Goal: Task Accomplishment & Management: Complete application form

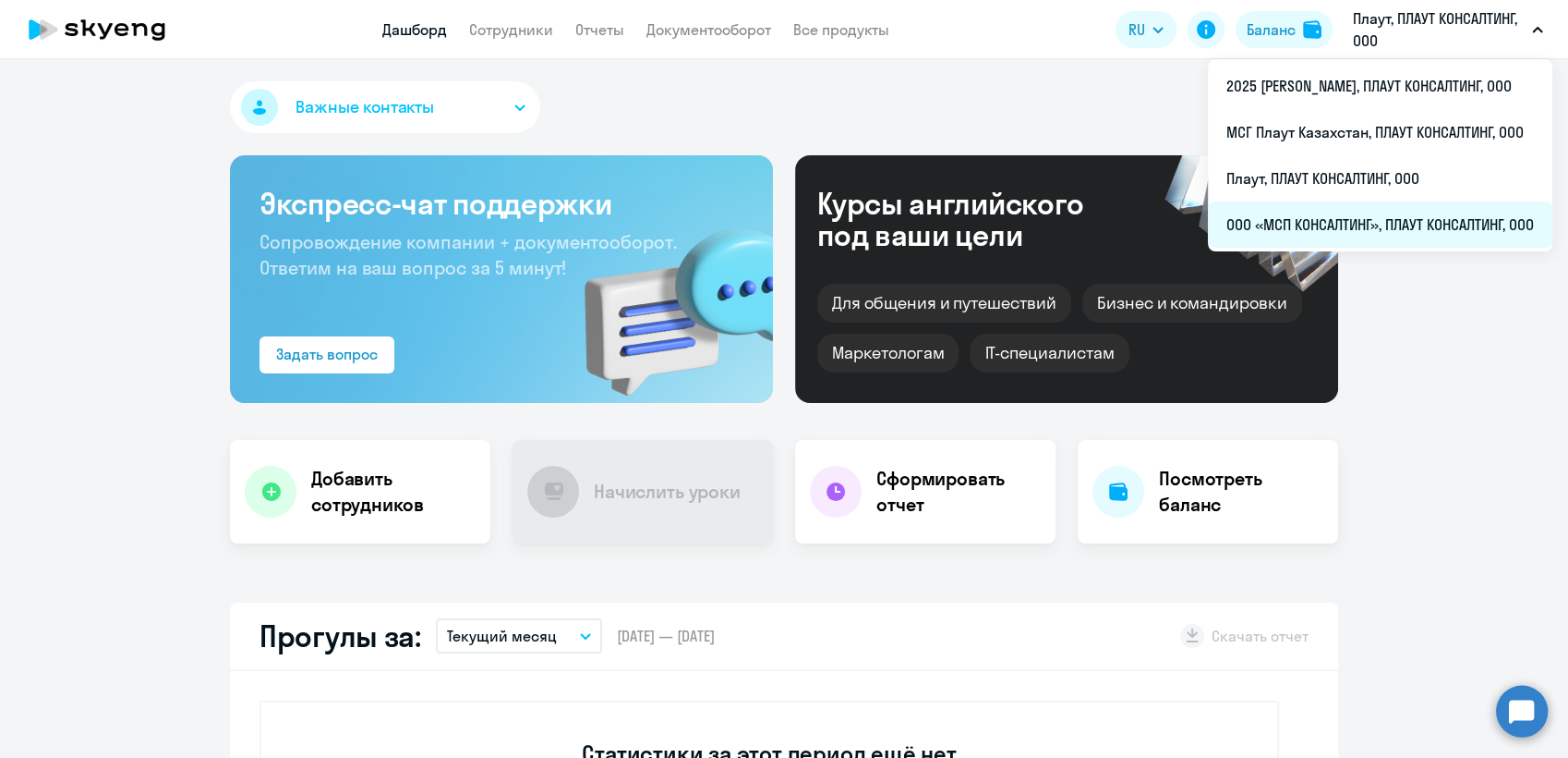
click at [1316, 221] on li "ООО «МСП КОНСАЛТИНГ», ПЛАУТ КОНСАЛТИНГ, ООО" at bounding box center [1380, 224] width 344 height 46
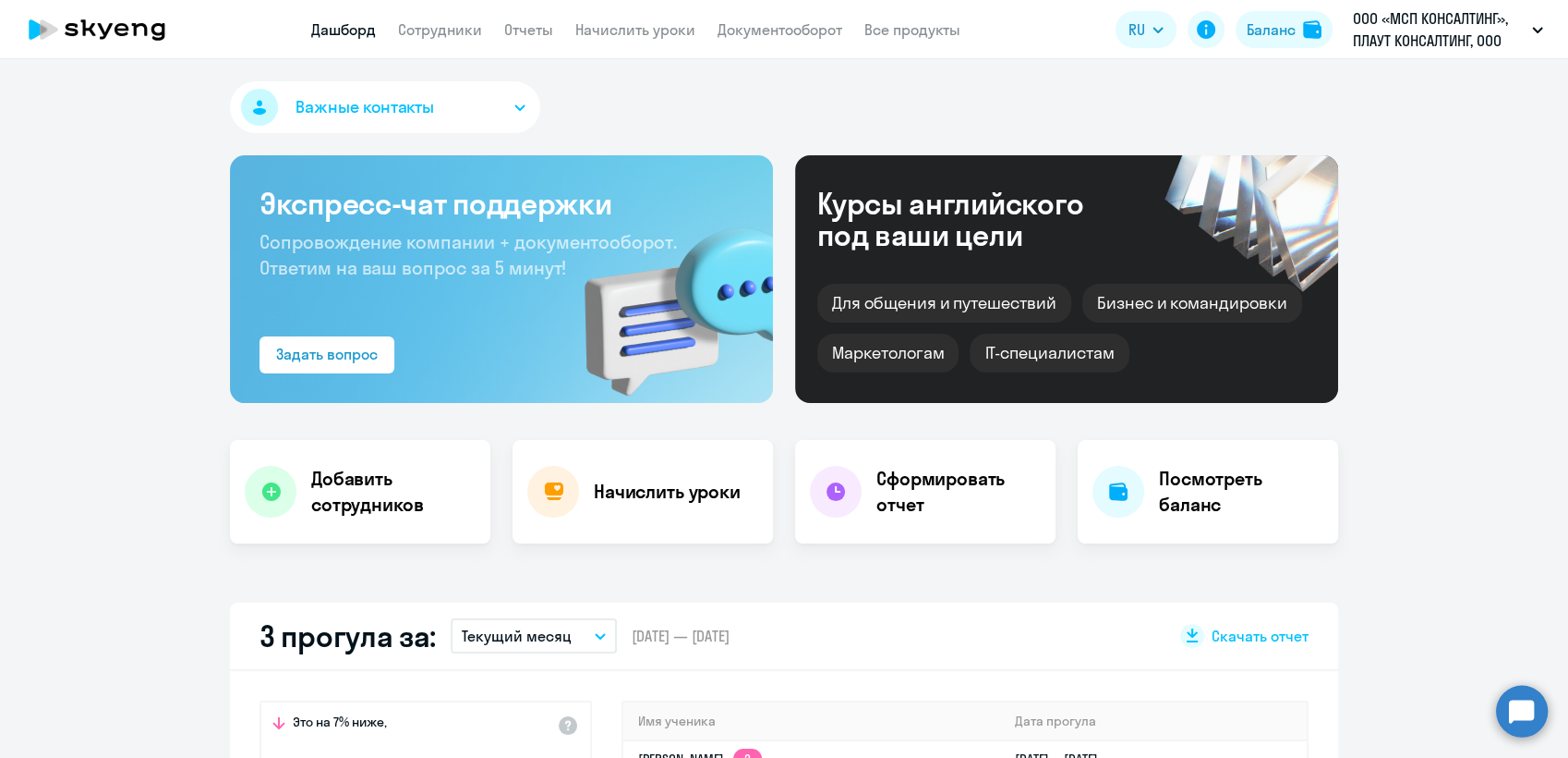
select select "30"
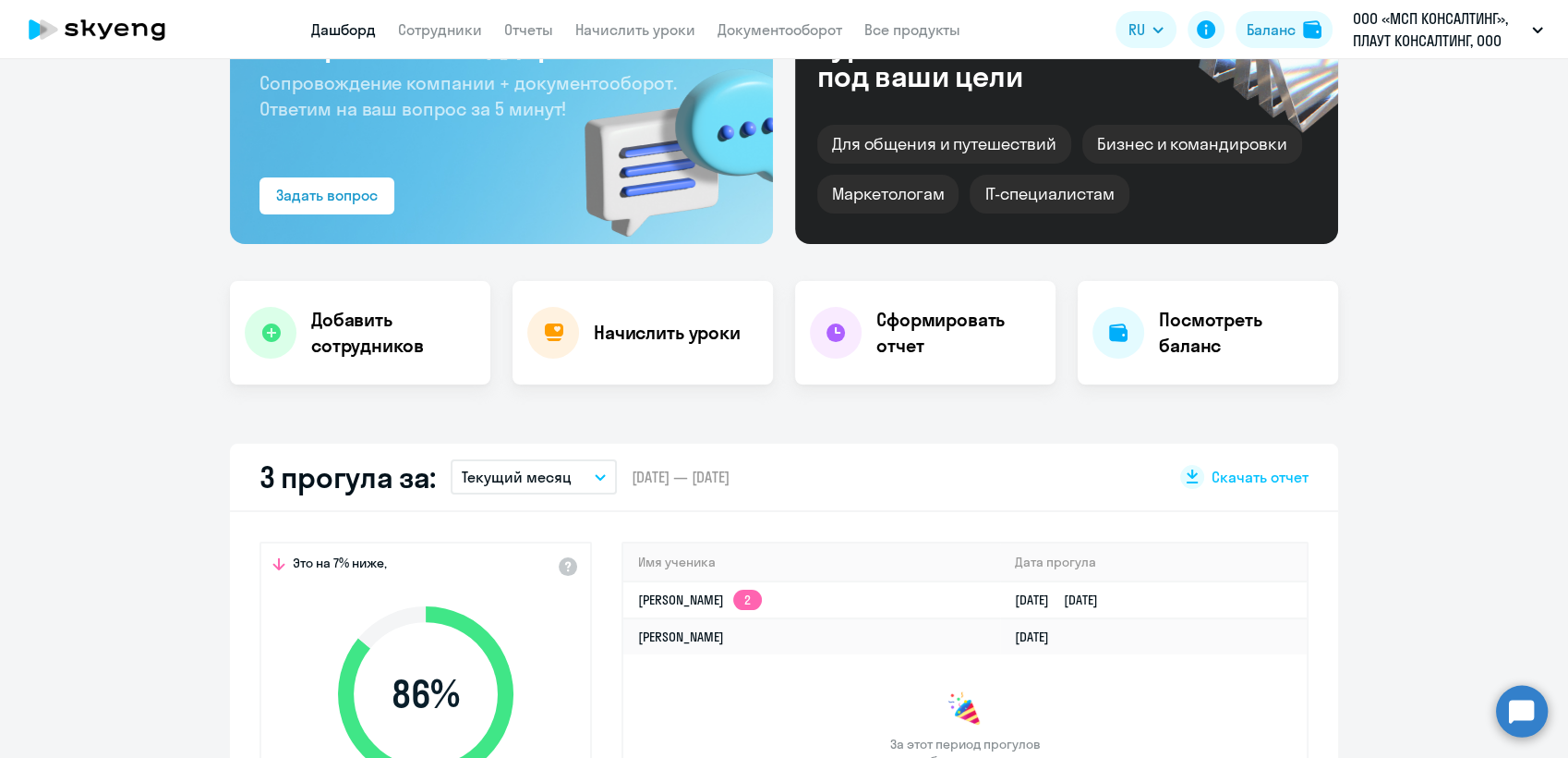
scroll to position [205, 0]
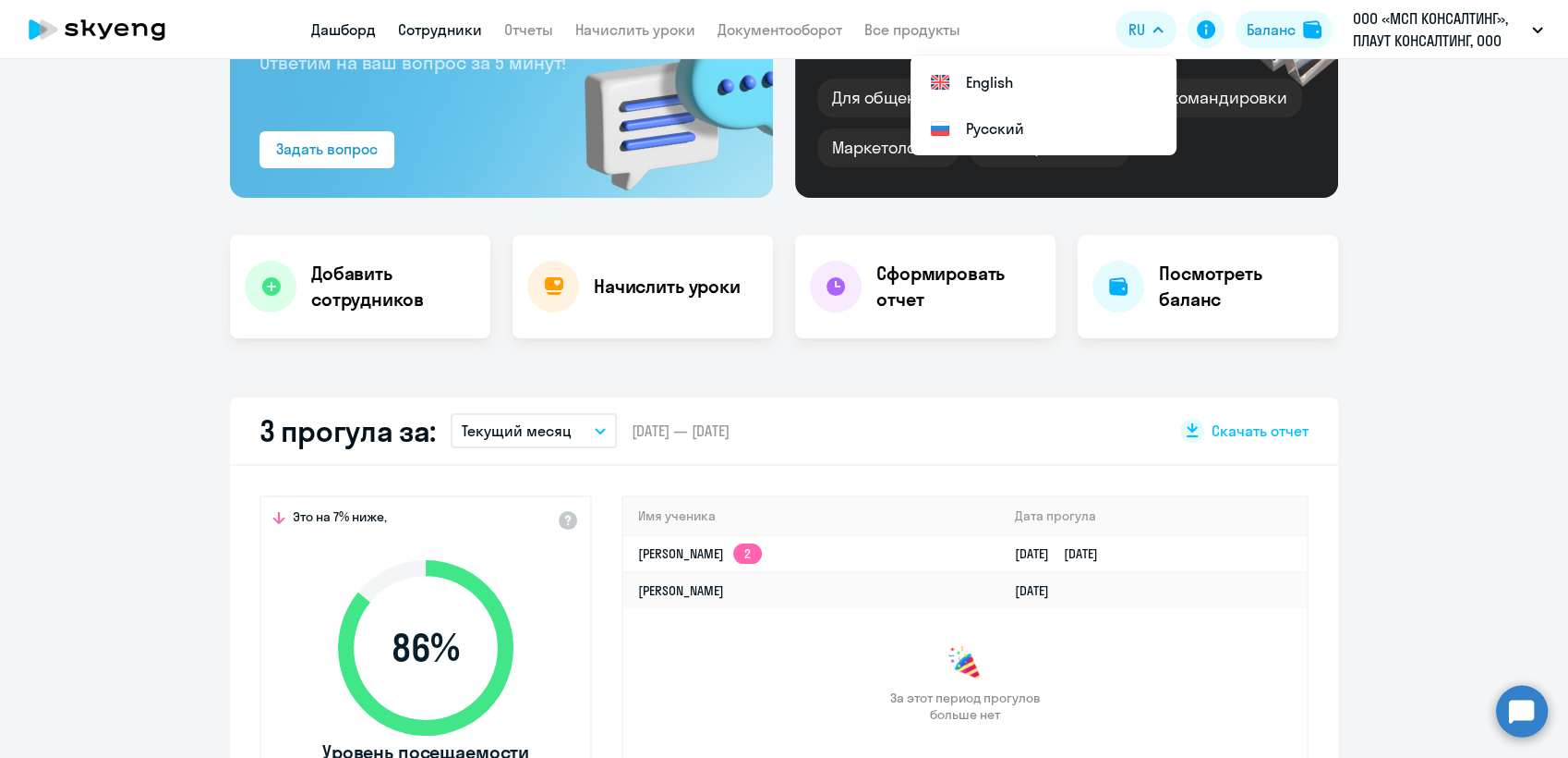
click at [441, 28] on link "Сотрудники" at bounding box center [441, 29] width 84 height 19
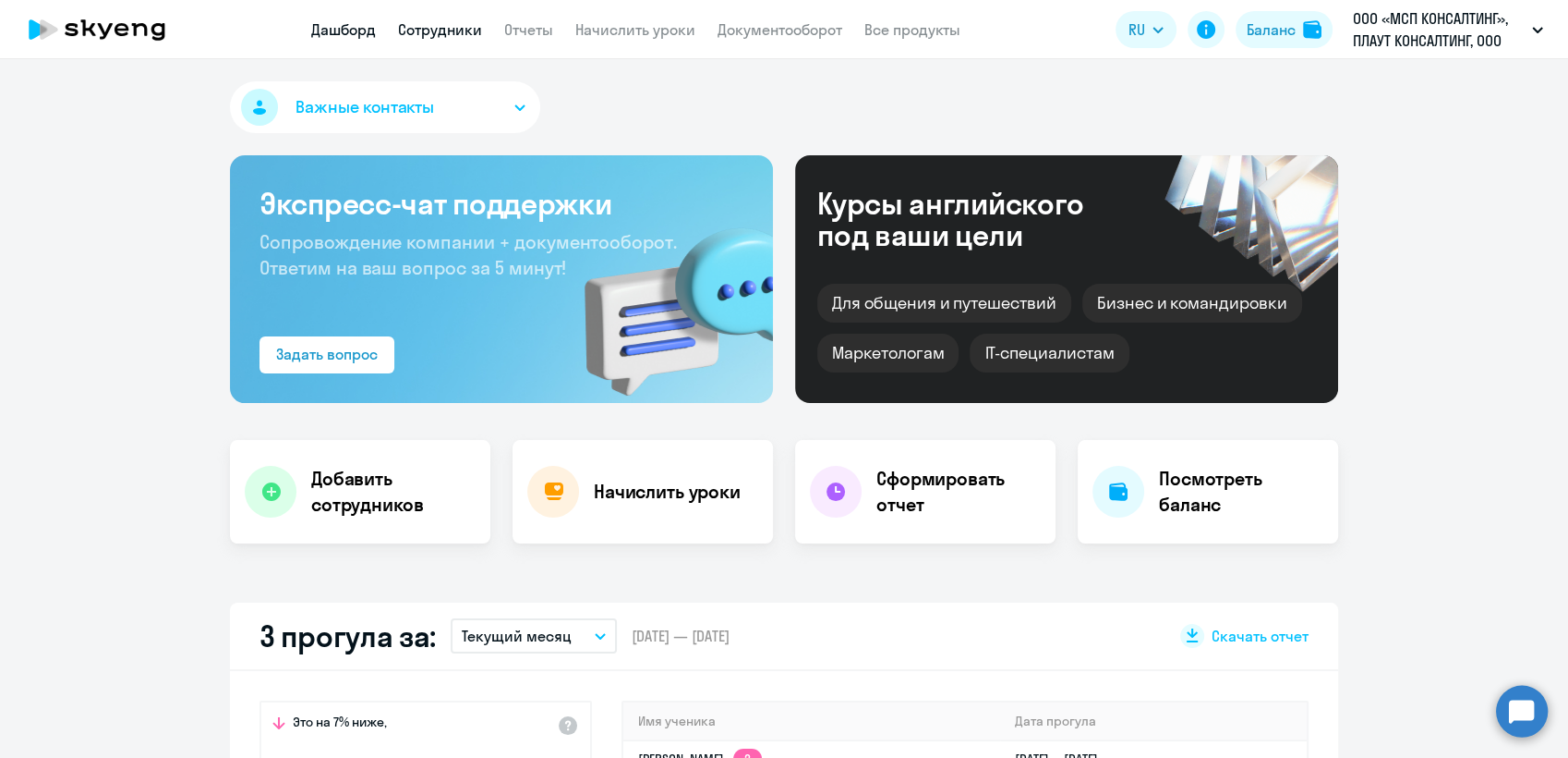
select select "30"
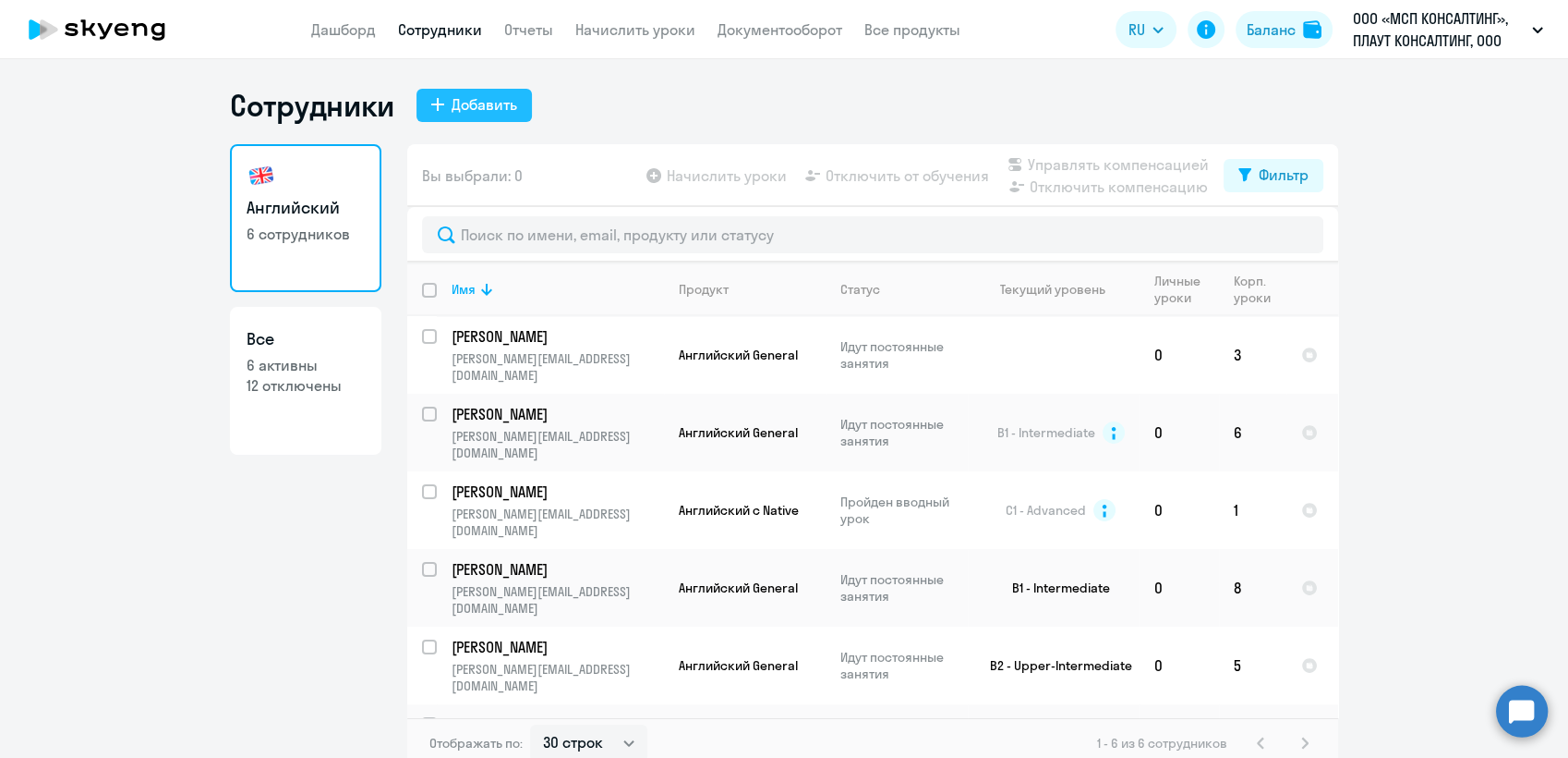
click at [482, 101] on div "Добавить" at bounding box center [484, 104] width 66 height 23
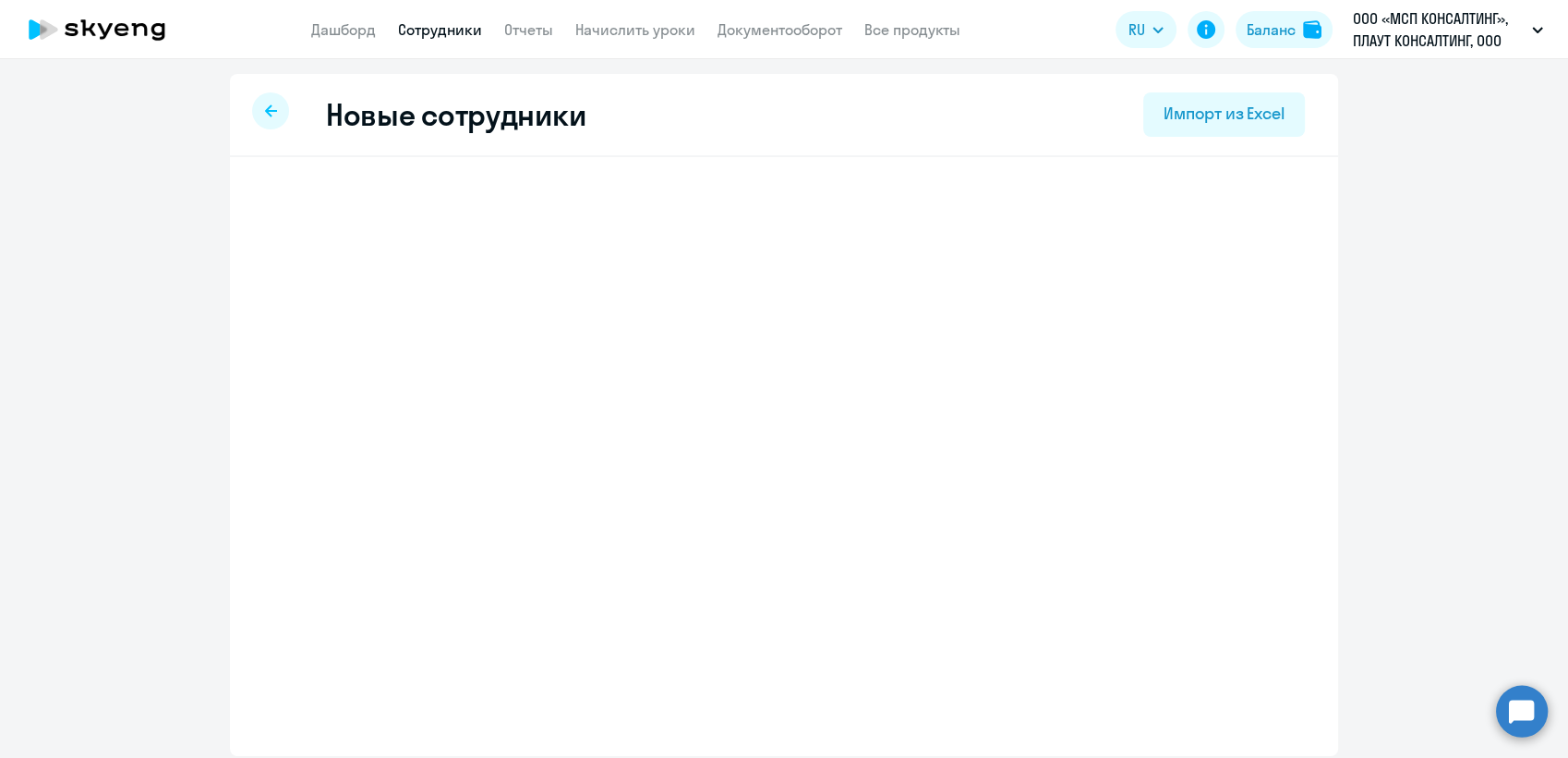
select select "english_adult_not_native_speaker"
select select "3"
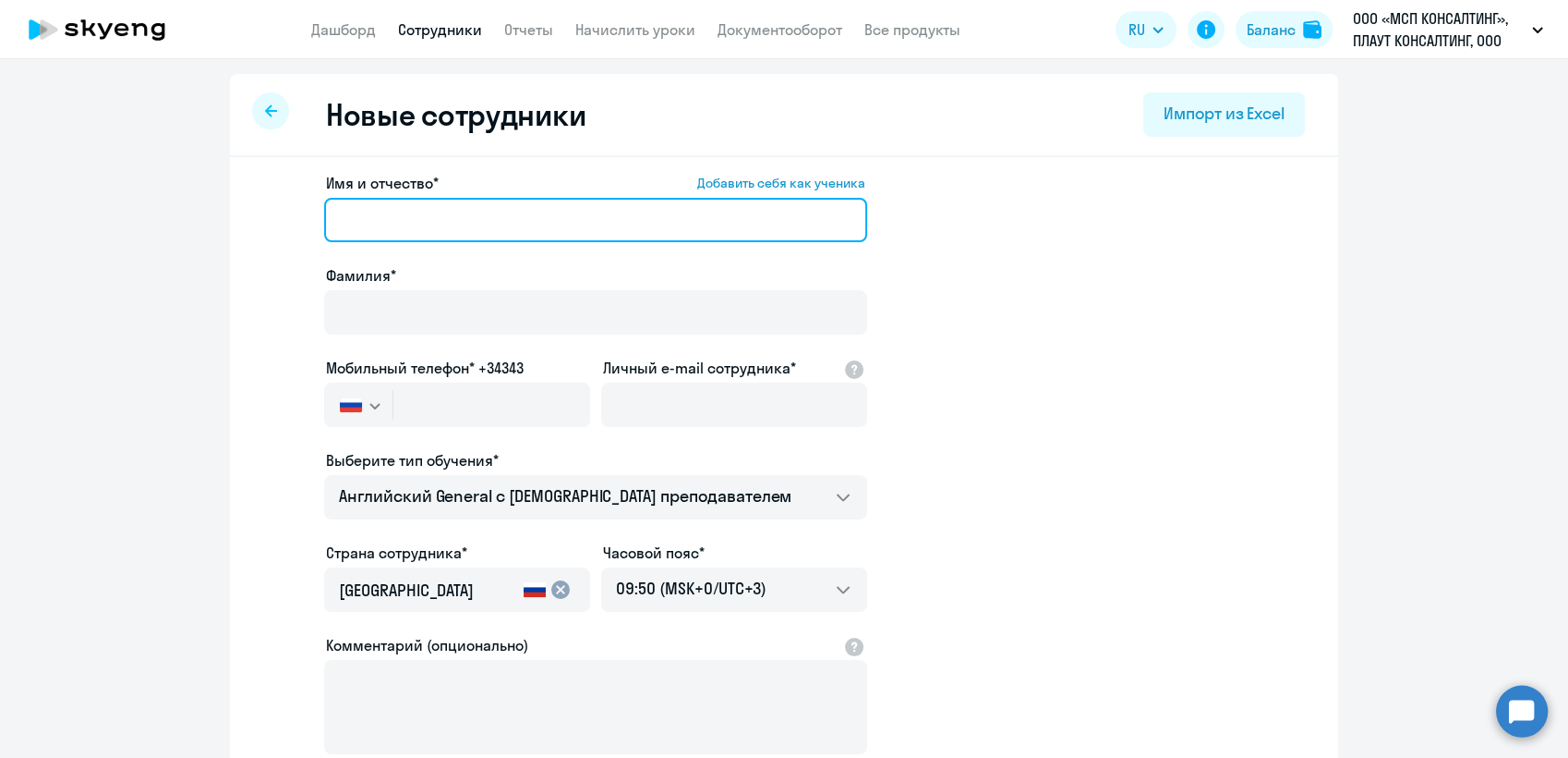
click at [410, 218] on input "Имя и отчество* Добавить себя как ученика" at bounding box center [595, 219] width 543 height 44
paste input "[PERSON_NAME]"
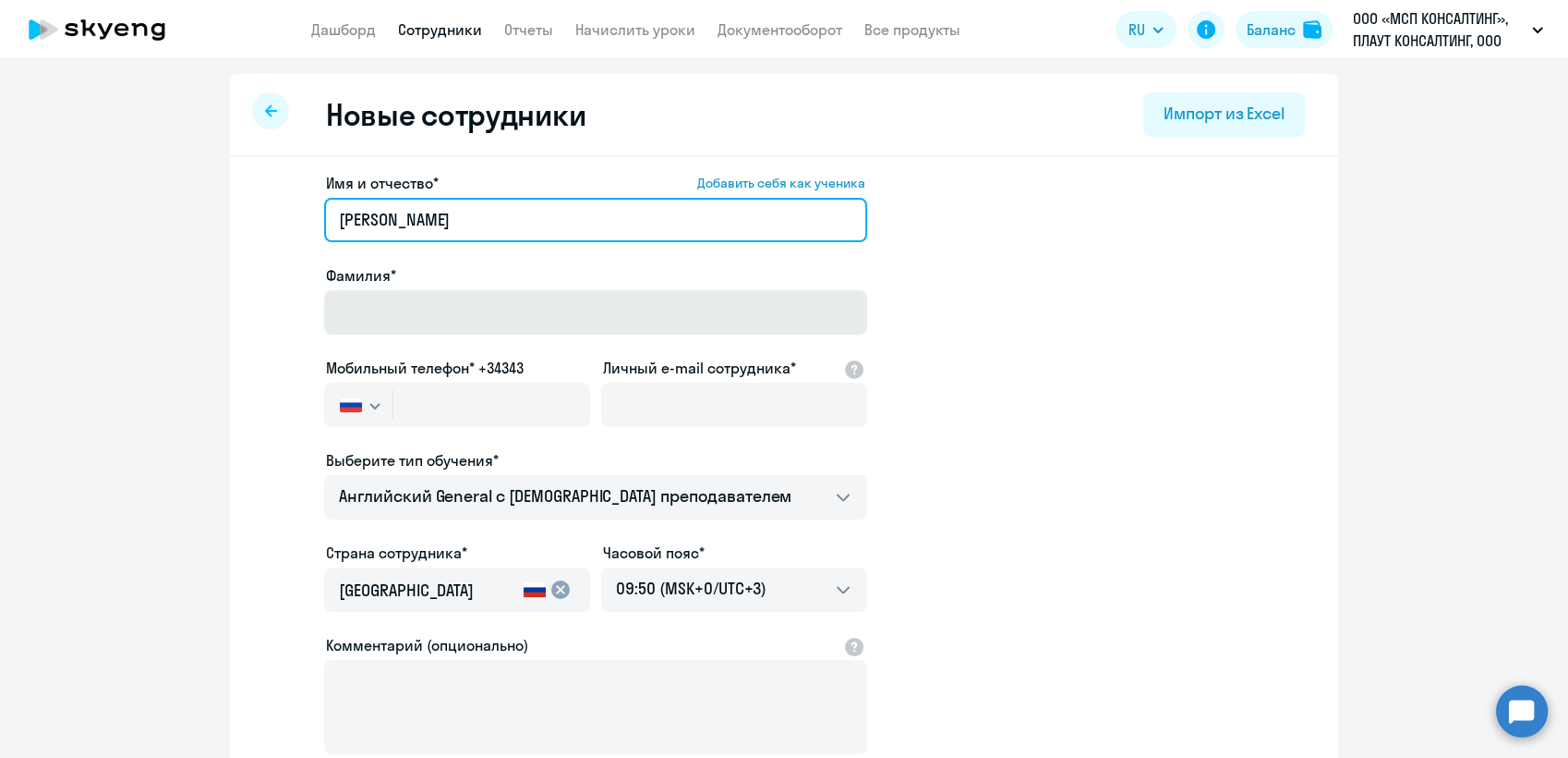
type input "[PERSON_NAME]"
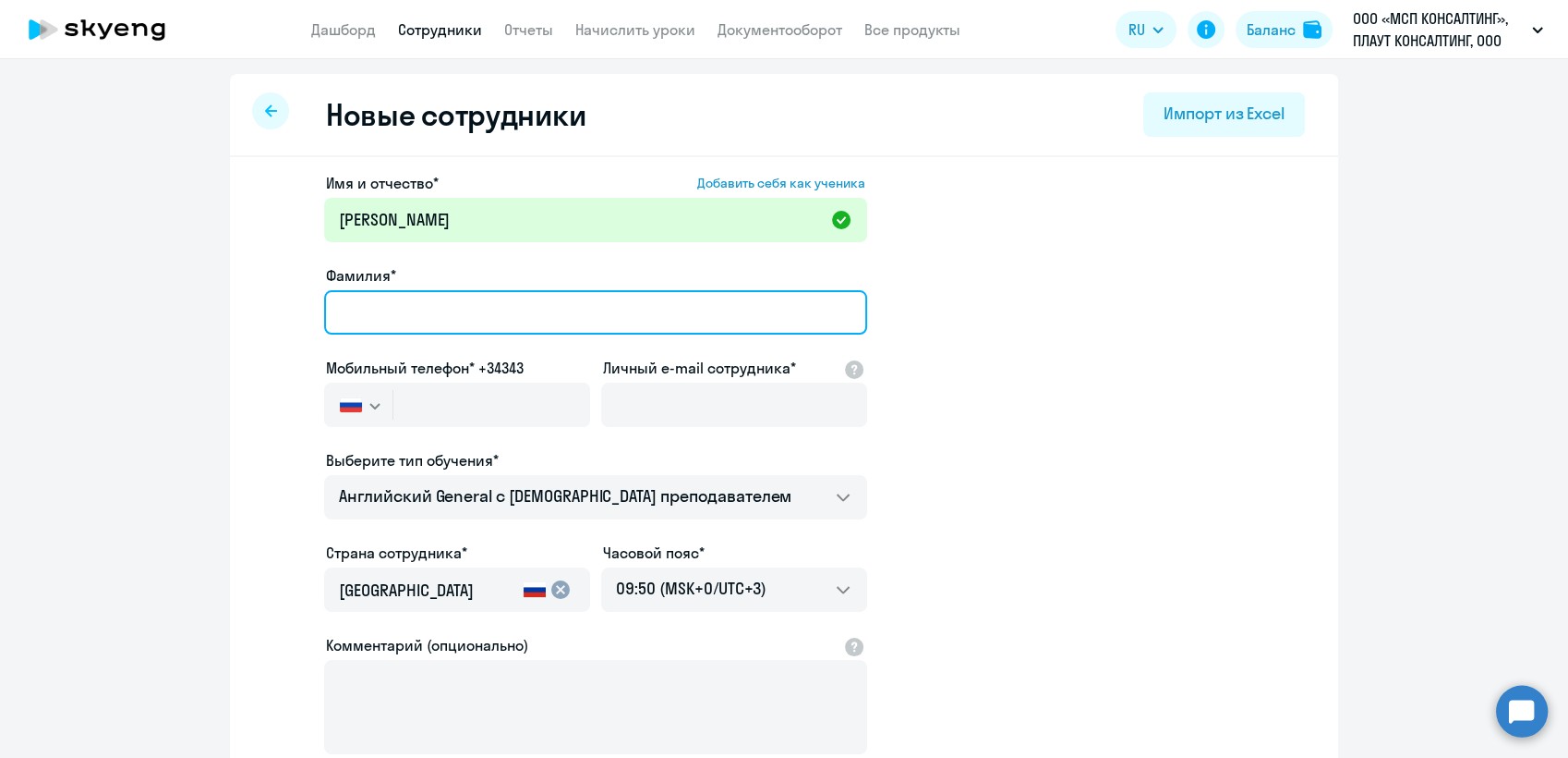
click at [369, 309] on input "Фамилия*" at bounding box center [595, 312] width 543 height 44
paste input "[PERSON_NAME]"
type input "[PERSON_NAME]"
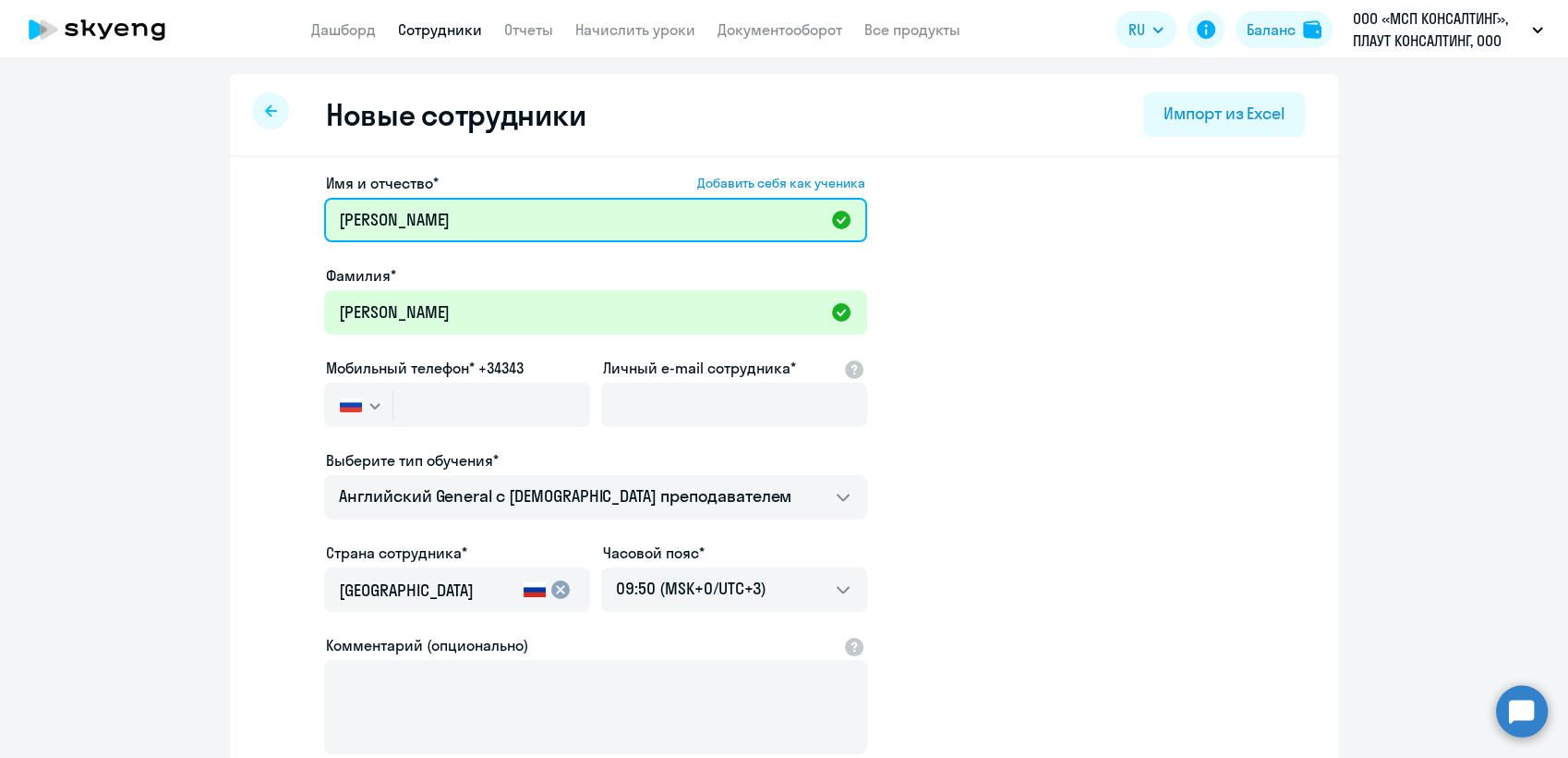
drag, startPoint x: 502, startPoint y: 224, endPoint x: 524, endPoint y: 215, distance: 23.8
click at [502, 223] on input "[PERSON_NAME]" at bounding box center [595, 219] width 543 height 44
type input "[PERSON_NAME]"
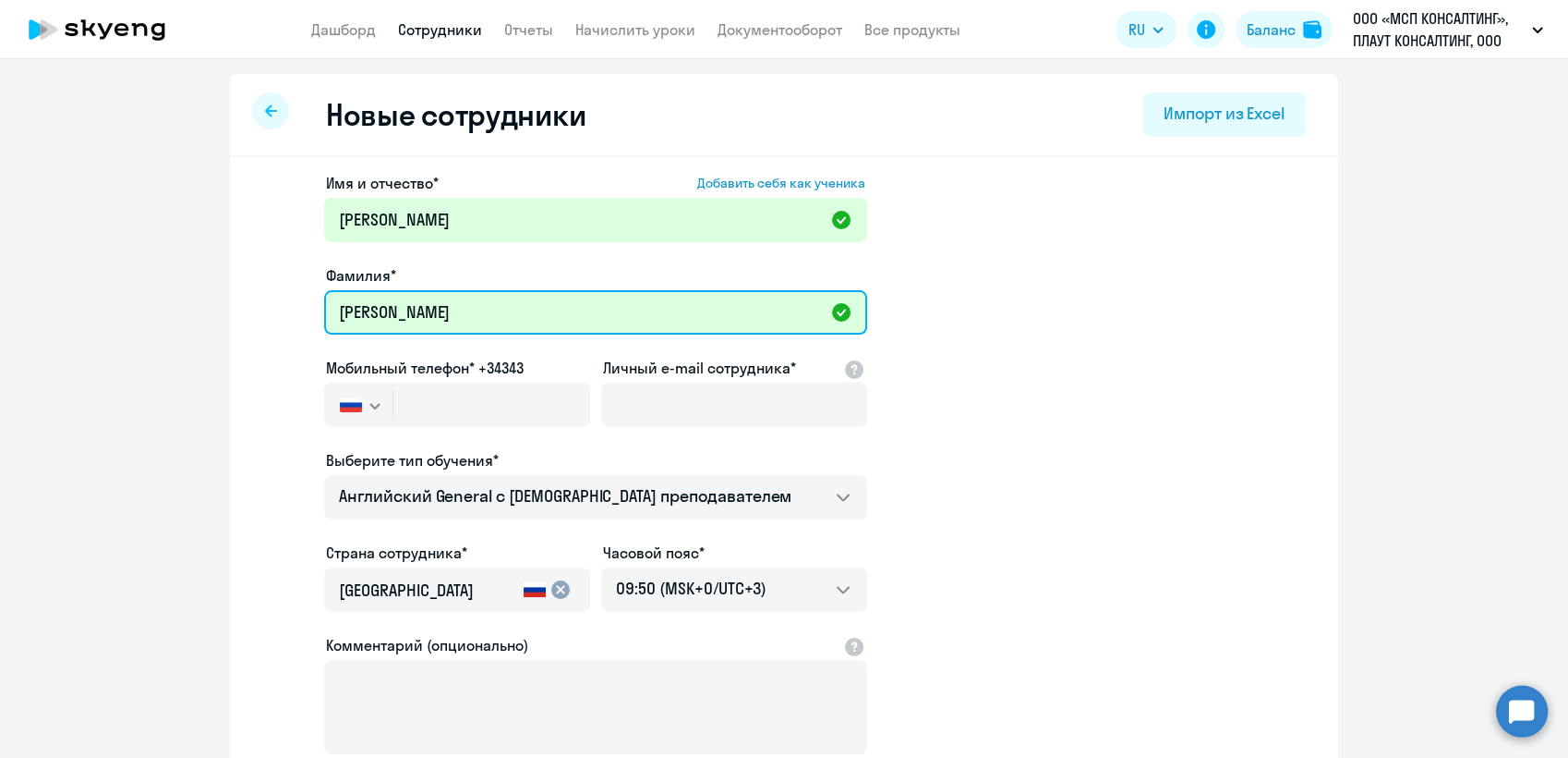
click at [738, 317] on input "[PERSON_NAME]" at bounding box center [595, 312] width 543 height 44
type input "[PERSON_NAME]"
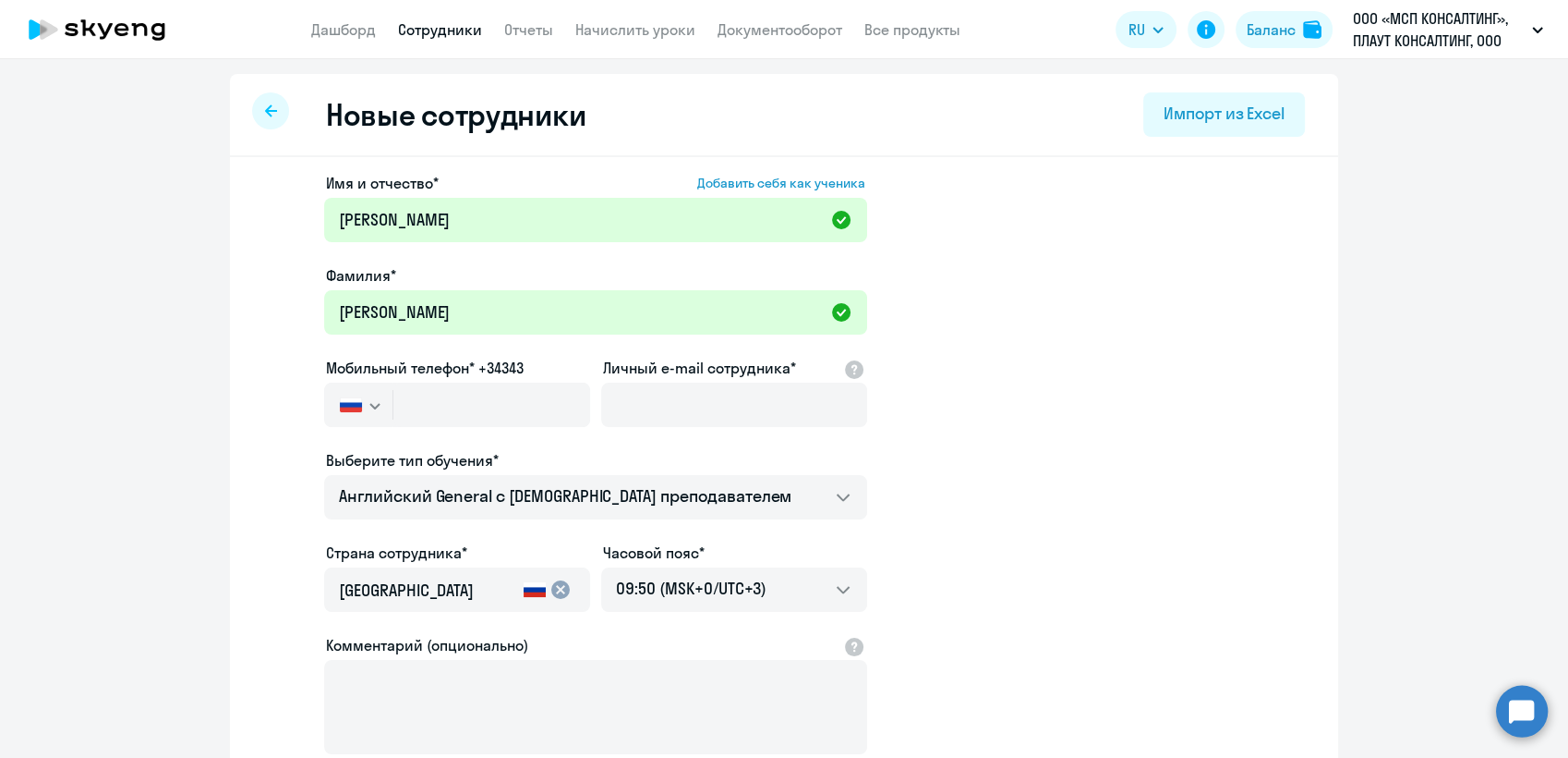
click at [1113, 370] on app-new-student-form "Имя и отчество* Добавить себя как ученика [PERSON_NAME]* [PERSON_NAME] Мобильны…" at bounding box center [783, 501] width 1049 height 659
click at [422, 410] on input "text" at bounding box center [492, 405] width 196 height 44
type input "[PHONE_NUMBER]"
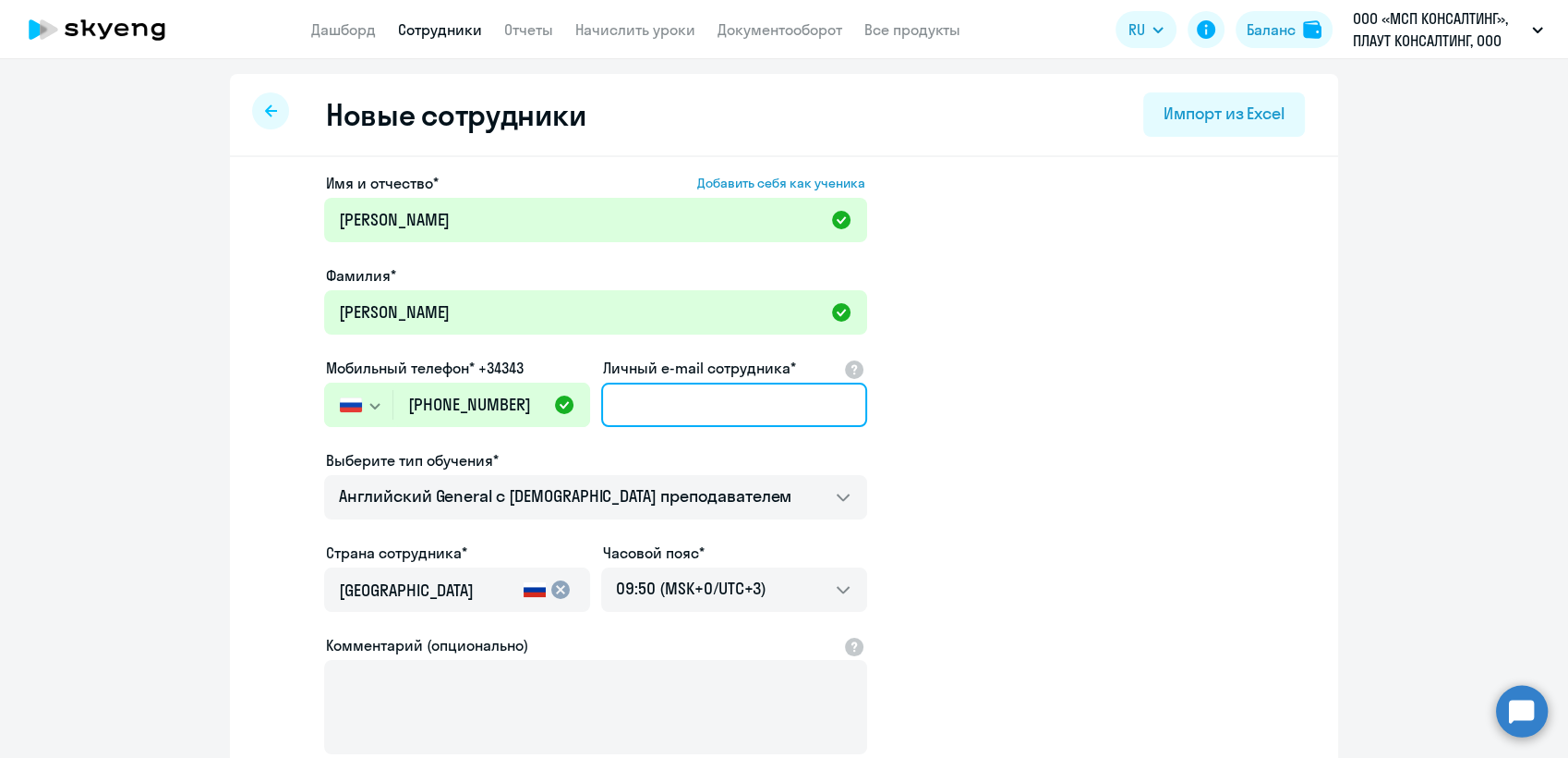
click at [657, 410] on input "Личный e-mail сотрудника*" at bounding box center [734, 405] width 266 height 44
paste input "[EMAIL_ADDRESS][DOMAIN_NAME]>"
type input "[EMAIL_ADDRESS][DOMAIN_NAME]"
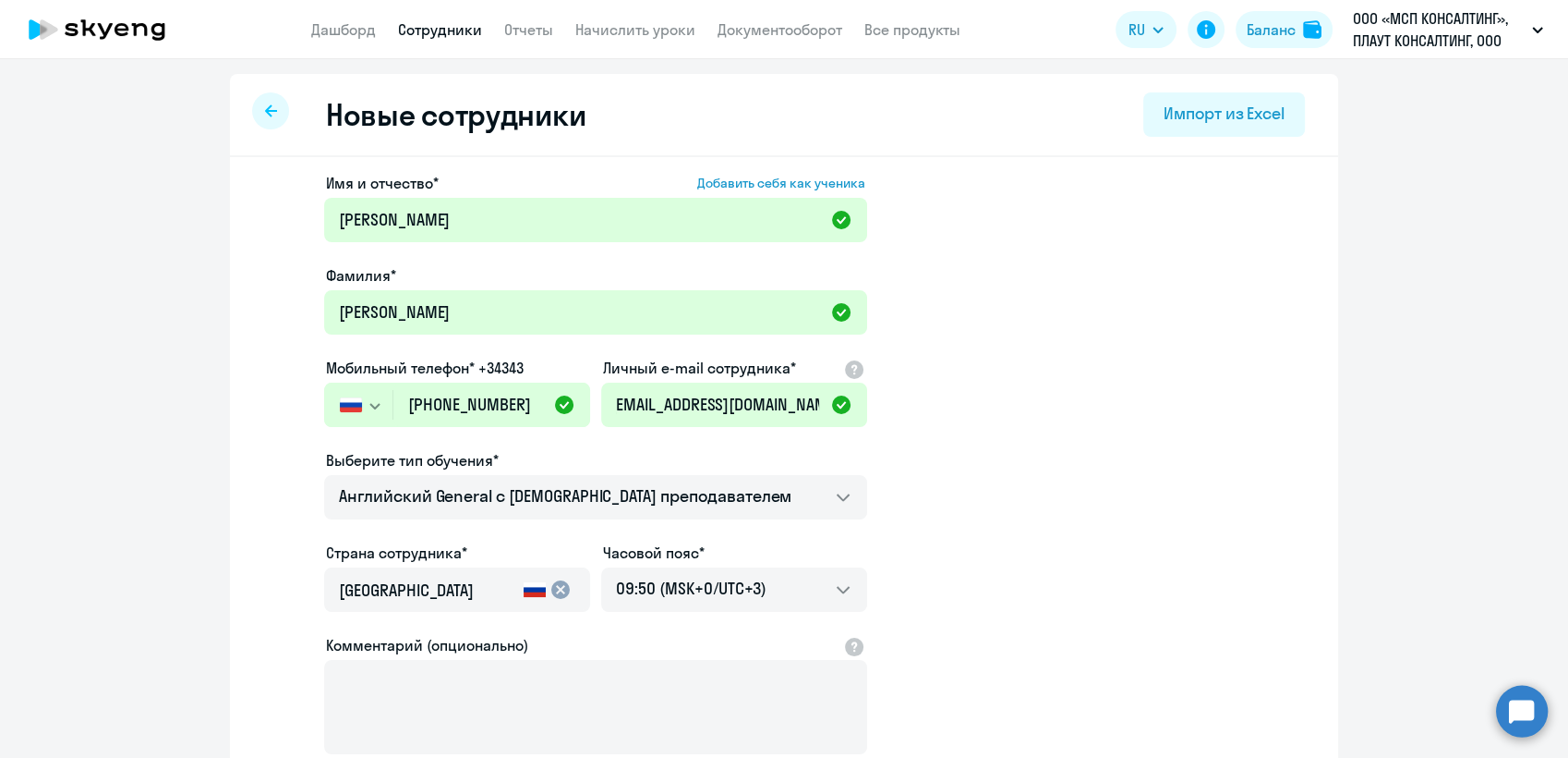
scroll to position [0, 0]
click at [1165, 565] on app-new-student-form "Имя и отчество* Добавить себя как ученика [PERSON_NAME]* [PERSON_NAME] Мобильны…" at bounding box center [783, 501] width 1049 height 659
click at [606, 402] on input "[EMAIL_ADDRESS][DOMAIN_NAME]" at bounding box center [734, 405] width 266 height 44
click at [1301, 558] on div "Имя и отчество* Добавить себя как ученика [PERSON_NAME]* [PERSON_NAME] Мобильны…" at bounding box center [783, 563] width 1108 height 812
click at [1123, 623] on app-new-student-form "Имя и отчество* Добавить себя как ученика [PERSON_NAME]* [PERSON_NAME] Мобильны…" at bounding box center [783, 501] width 1049 height 659
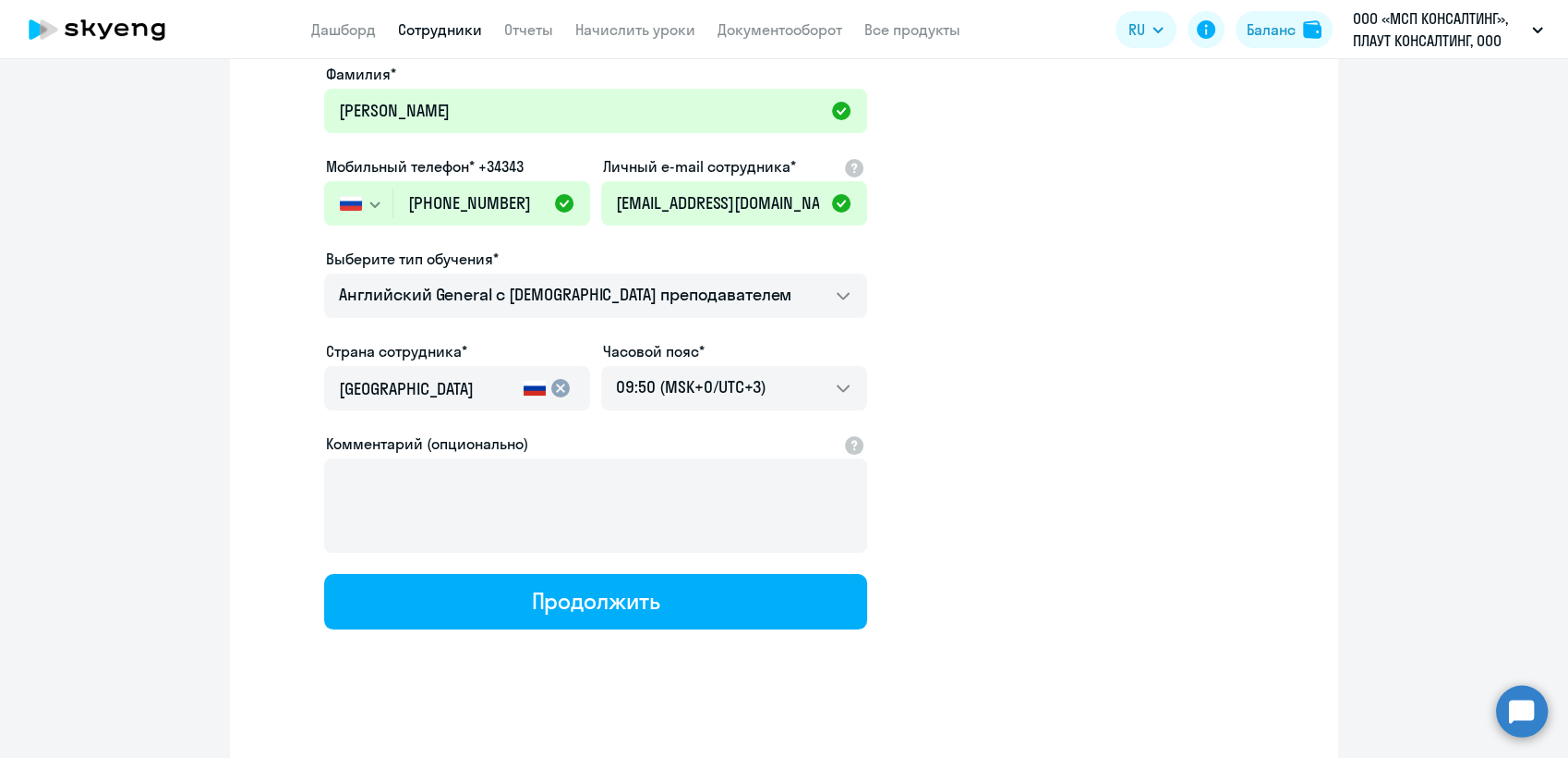
scroll to position [205, 0]
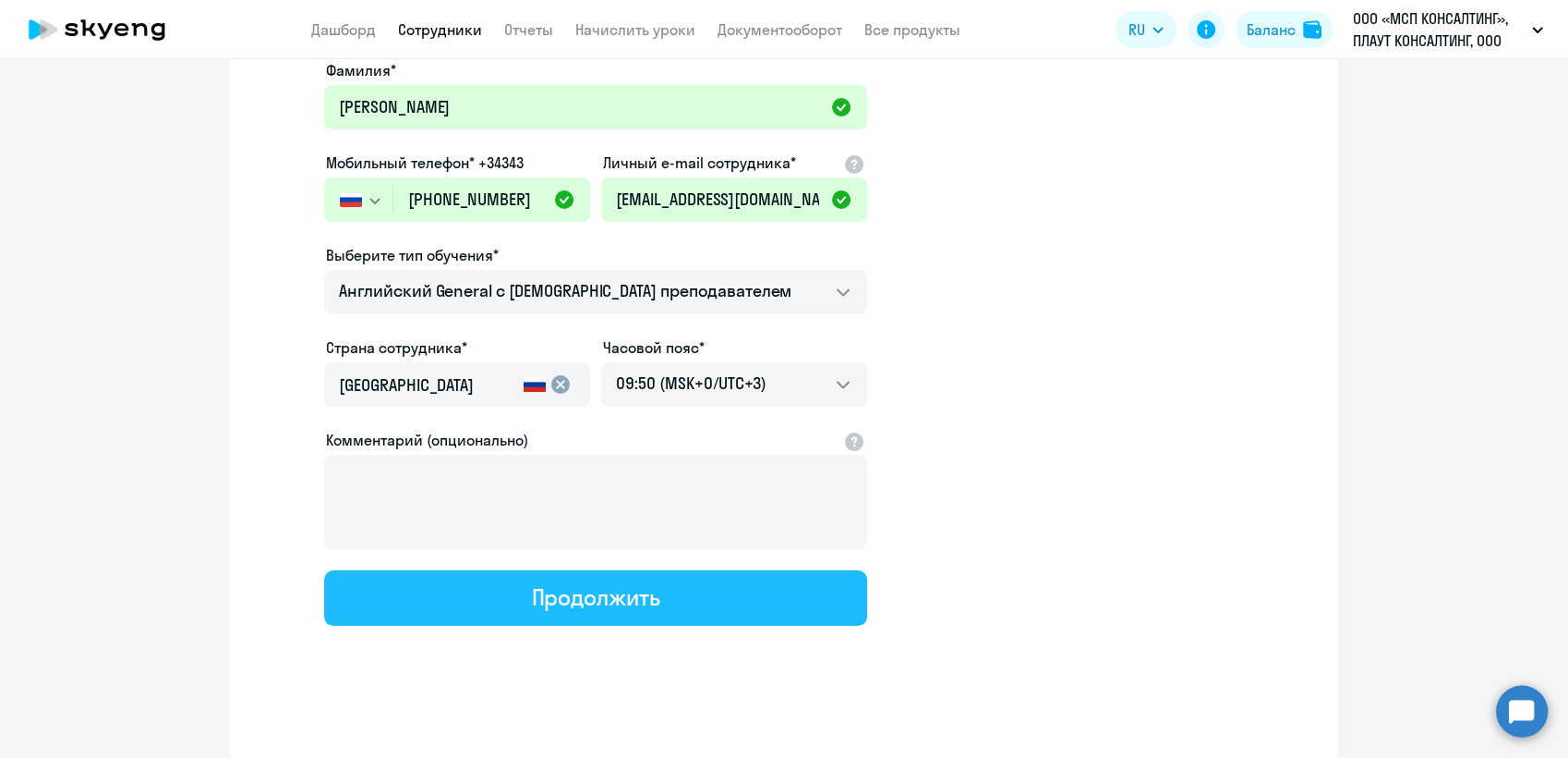
click at [616, 595] on div "Продолжить" at bounding box center [595, 597] width 129 height 29
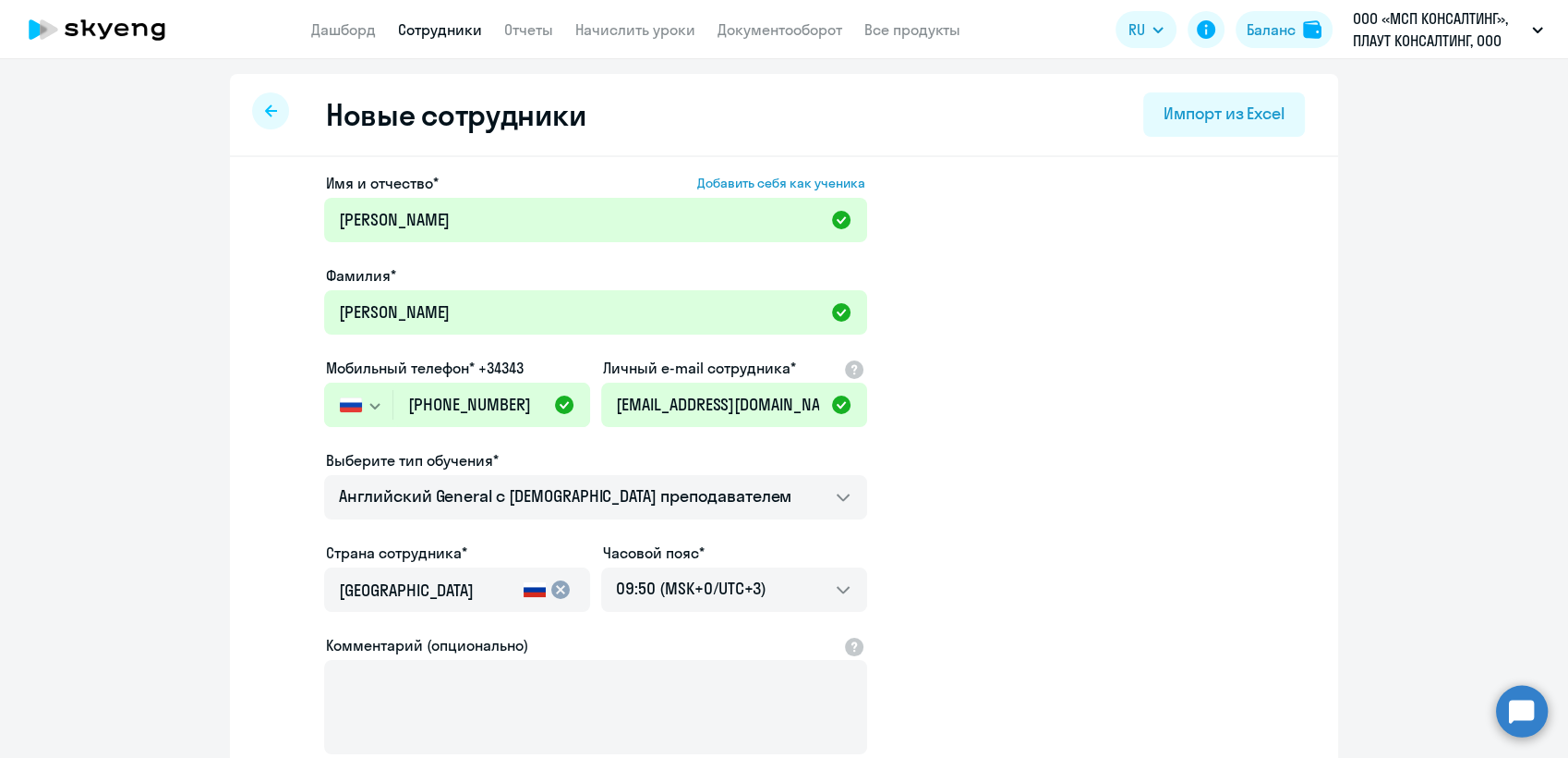
select select "english_adult_not_native_speaker"
select select "3"
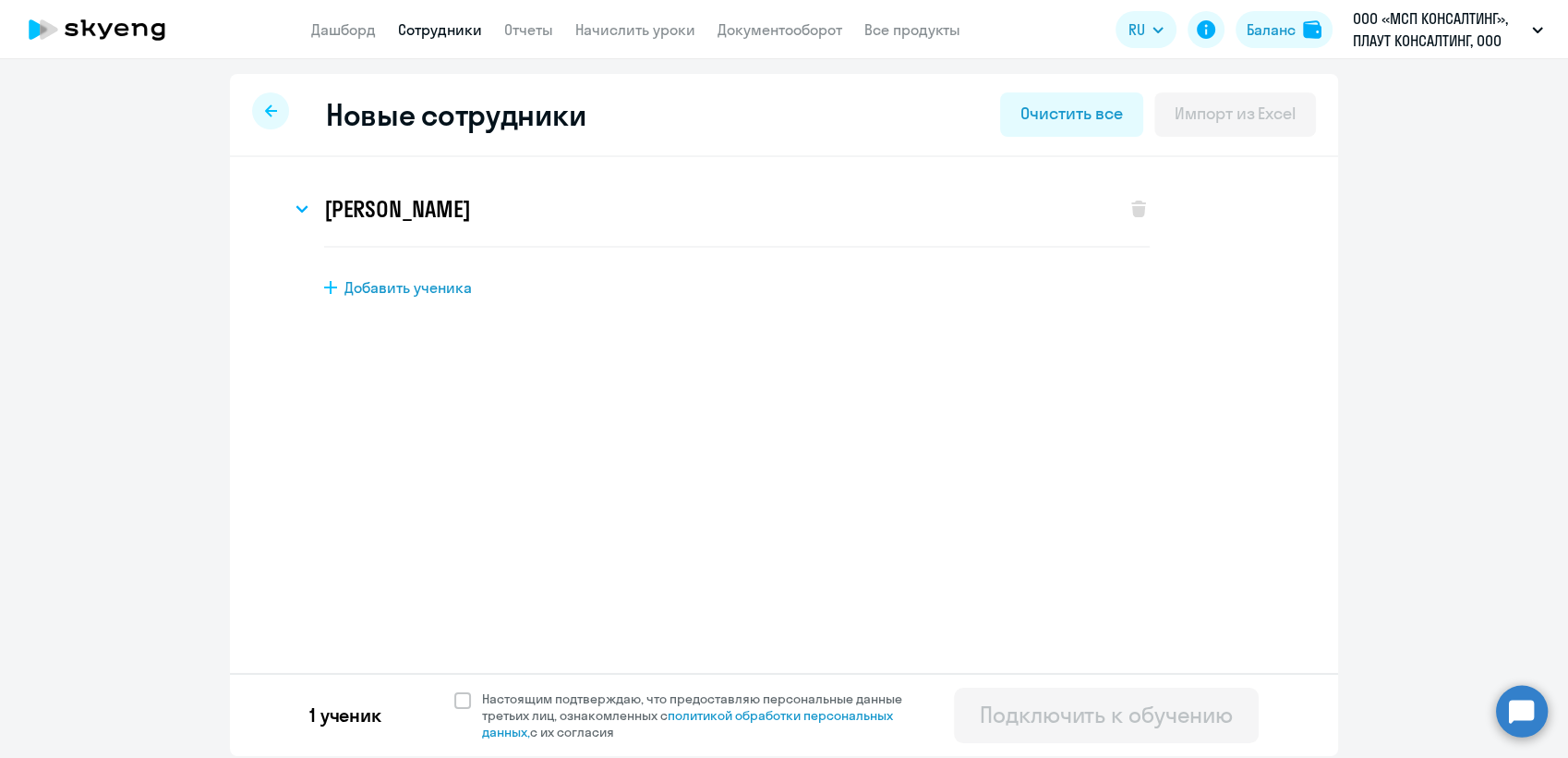
scroll to position [0, 0]
click at [458, 698] on span at bounding box center [462, 700] width 17 height 17
click at [454, 690] on input "Настоящим подтверждаю, что предоставляю персональные данные третьих лиц, ознако…" at bounding box center [453, 689] width 1 height 1
checkbox input "true"
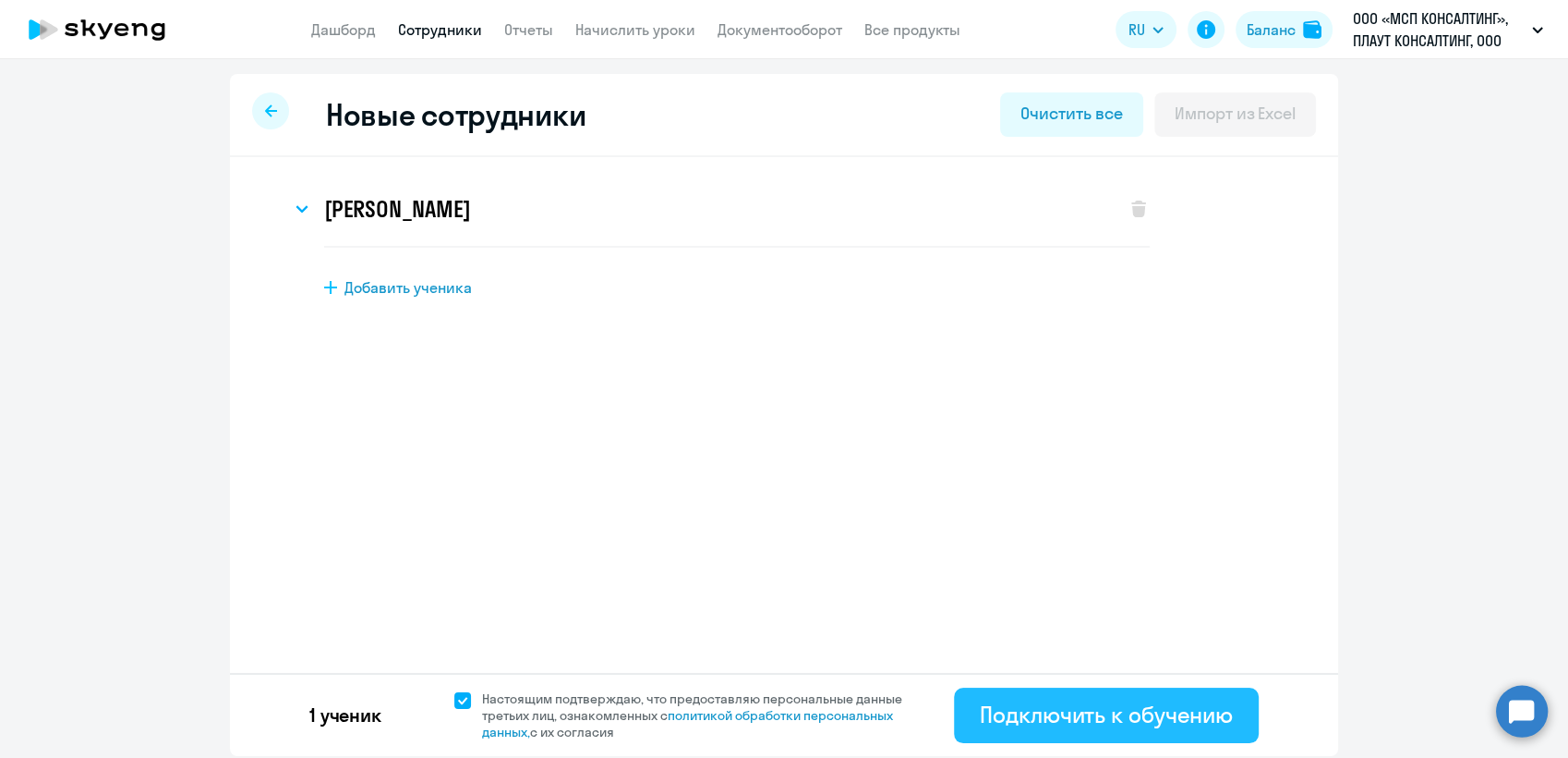
click at [1112, 713] on div "Подключить к обучению" at bounding box center [1107, 714] width 253 height 29
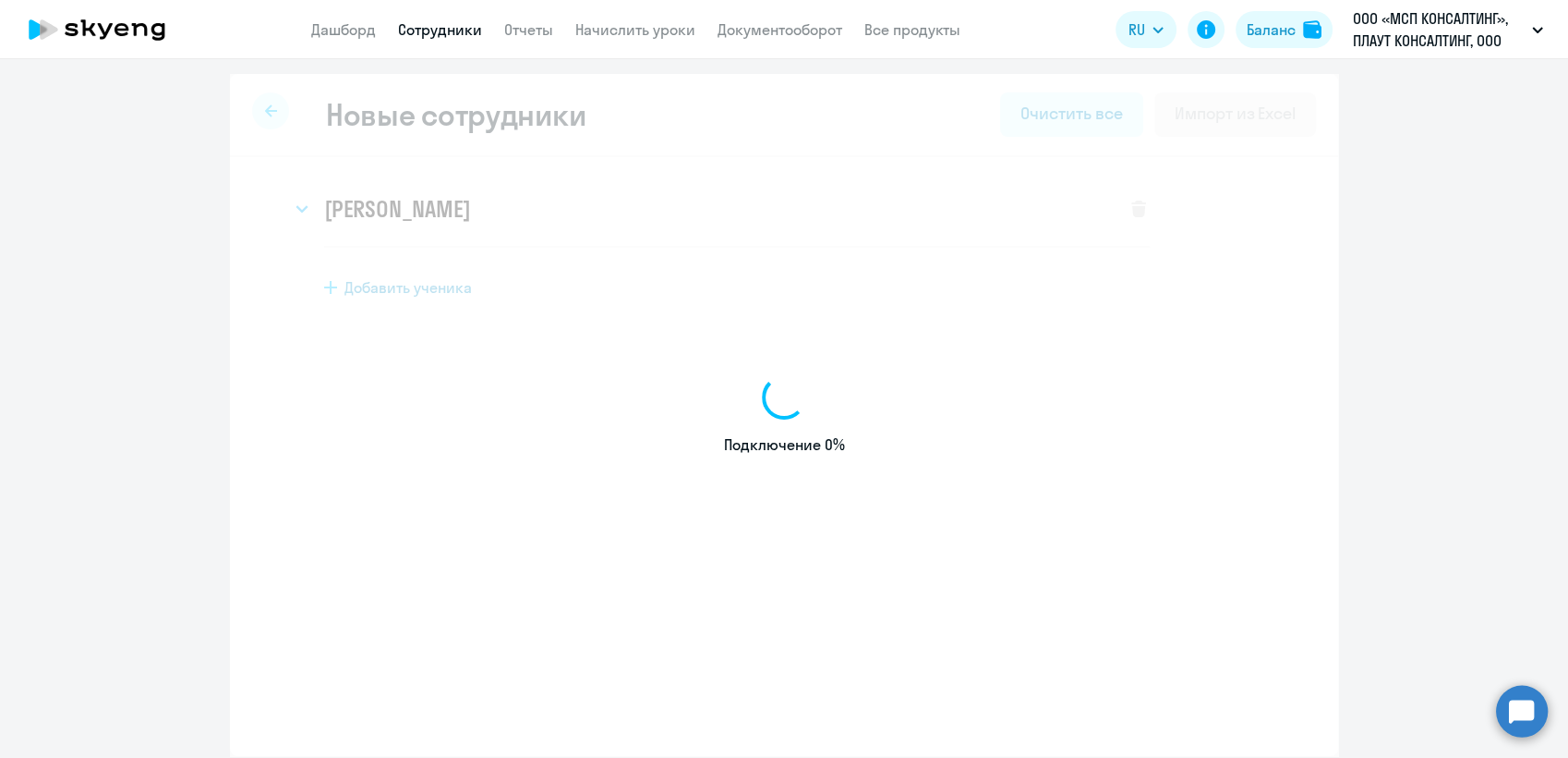
select select "english_adult_not_native_speaker"
select select "3"
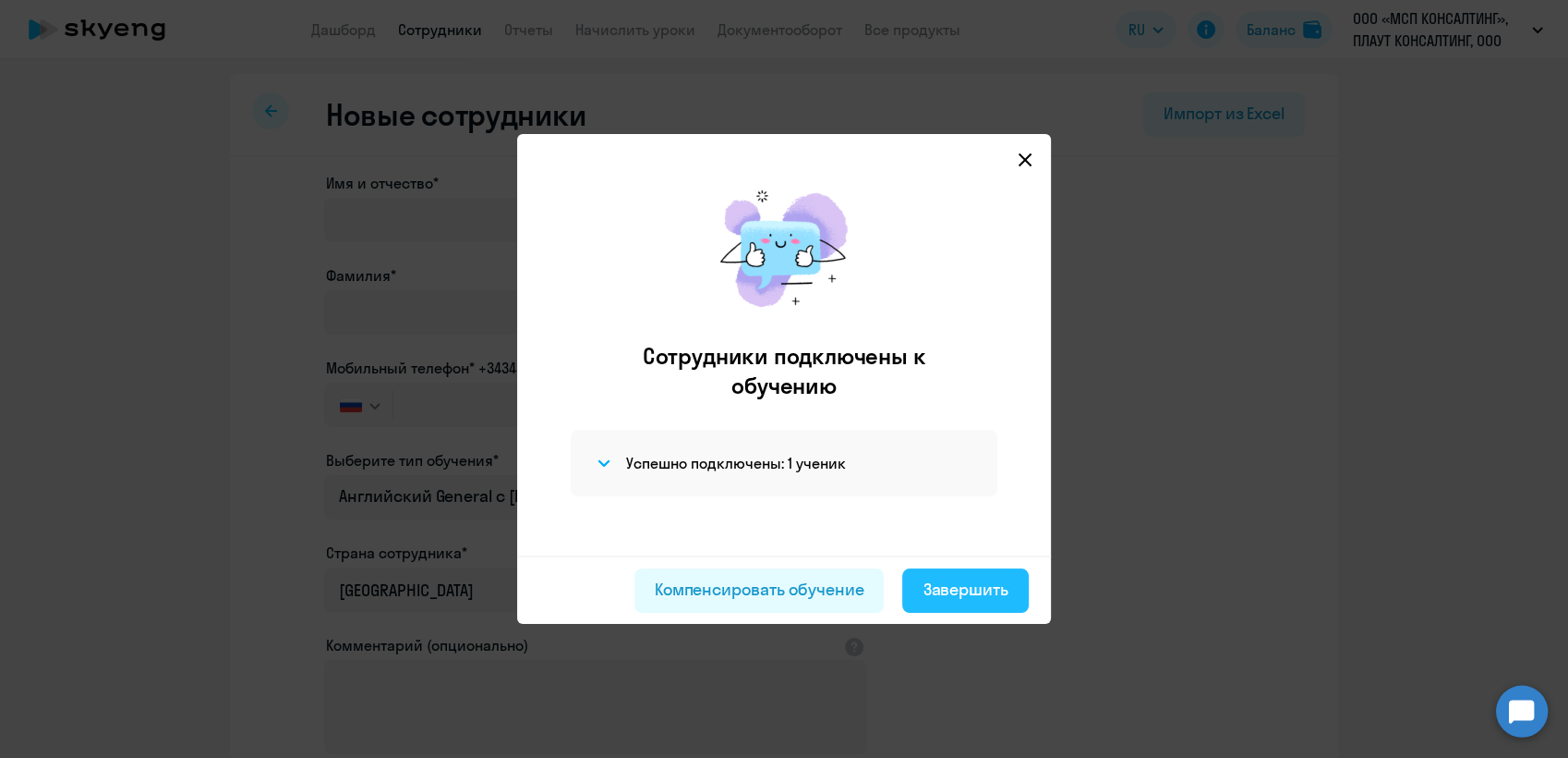
click at [976, 587] on div "Завершить" at bounding box center [966, 589] width 86 height 24
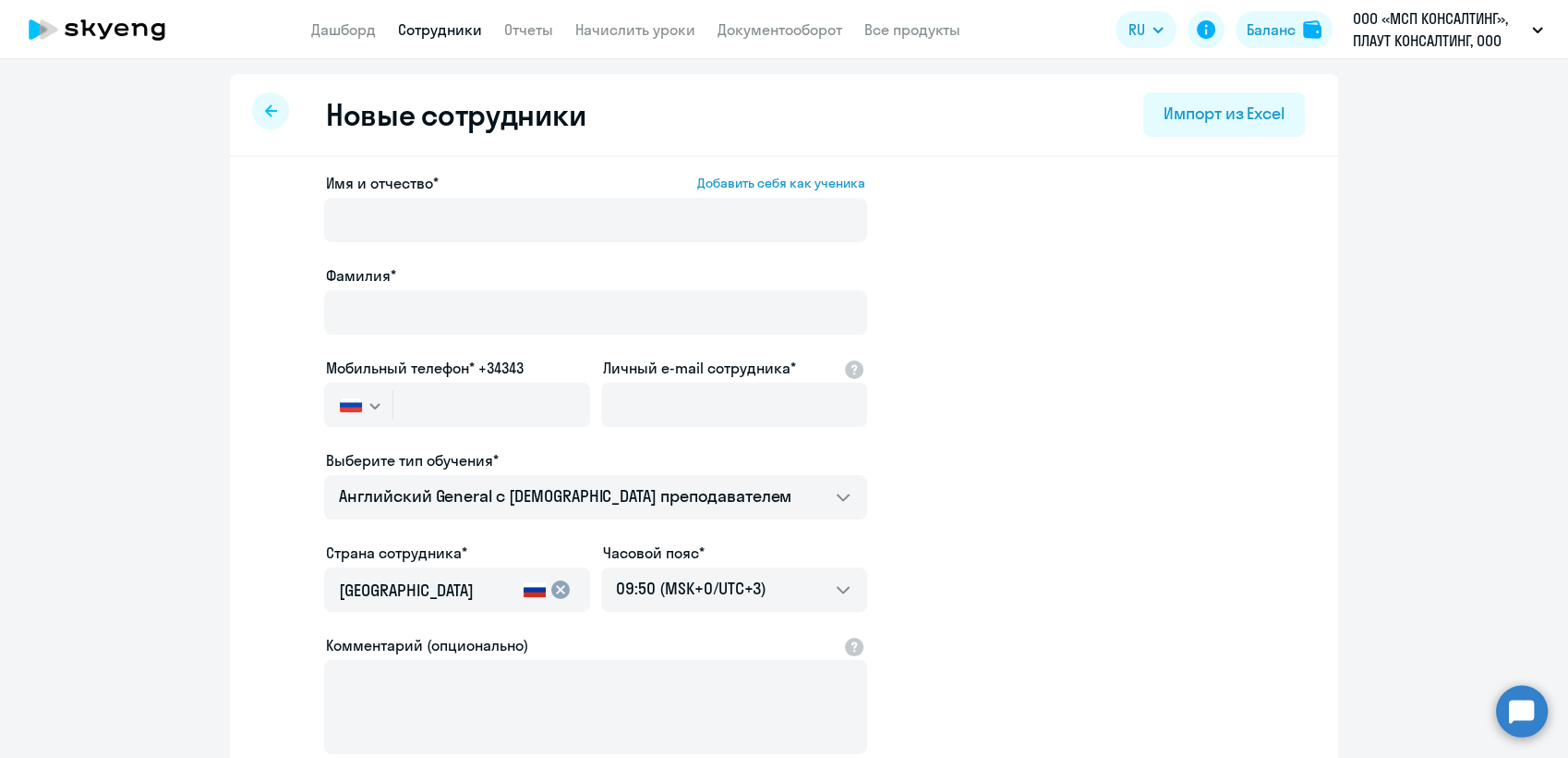
select select "30"
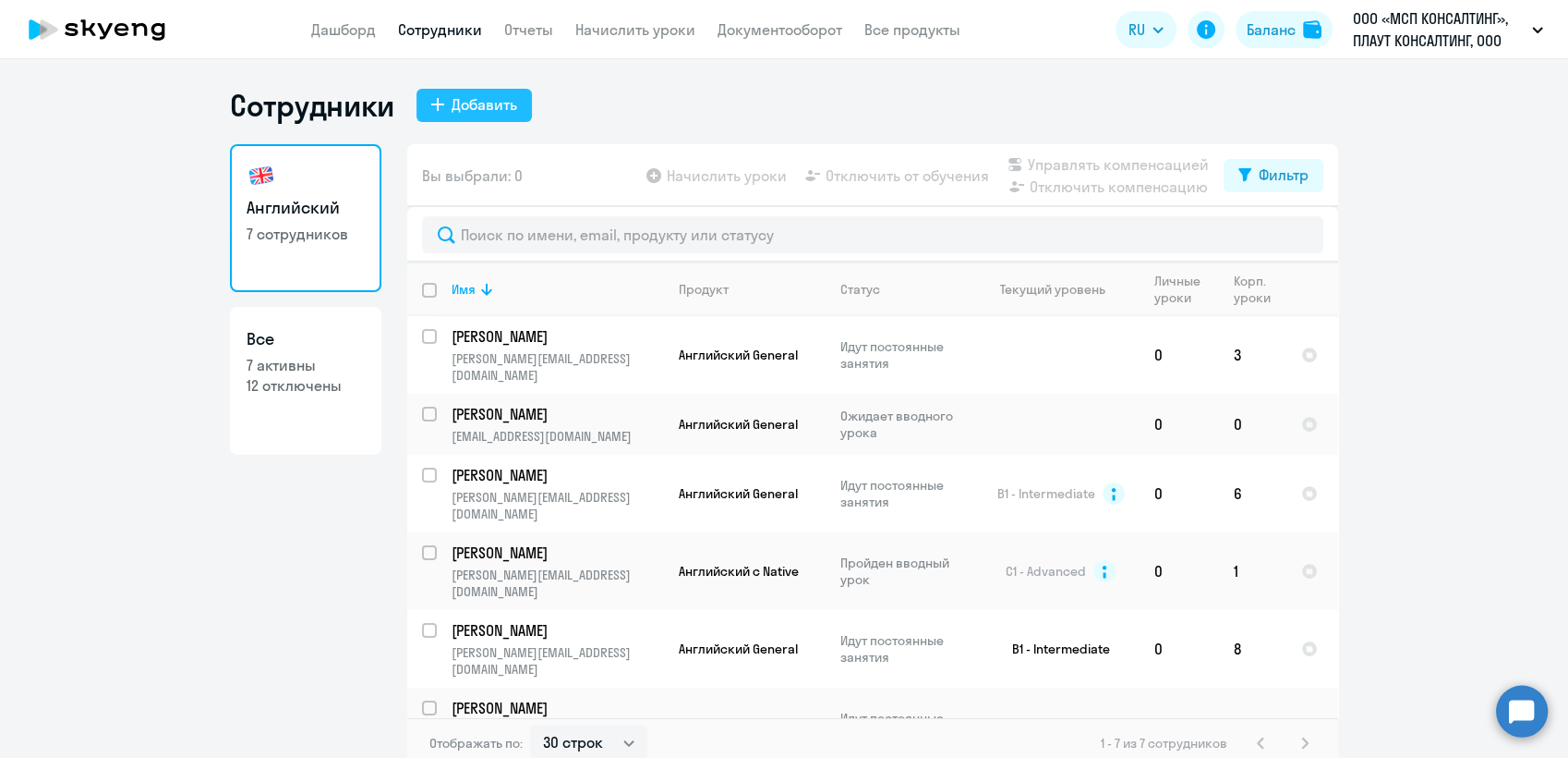
click at [474, 103] on div "Добавить" at bounding box center [484, 104] width 66 height 23
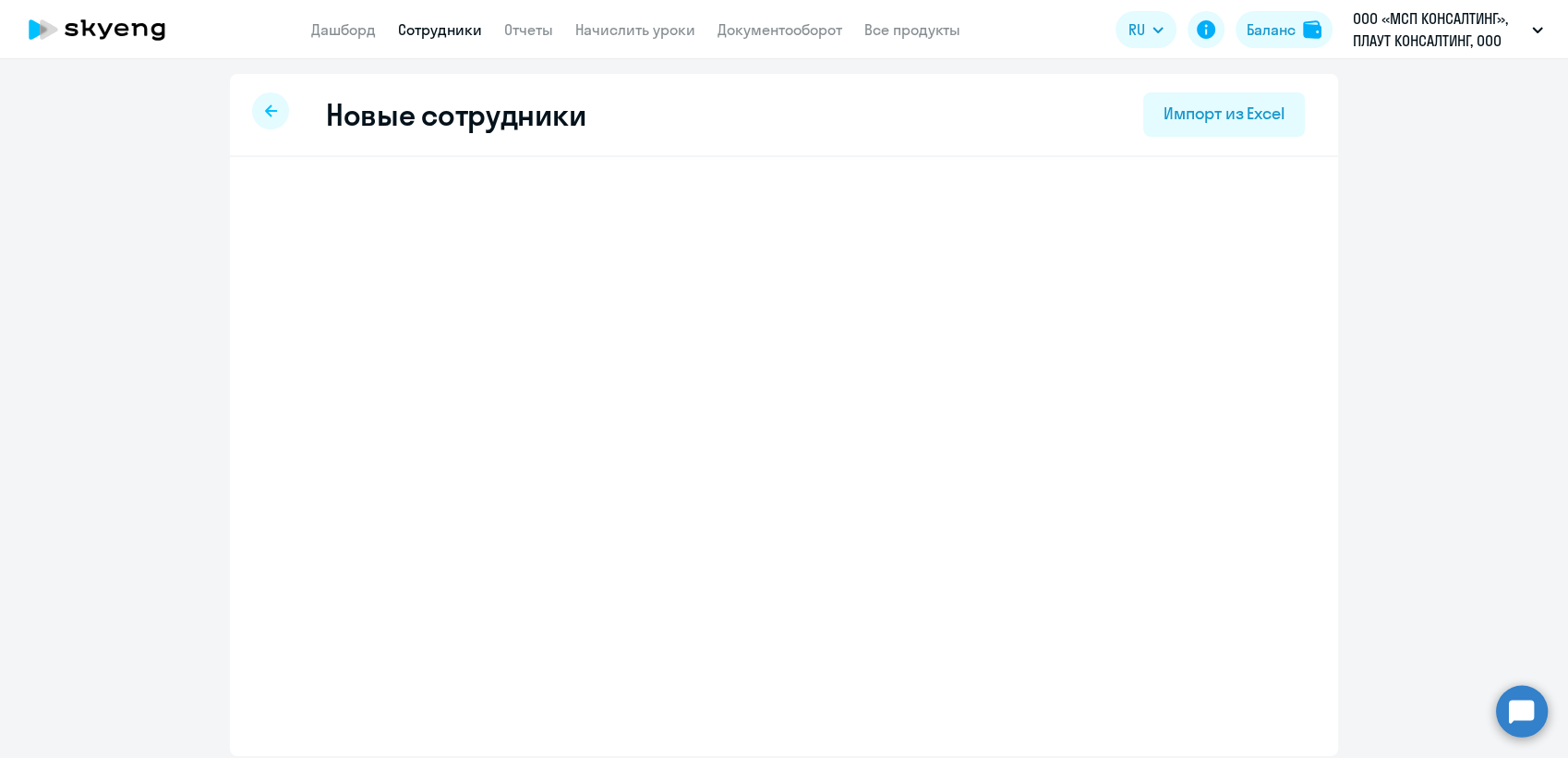
select select "english_adult_not_native_speaker"
select select "3"
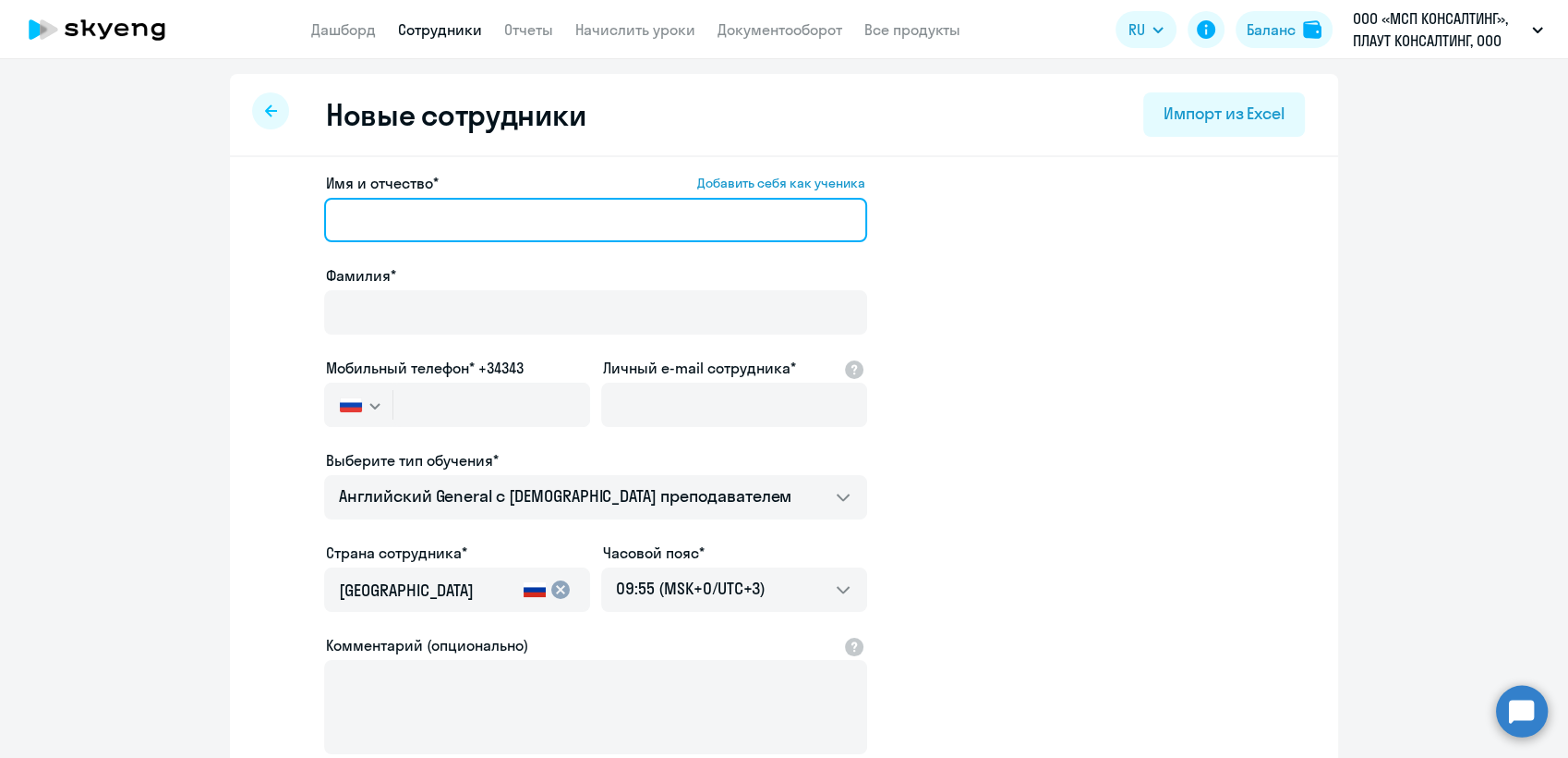
click at [383, 216] on input "Имя и отчество* Добавить себя как ученика" at bounding box center [595, 219] width 543 height 44
paste input "[PERSON_NAME]"
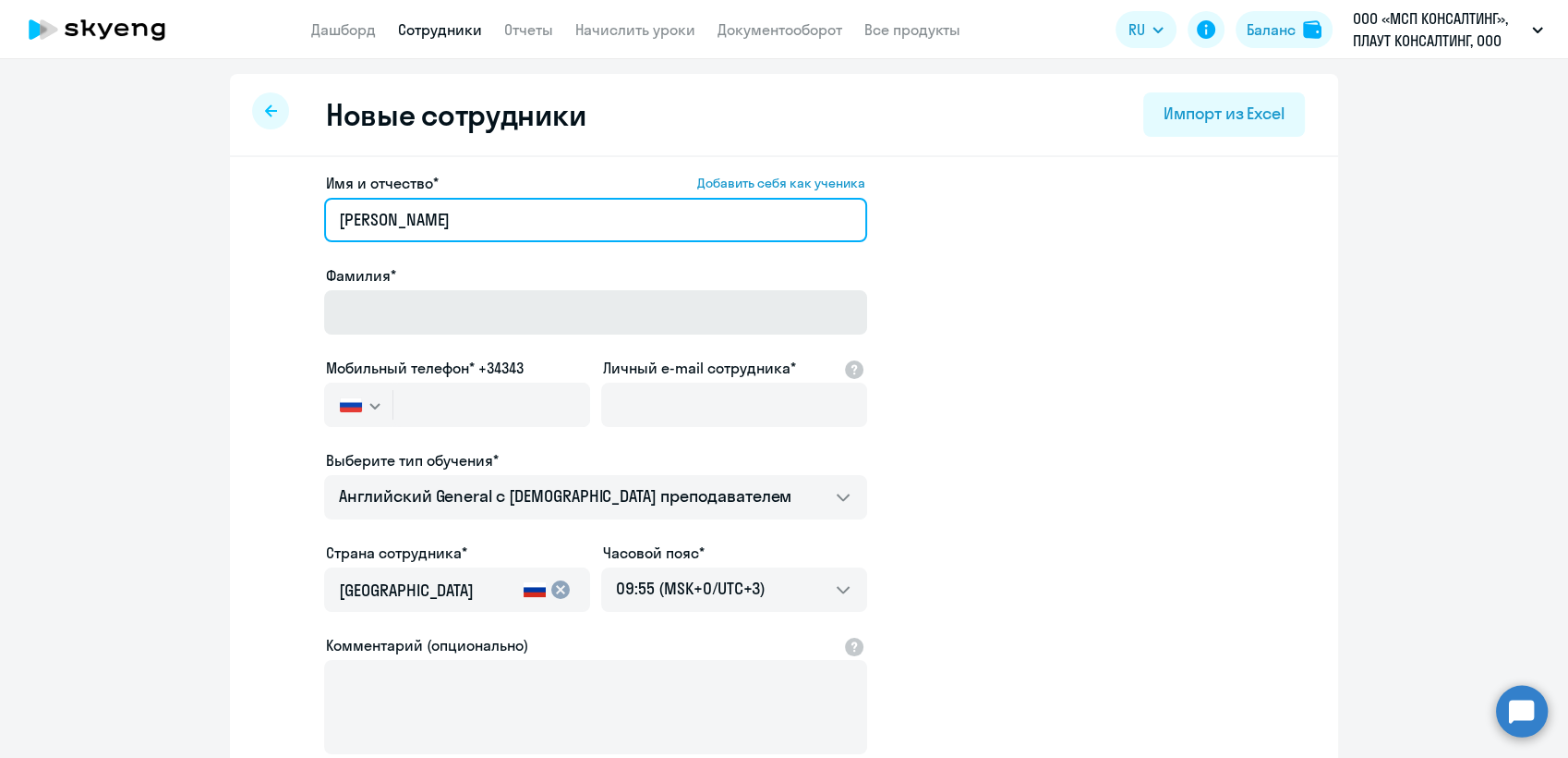
type input "[PERSON_NAME]"
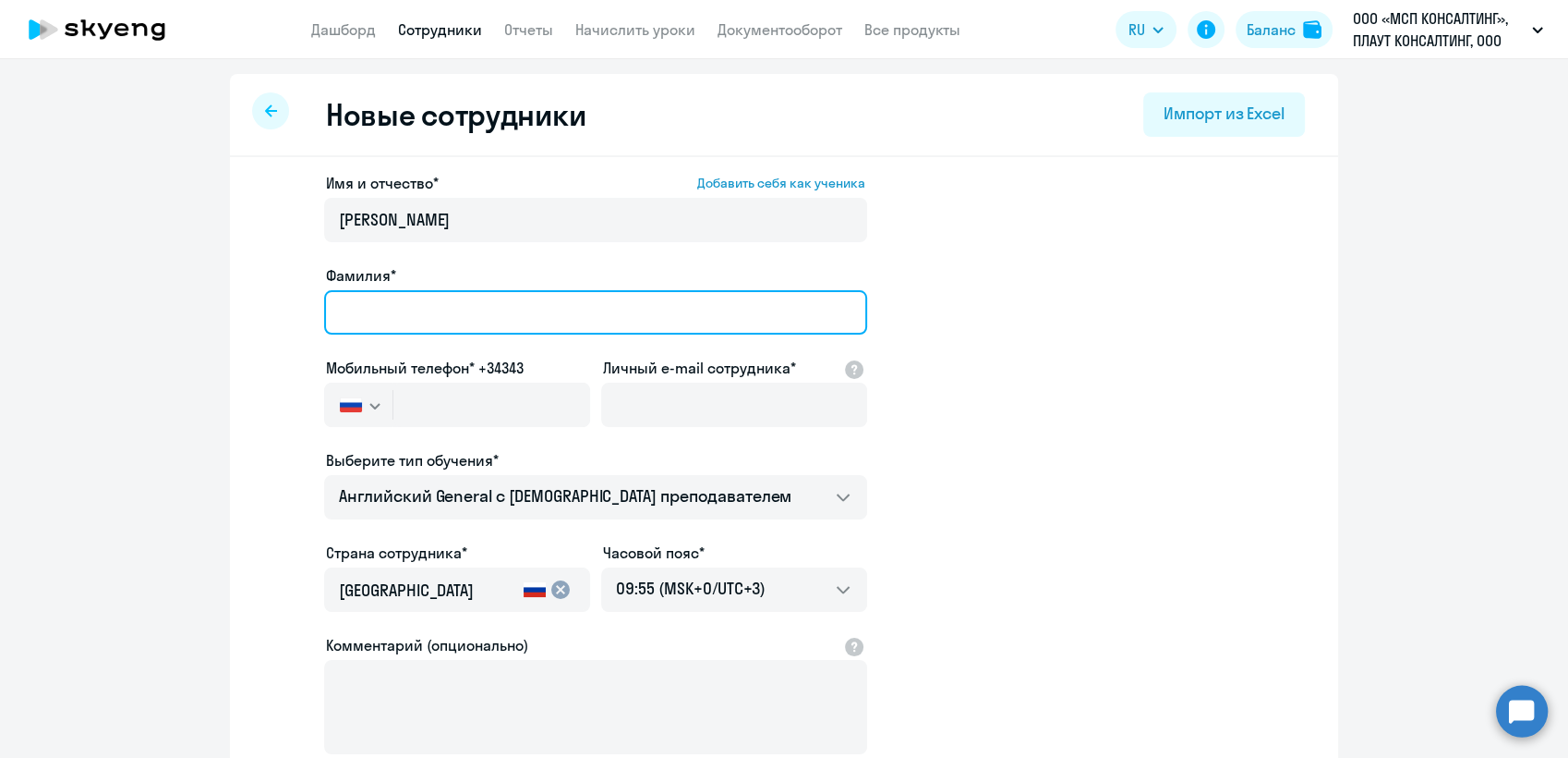
click at [354, 308] on input "Фамилия*" at bounding box center [595, 312] width 543 height 44
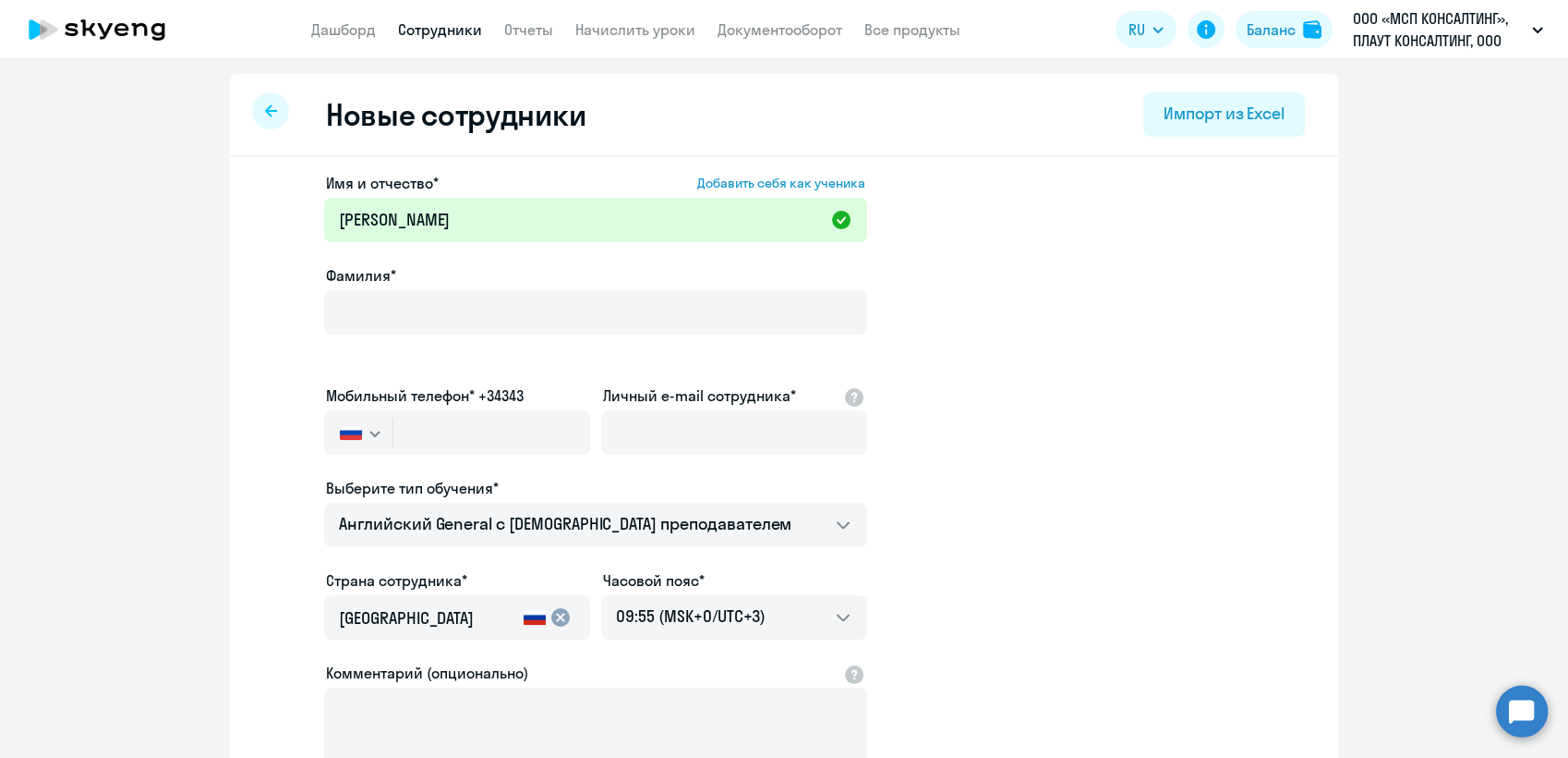
click at [1135, 391] on app-new-student-form "Имя и отчество* Добавить себя как ученика [PERSON_NAME] [PERSON_NAME]* Мобильны…" at bounding box center [783, 514] width 1049 height 686
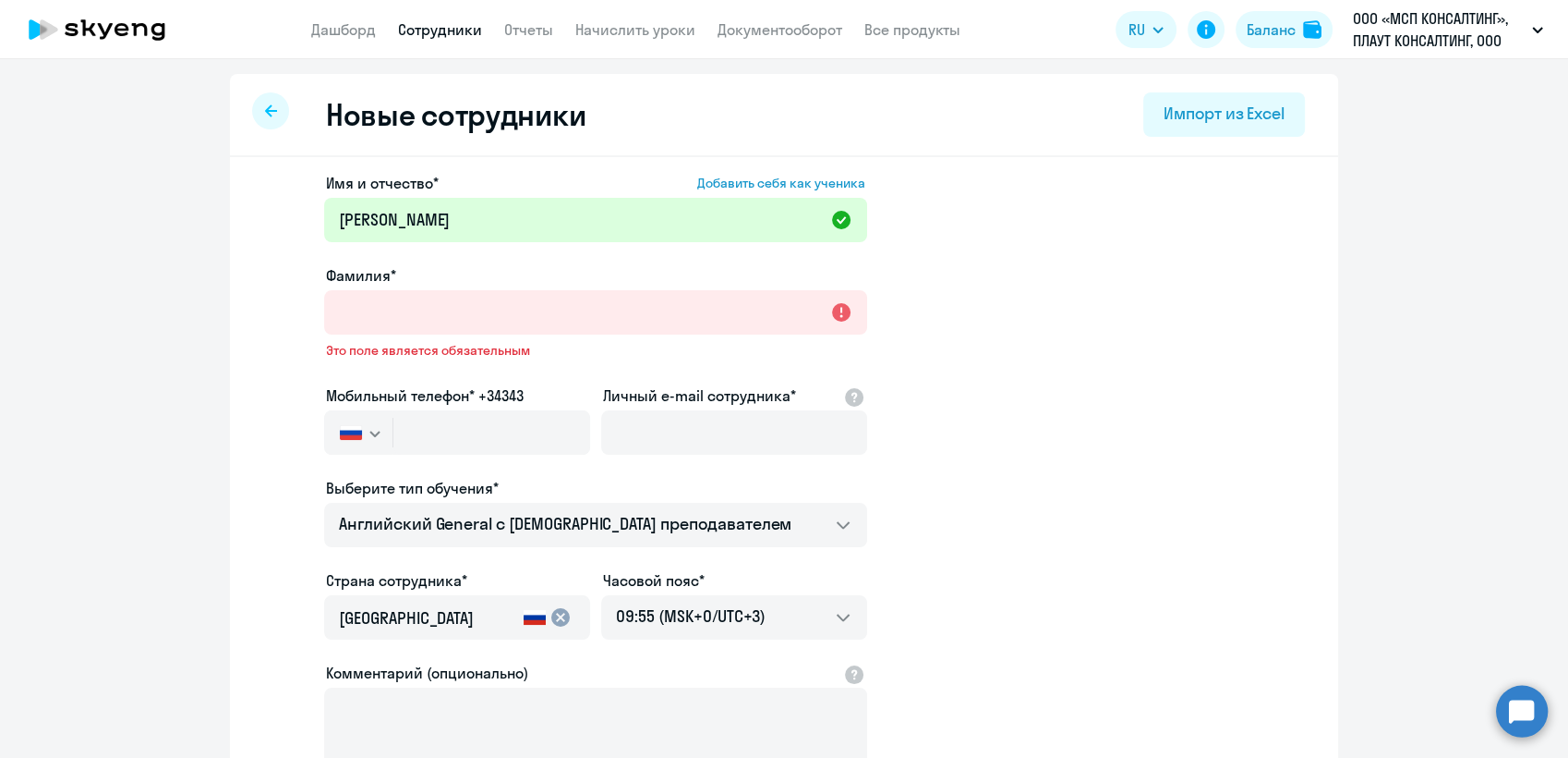
click at [267, 102] on div at bounding box center [271, 111] width 37 height 37
select select "30"
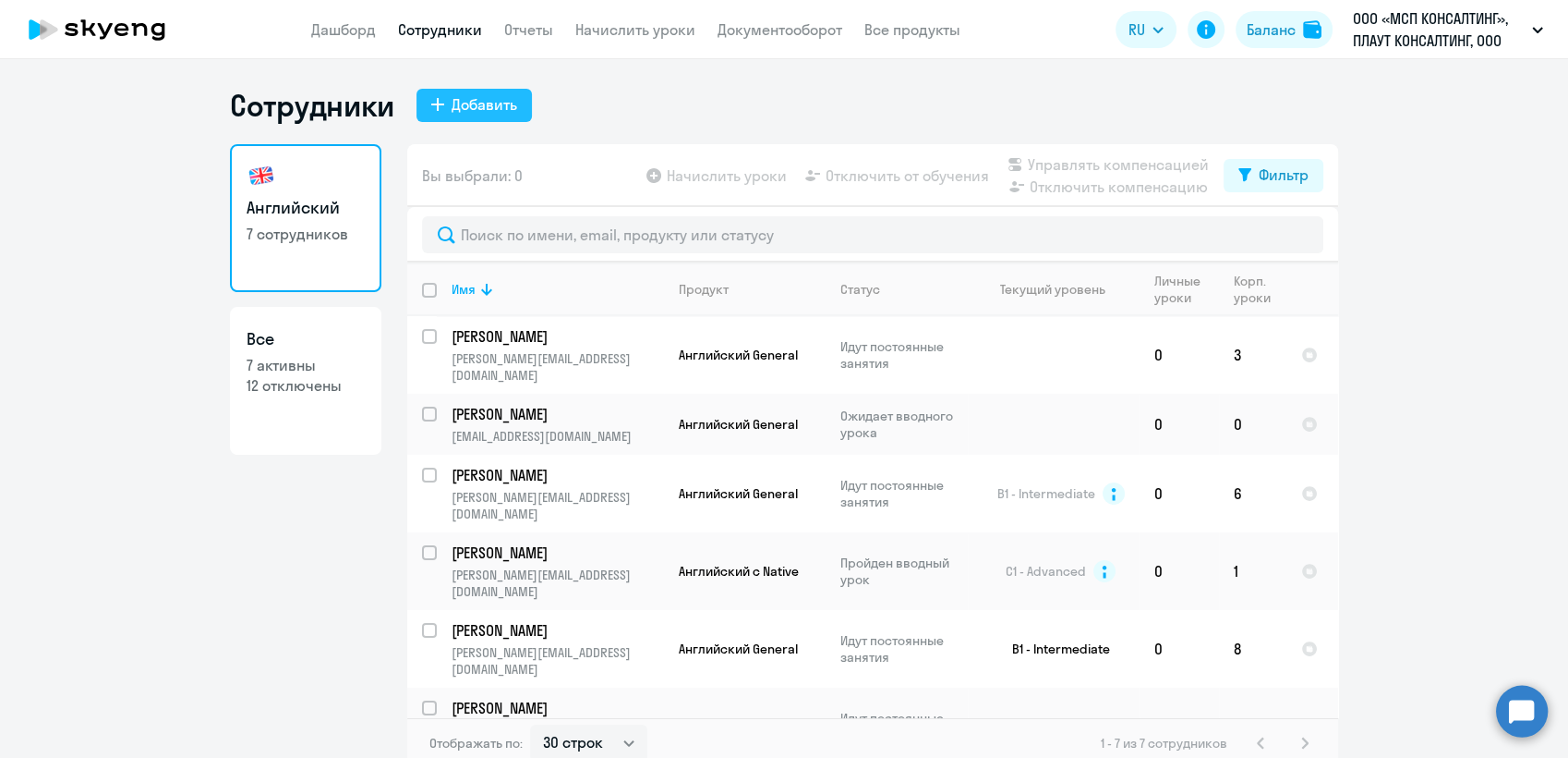
click at [474, 102] on div "Добавить" at bounding box center [484, 104] width 66 height 23
select select "english_adult_not_native_speaker"
select select "3"
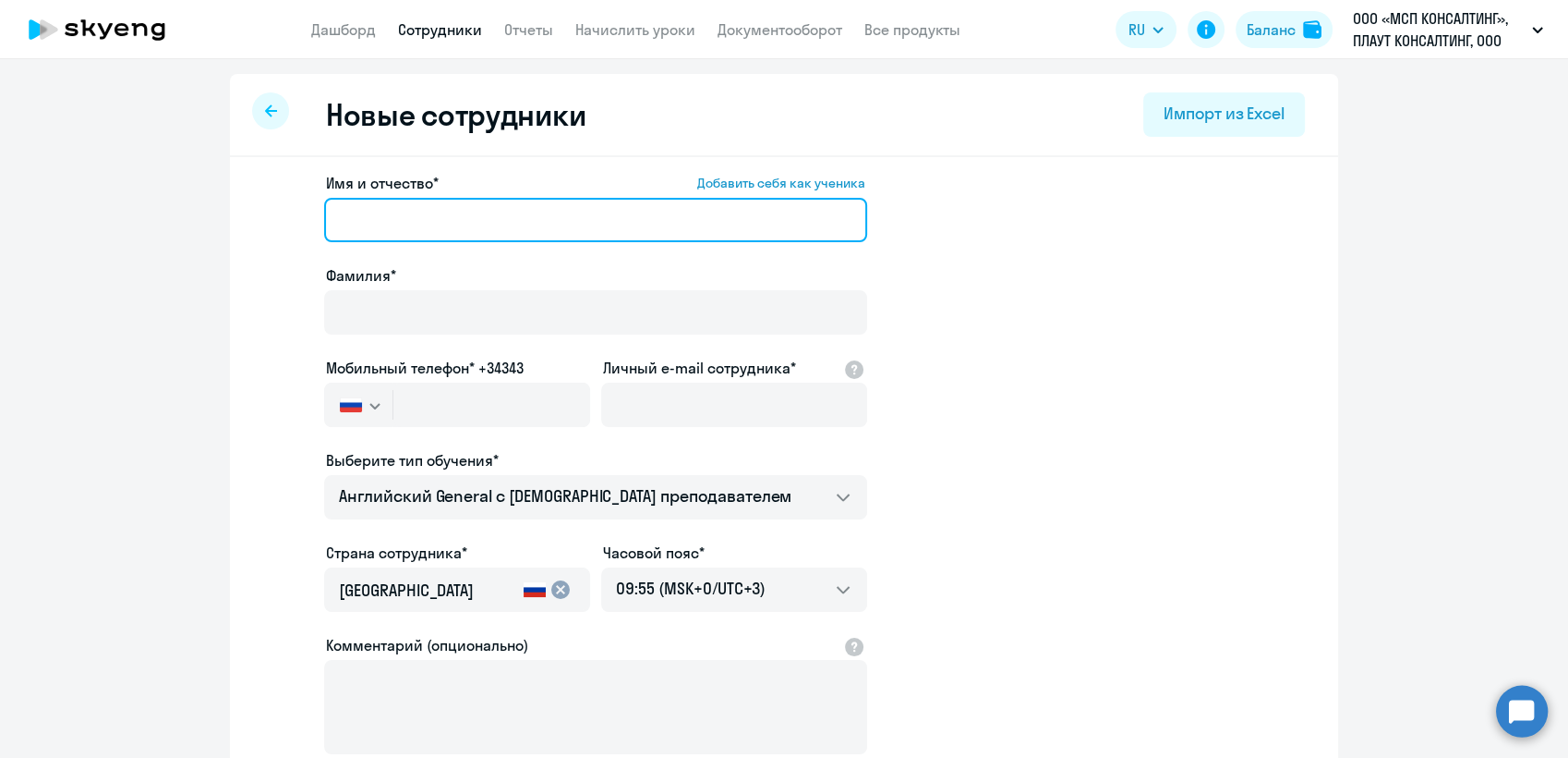
click at [384, 215] on input "Имя и отчество* Добавить себя как ученика" at bounding box center [595, 219] width 543 height 44
paste input "[PERSON_NAME]"
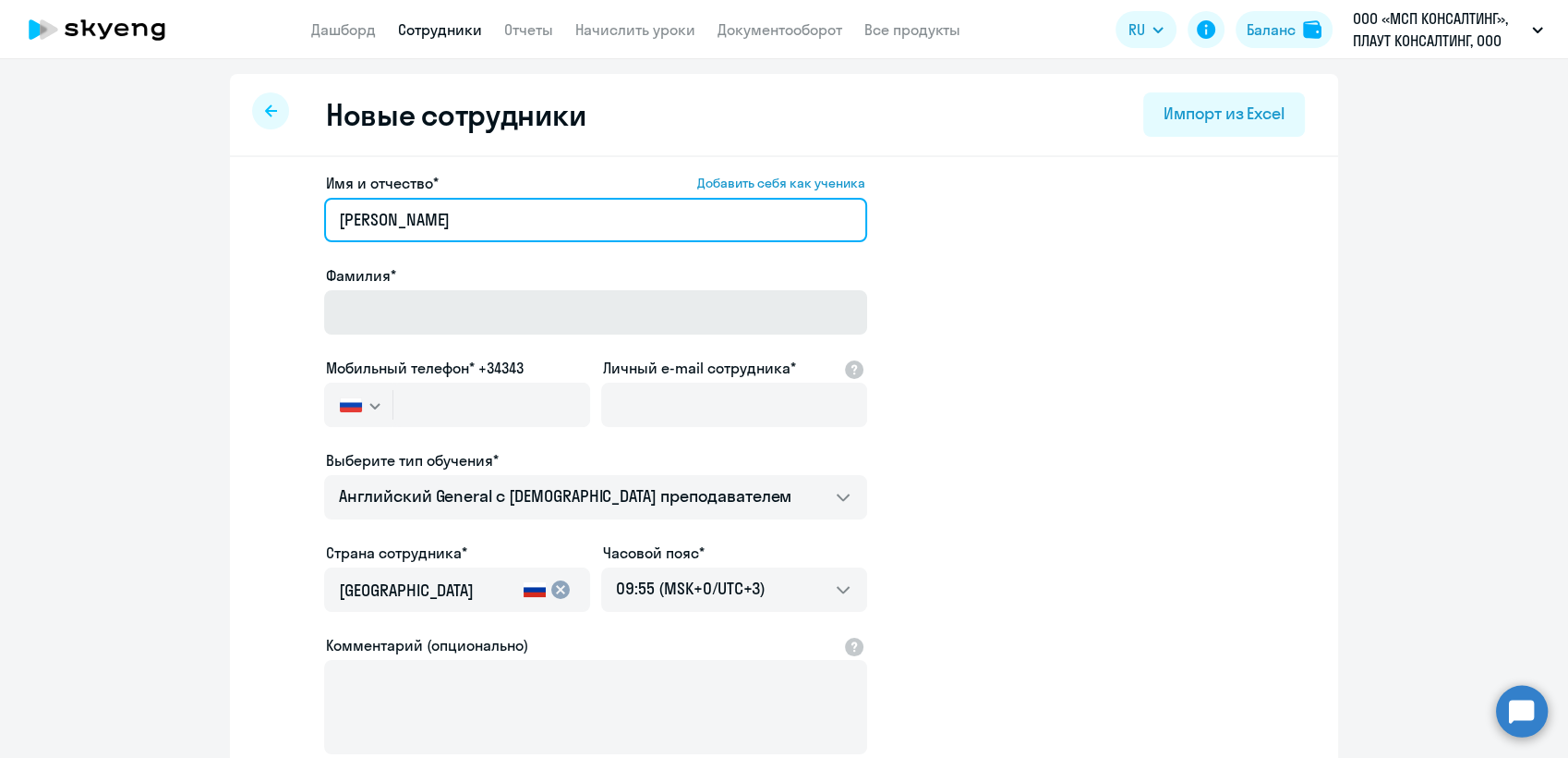
type input "[PERSON_NAME]"
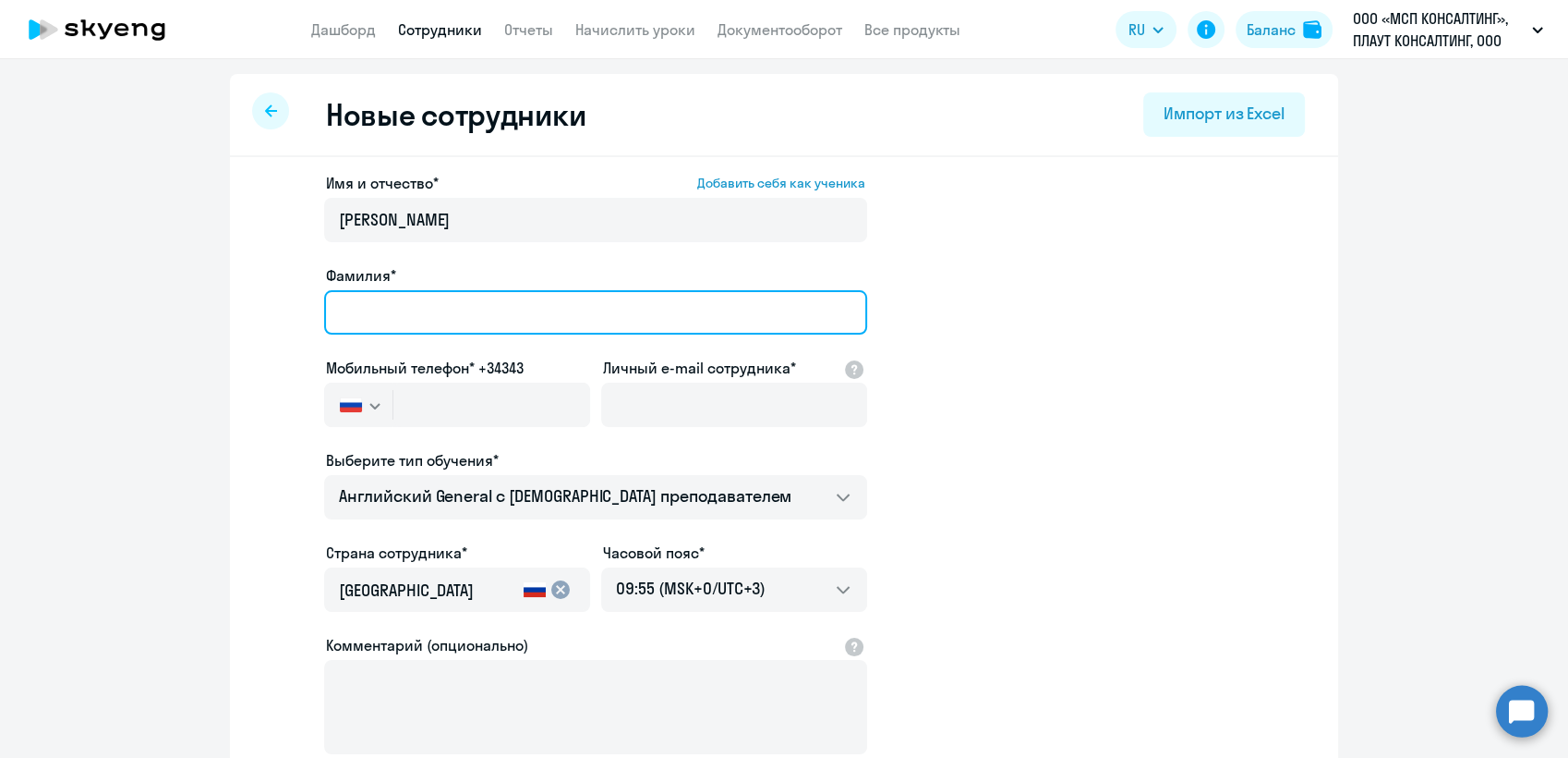
click at [336, 305] on input "Фамилия*" at bounding box center [595, 312] width 543 height 44
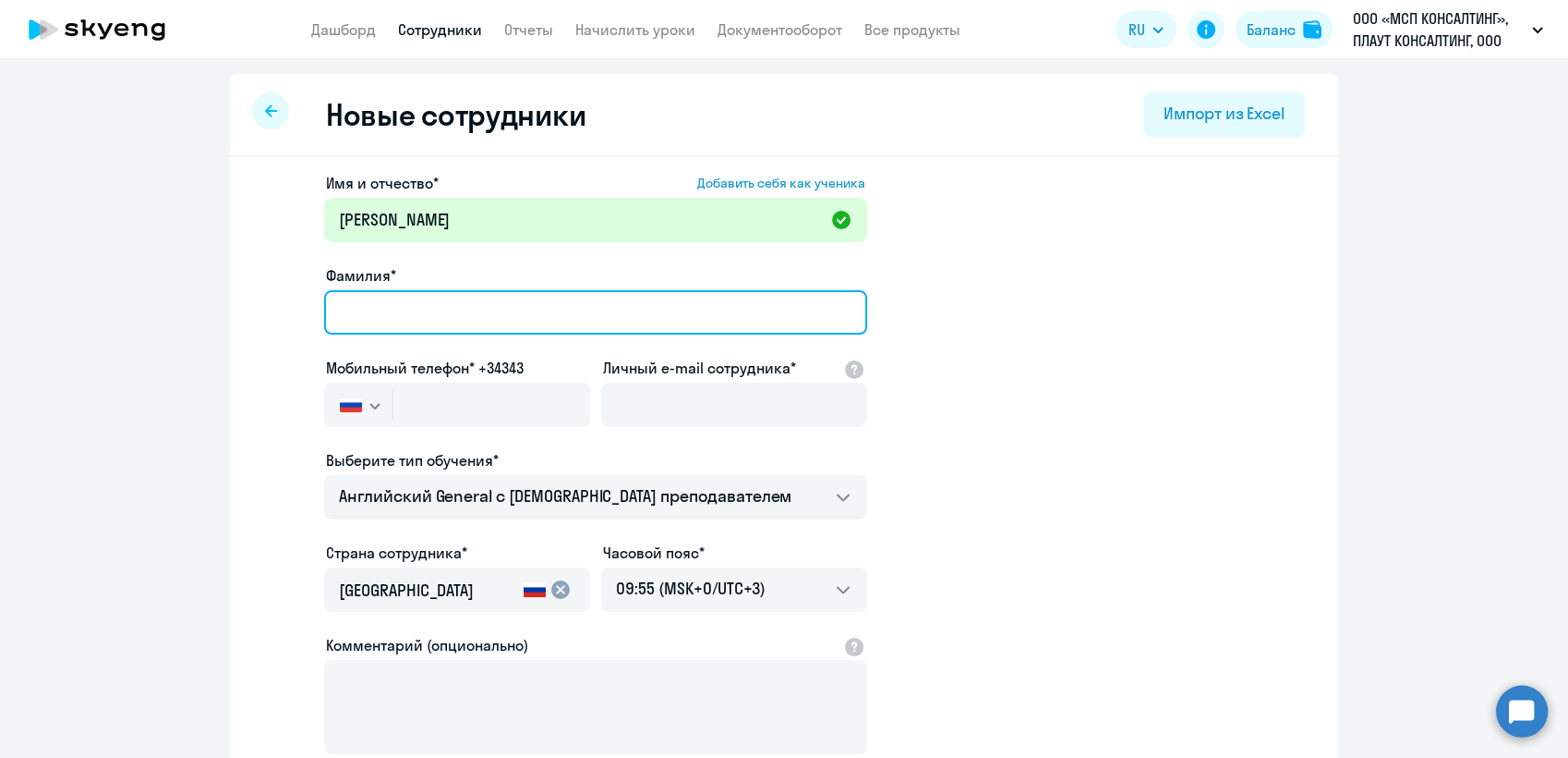
paste input "[PERSON_NAME]"
type input "[PERSON_NAME]"
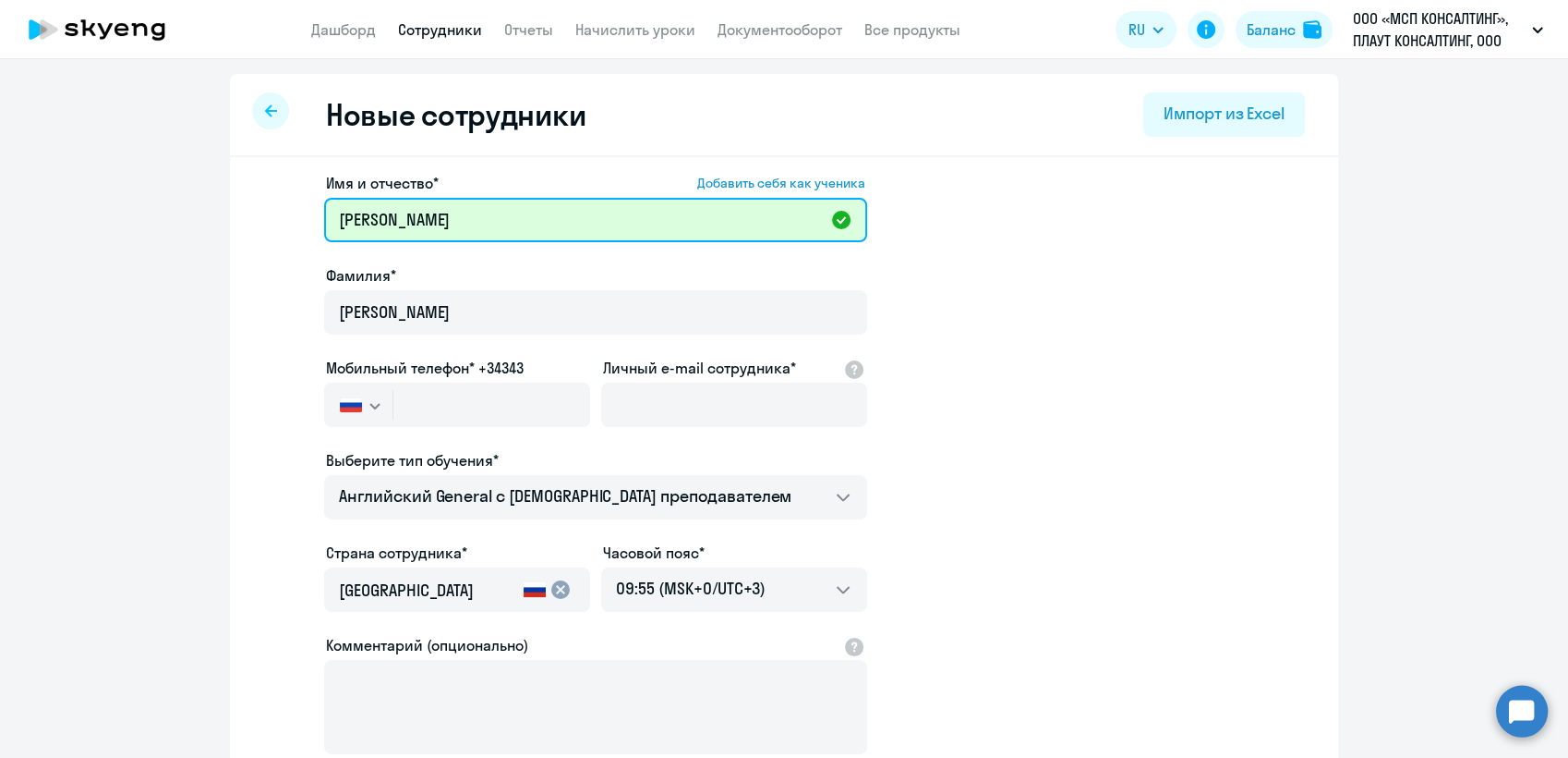
click at [514, 219] on input "[PERSON_NAME]" at bounding box center [595, 219] width 543 height 44
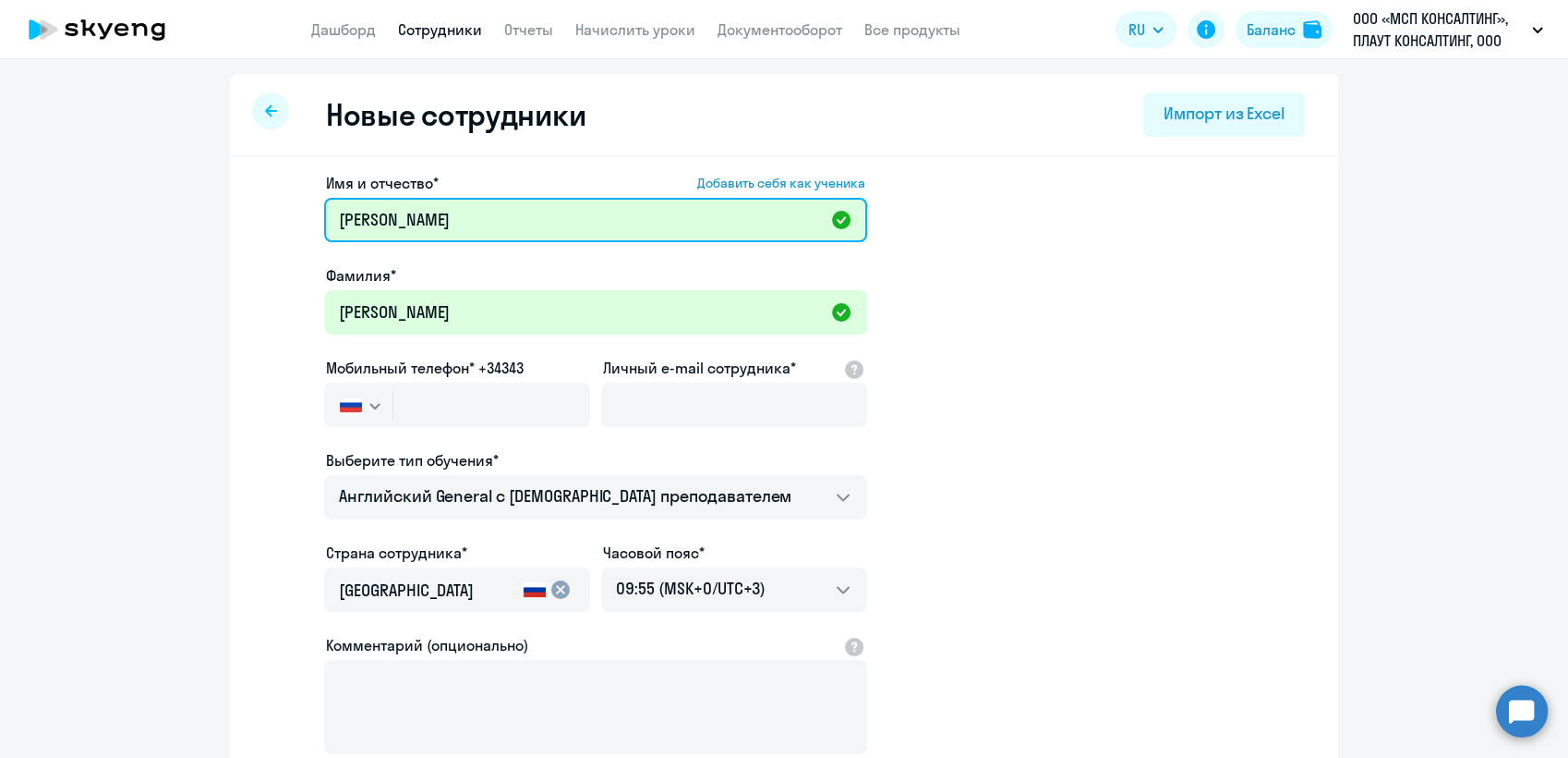
type input "[PERSON_NAME]"
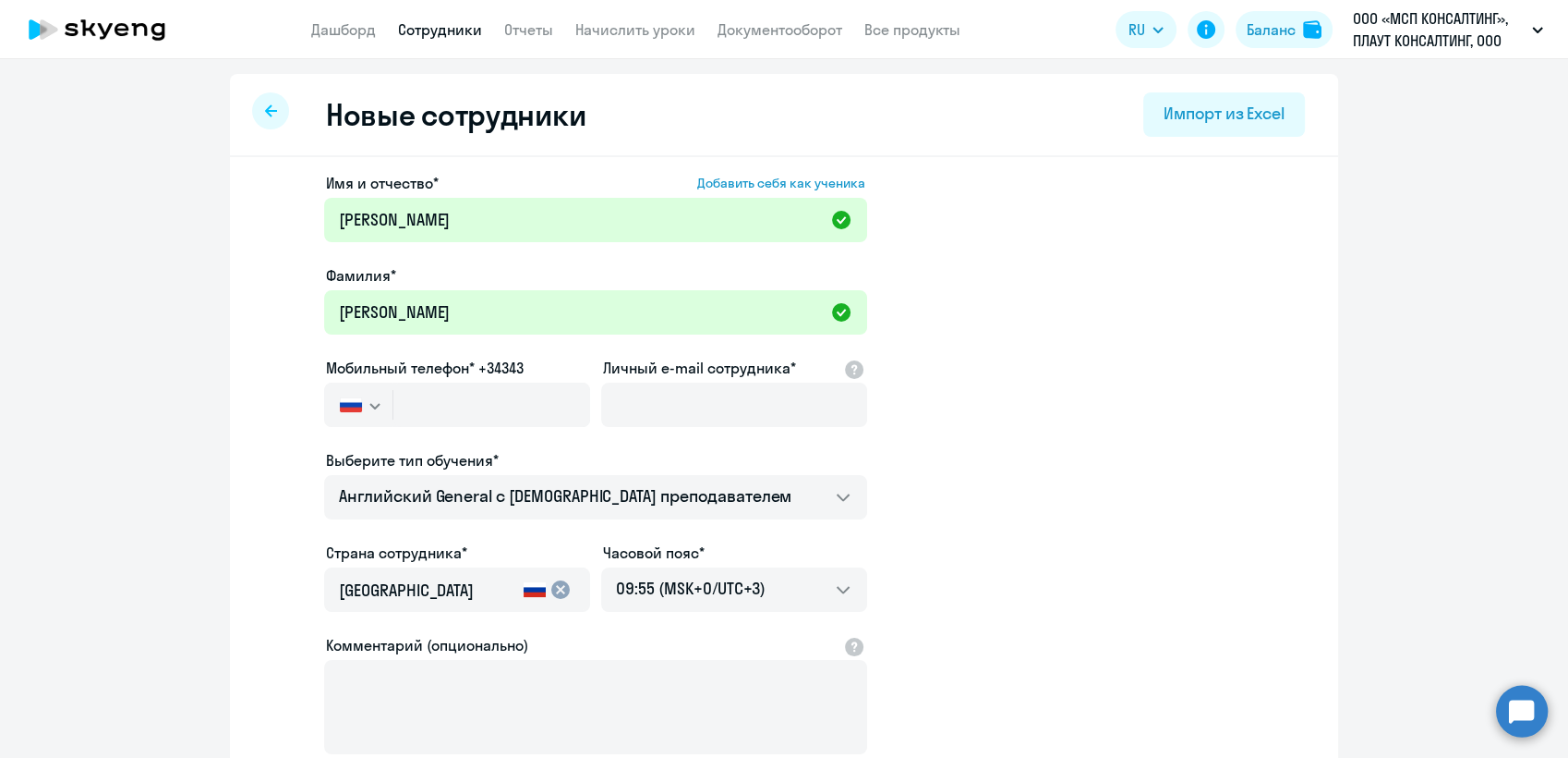
click at [1137, 507] on app-new-student-form "Имя и отчество* Добавить себя как ученика [PERSON_NAME]* [PERSON_NAME] Мобильны…" at bounding box center [783, 501] width 1049 height 659
click at [427, 400] on input "text" at bounding box center [492, 405] width 196 height 44
type input "[PHONE_NUMBER]"
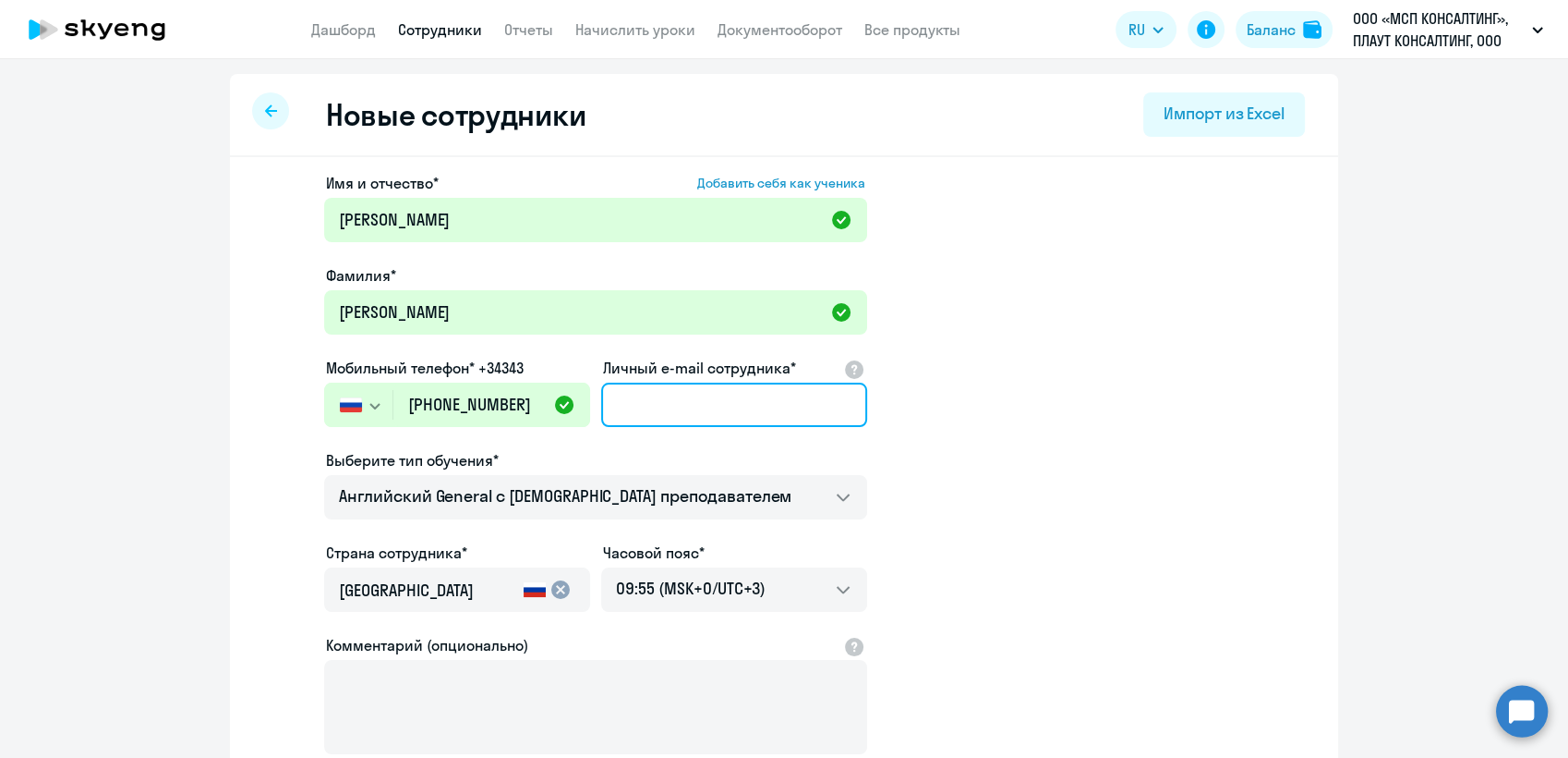
click at [679, 410] on input "Личный e-mail сотрудника*" at bounding box center [734, 405] width 266 height 44
paste input "[EMAIL_ADDRESS][DOMAIN_NAME]"
type input "[EMAIL_ADDRESS][DOMAIN_NAME]"
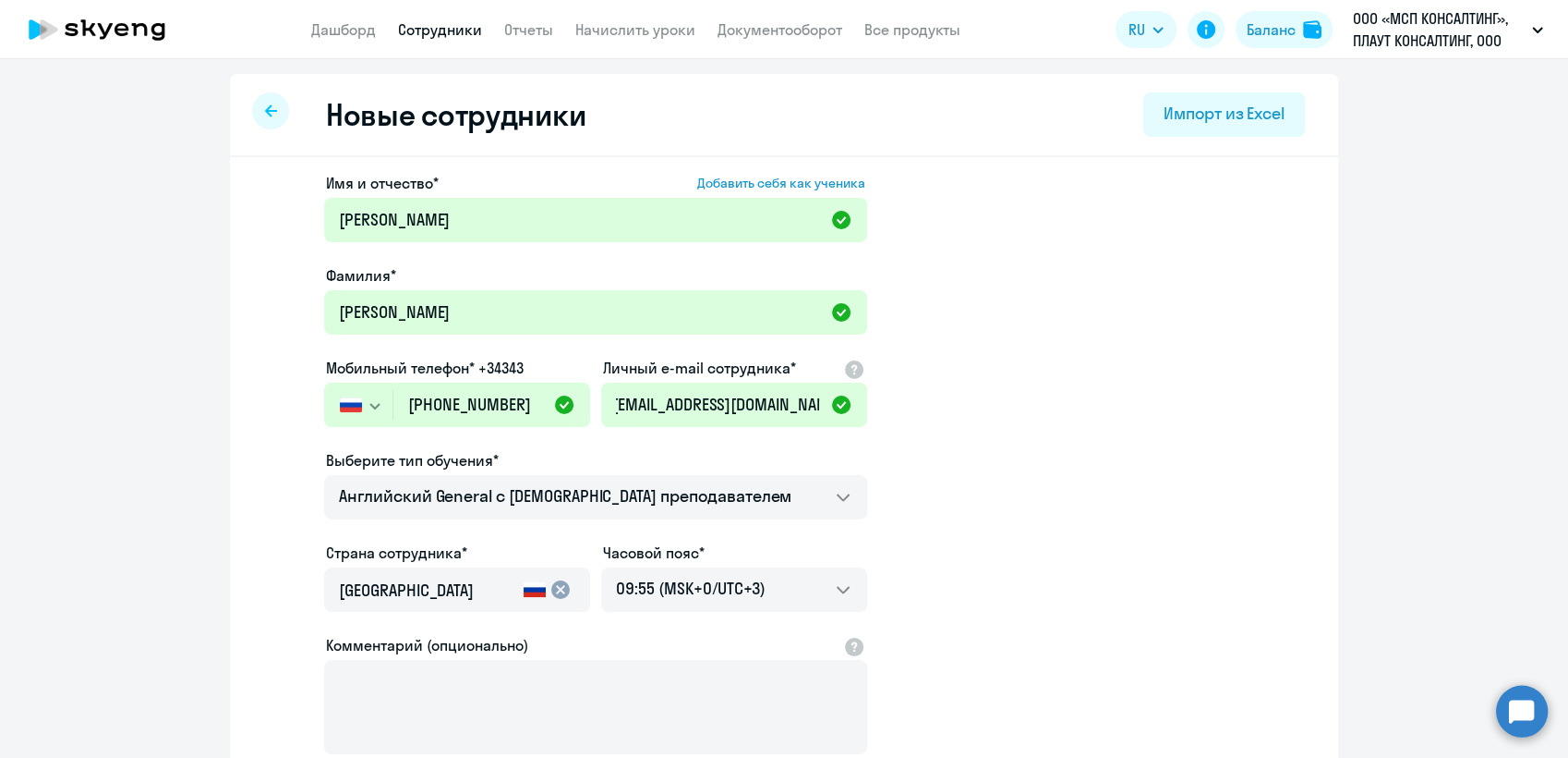
scroll to position [0, 0]
click at [1028, 594] on app-new-student-form "Имя и отчество* Добавить себя как ученика [PERSON_NAME]* [PERSON_NAME] Мобильны…" at bounding box center [783, 501] width 1049 height 659
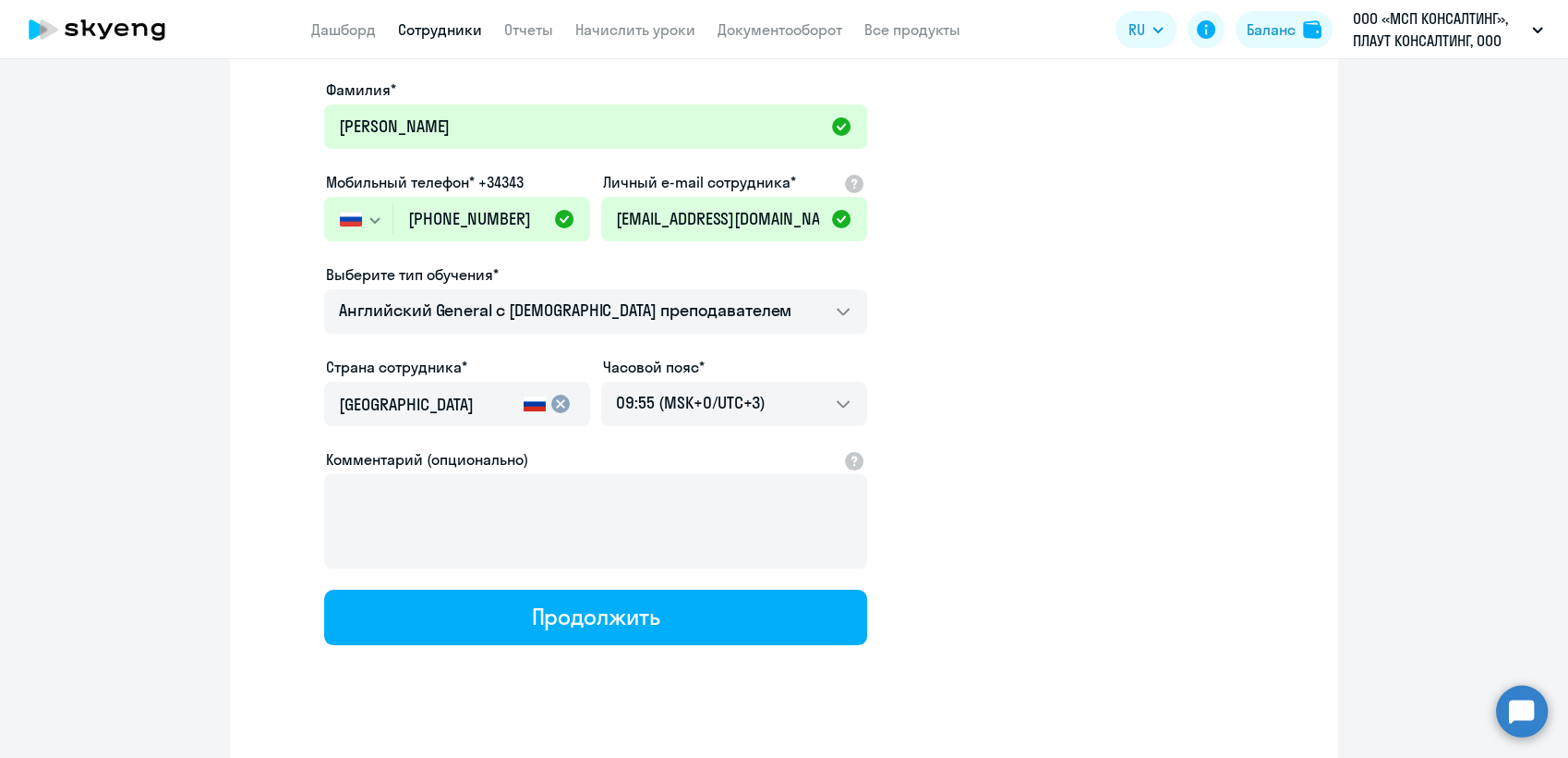
scroll to position [205, 0]
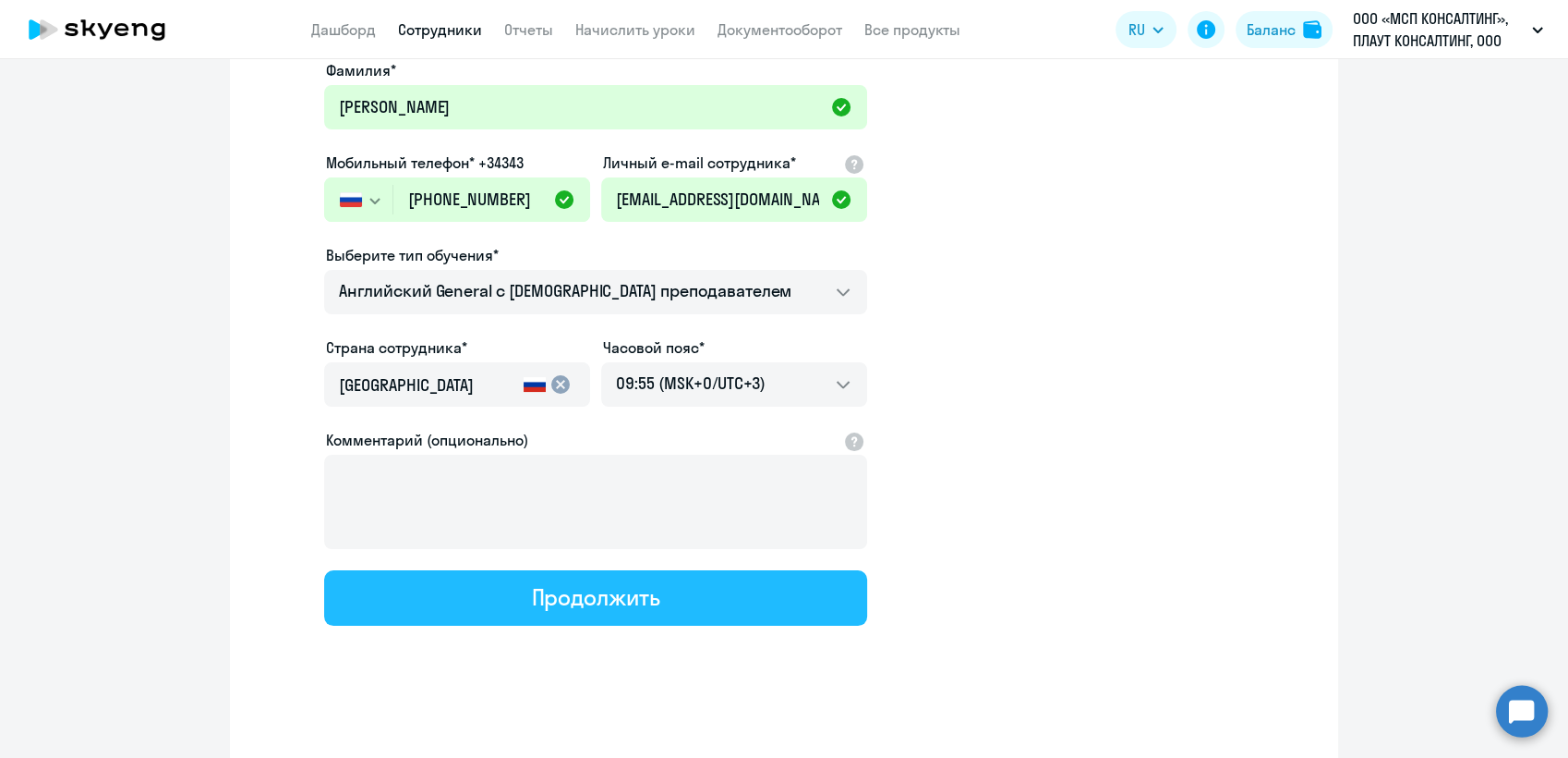
click at [603, 597] on div "Продолжить" at bounding box center [595, 597] width 129 height 29
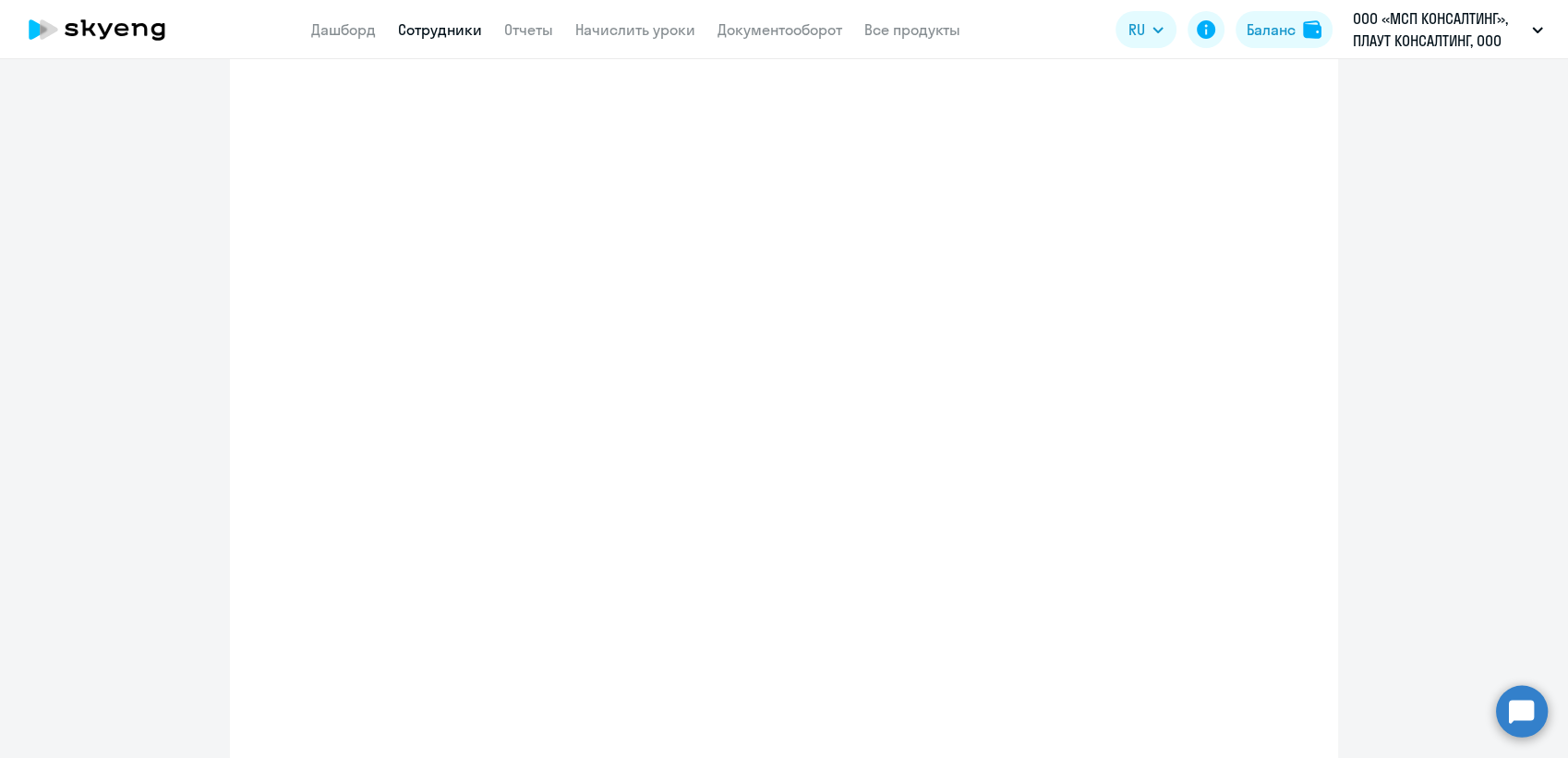
scroll to position [310, 0]
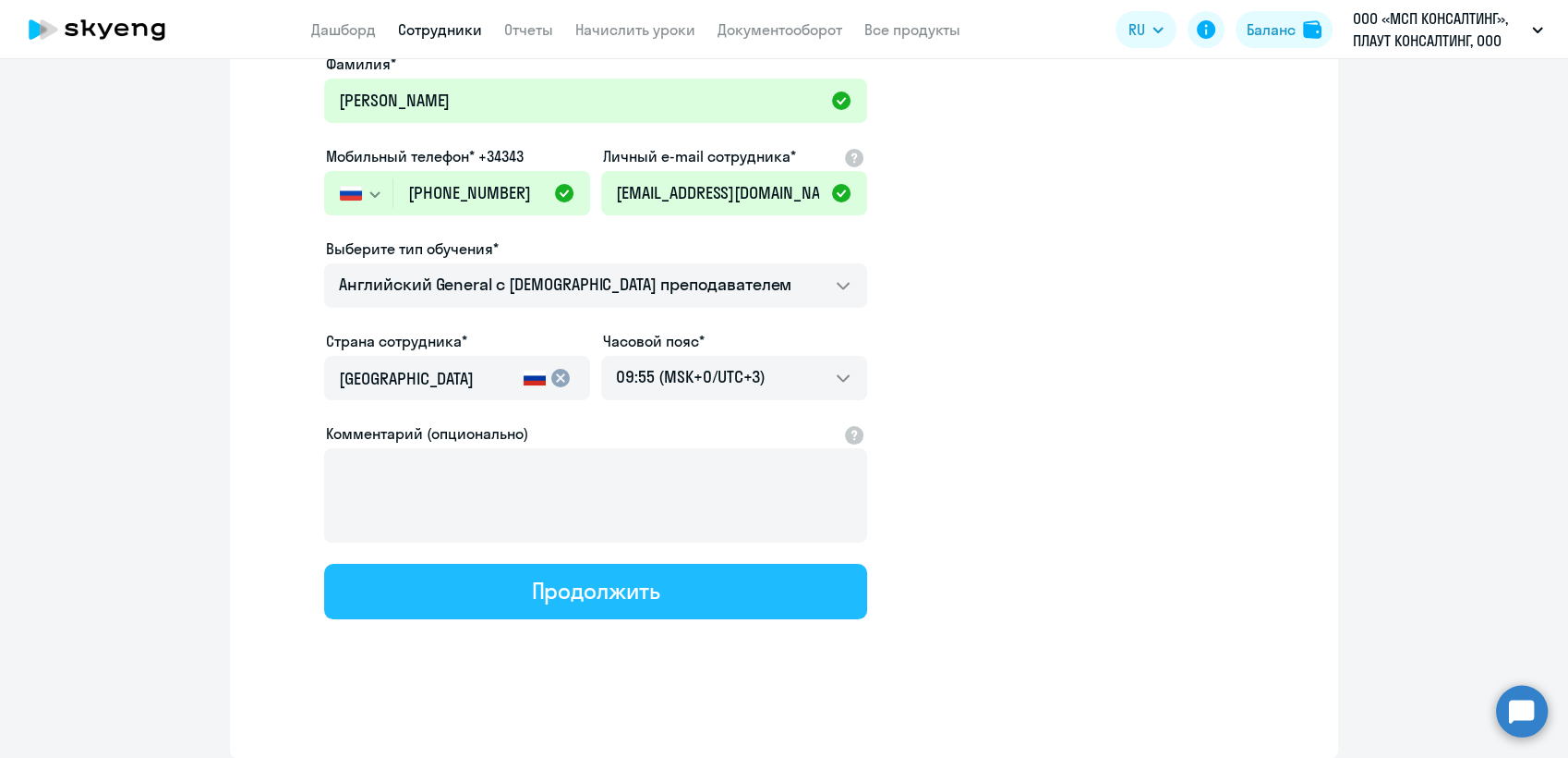
select select "english_adult_not_native_speaker"
select select "3"
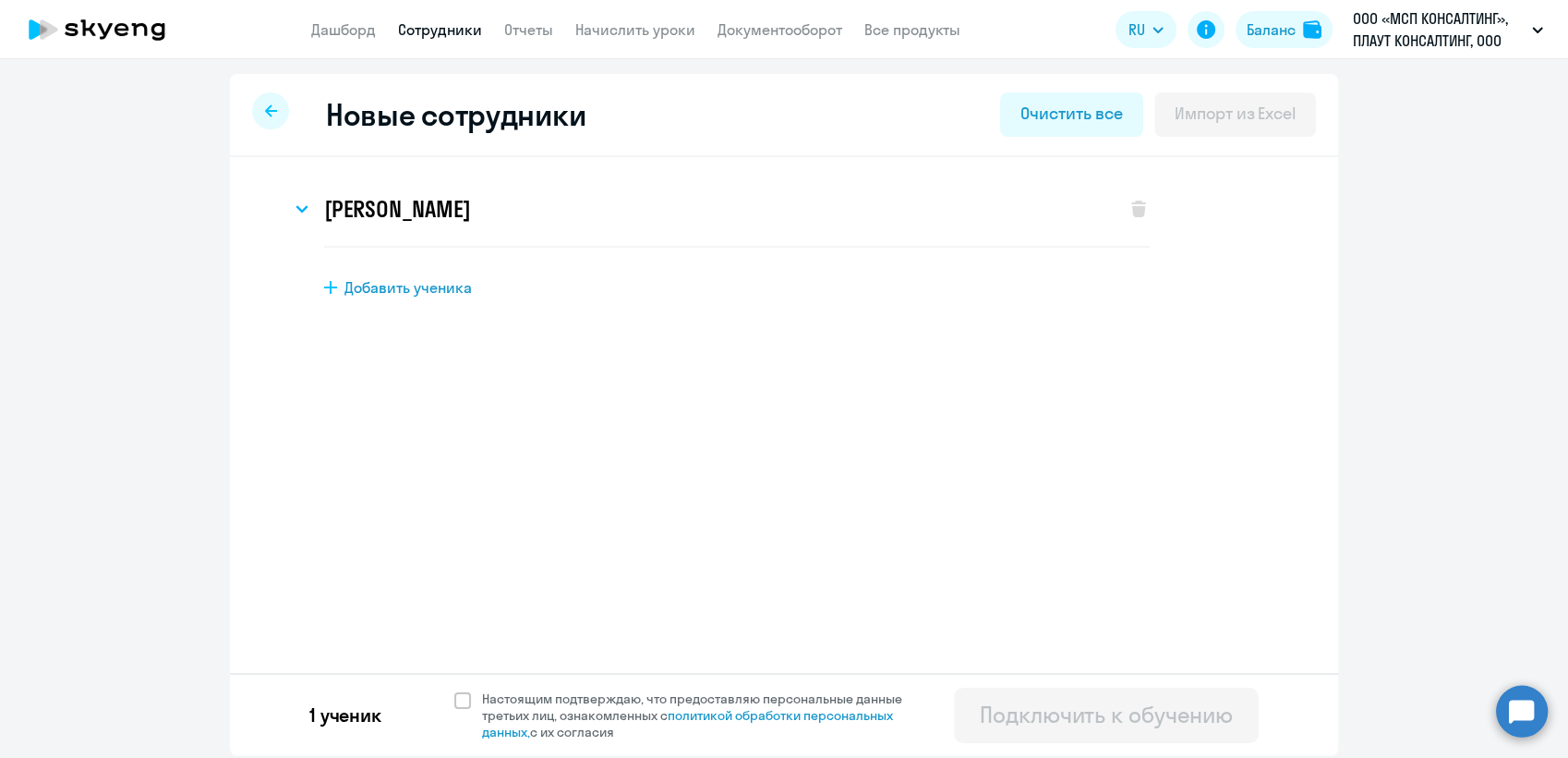
scroll to position [0, 0]
click at [458, 703] on span at bounding box center [462, 700] width 17 height 17
click at [454, 690] on input "Настоящим подтверждаю, что предоставляю персональные данные третьих лиц, ознако…" at bounding box center [453, 689] width 1 height 1
checkbox input "true"
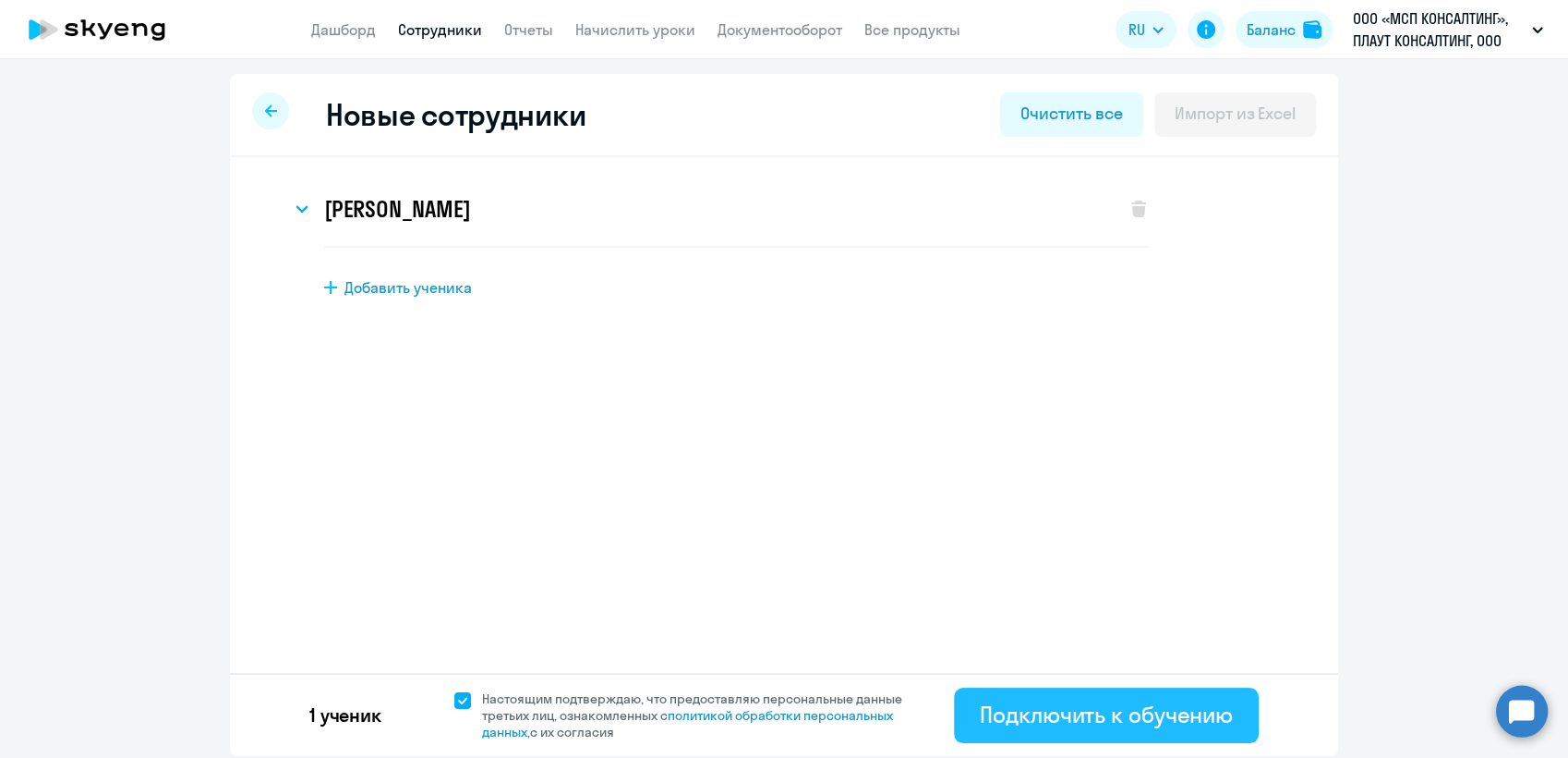
click at [1108, 708] on div "Подключить к обучению" at bounding box center [1107, 714] width 253 height 29
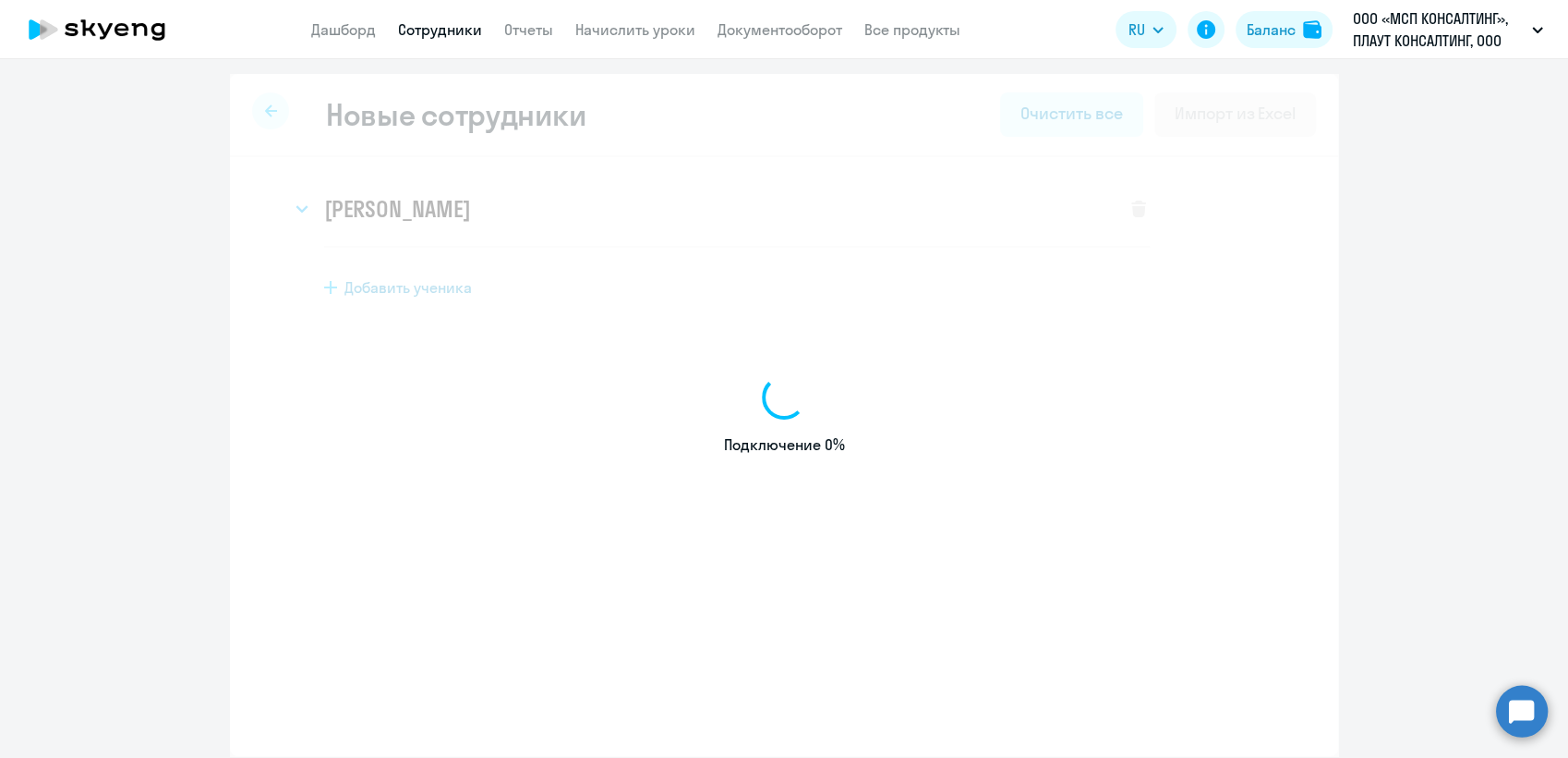
select select "english_adult_not_native_speaker"
select select "3"
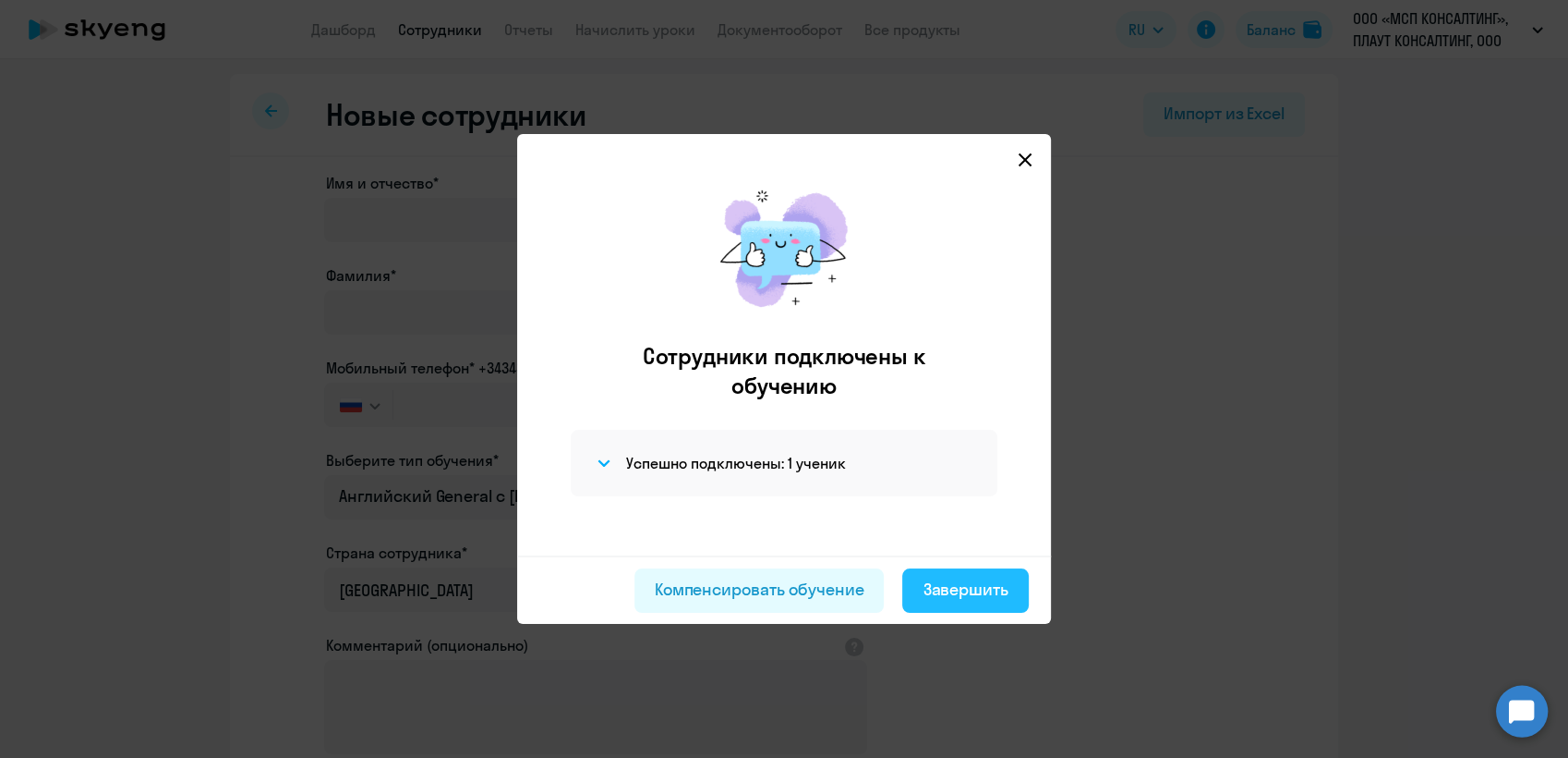
click at [962, 591] on div "Завершить" at bounding box center [966, 589] width 86 height 24
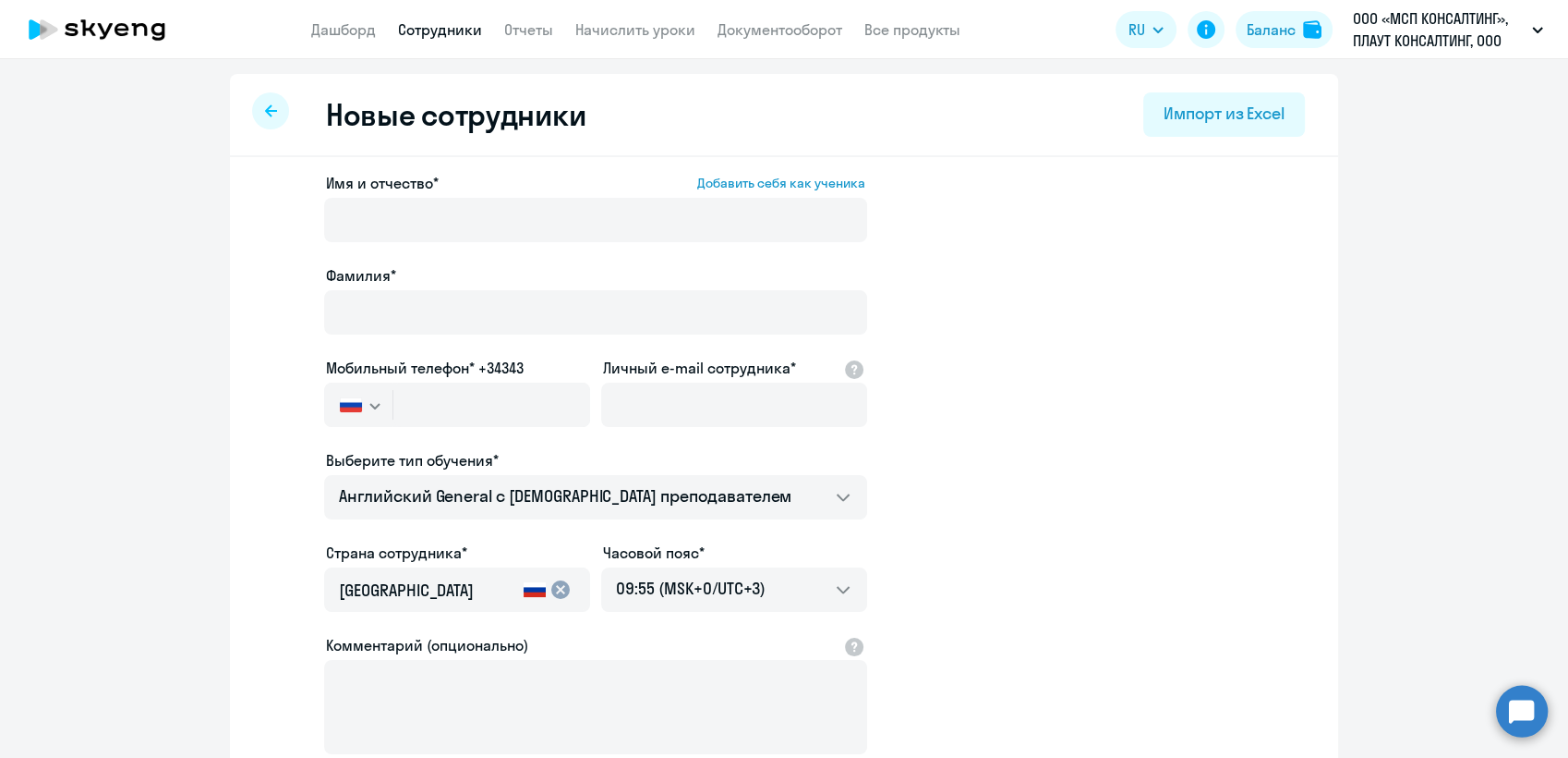
select select "30"
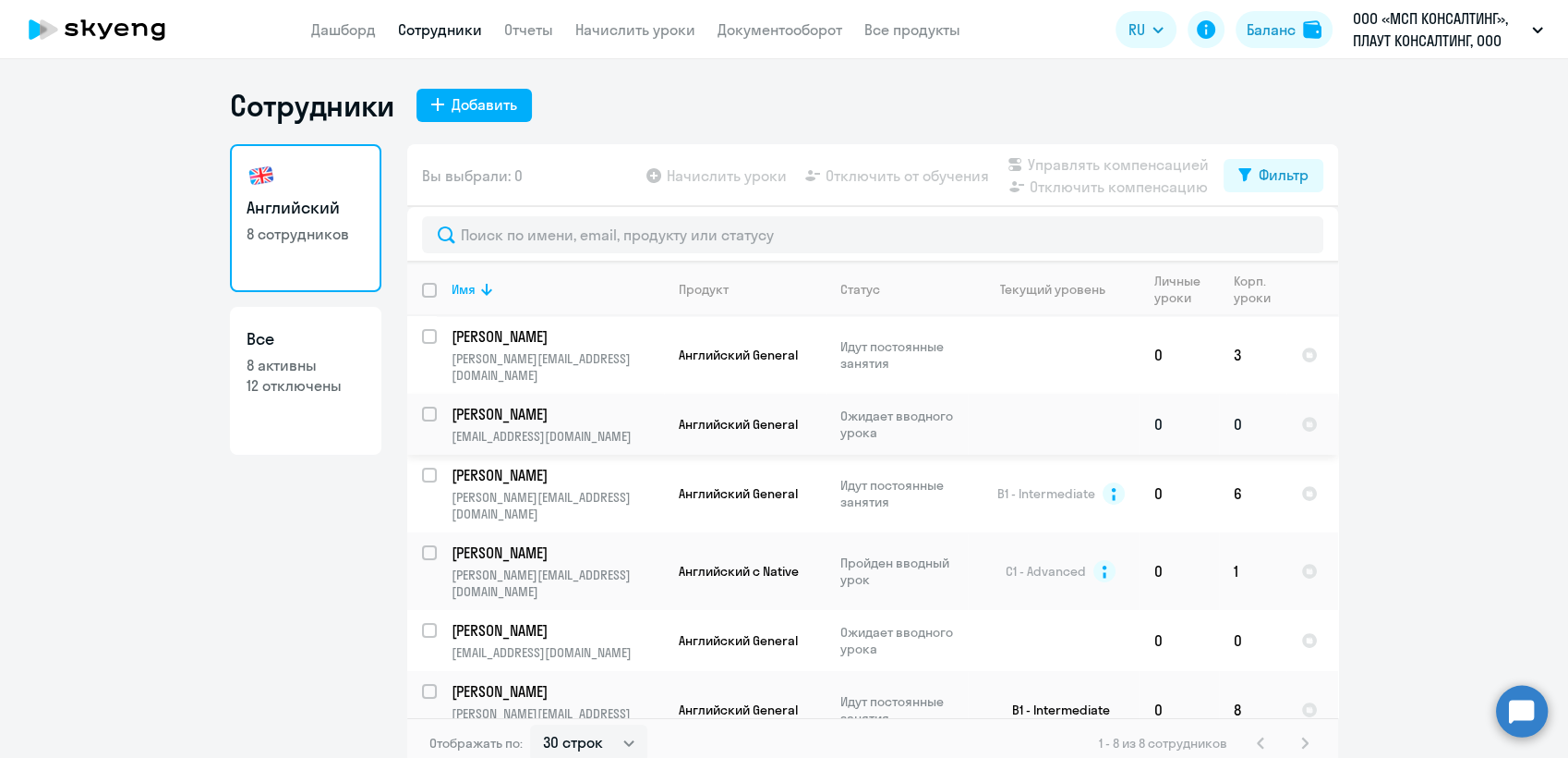
click at [422, 406] on input "select row 42741589" at bounding box center [441, 425] width 37 height 37
checkbox input "true"
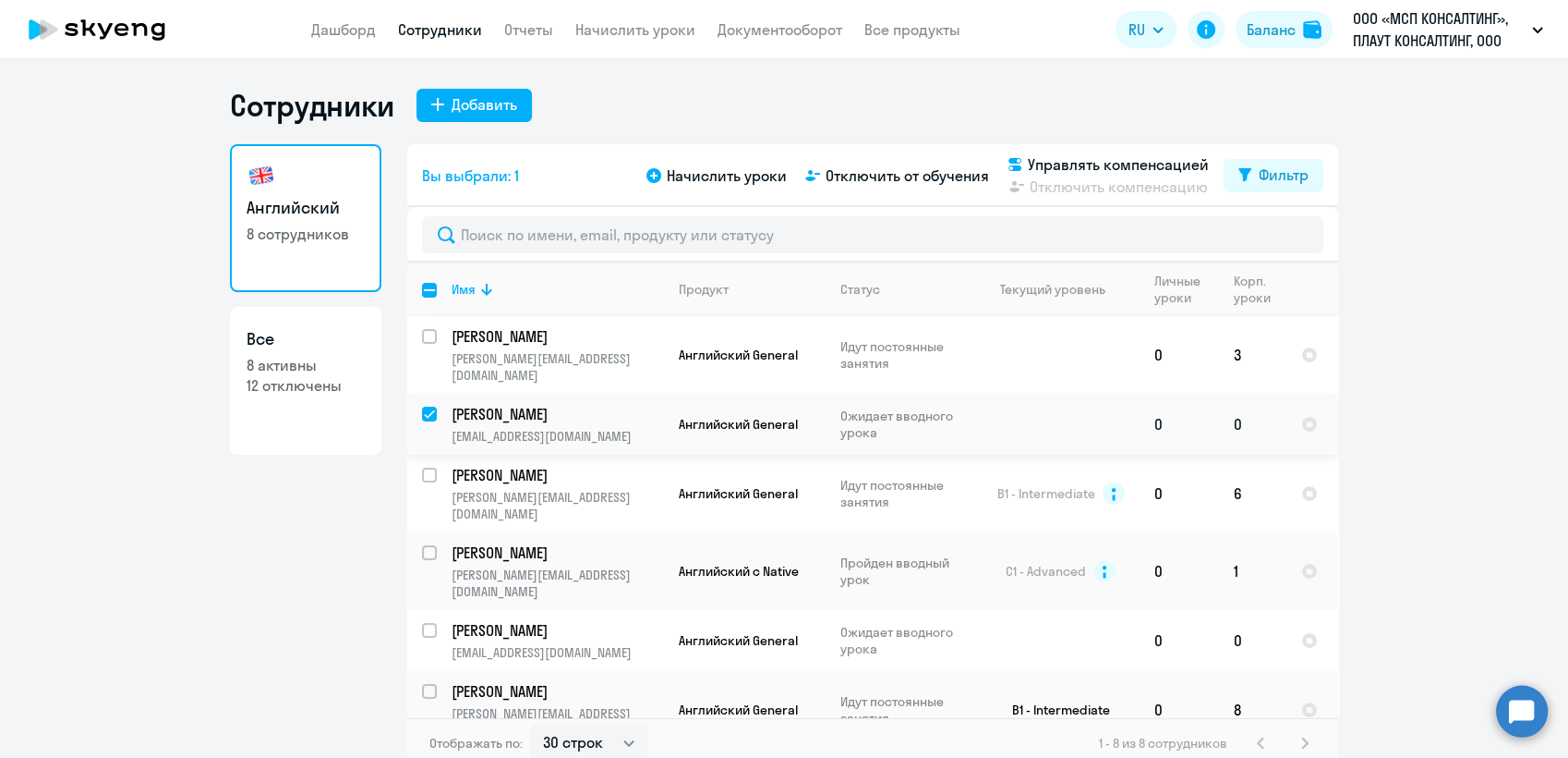
click at [507, 404] on p "[PERSON_NAME]" at bounding box center [555, 413] width 209 height 21
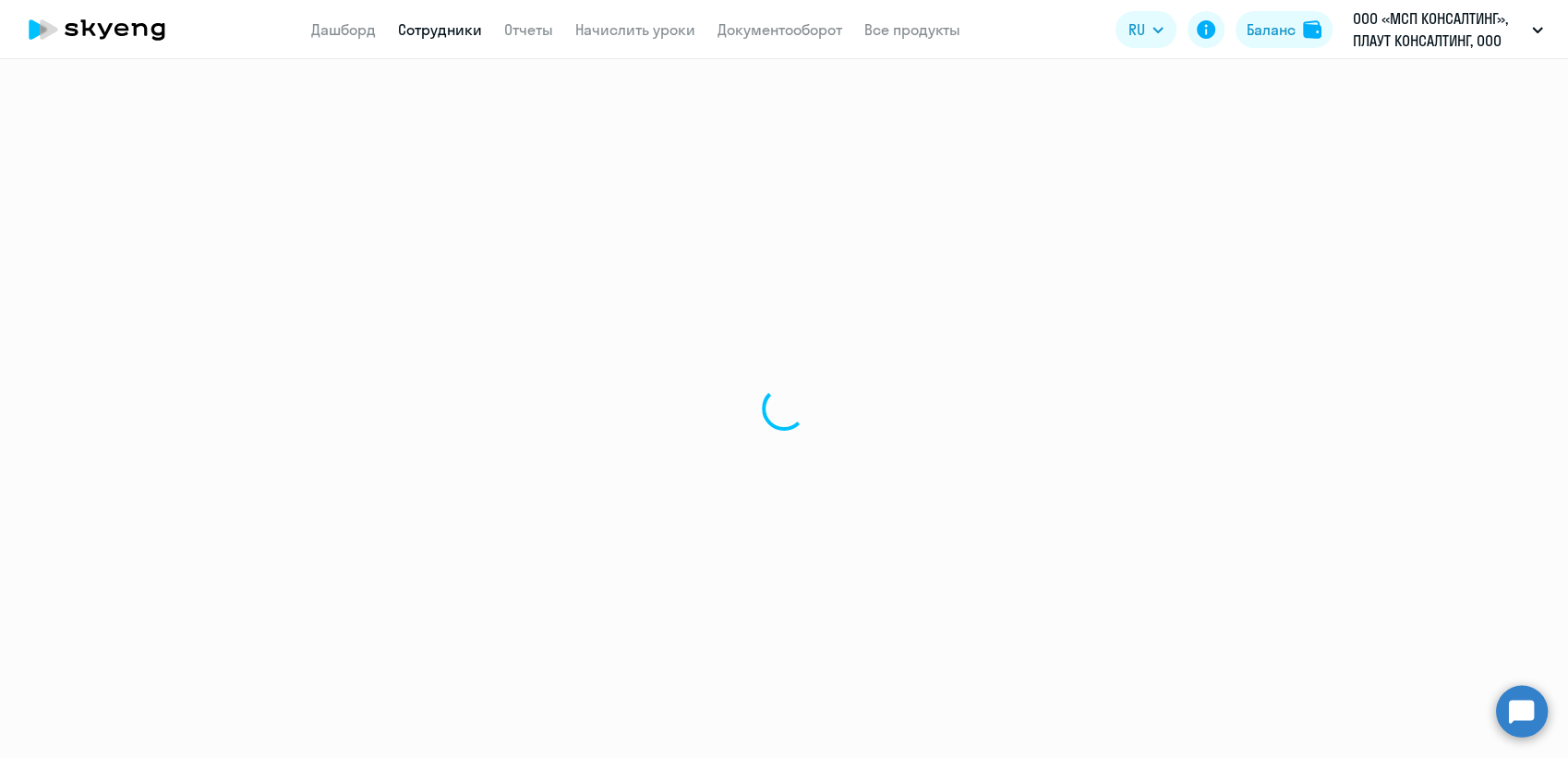
select select "english"
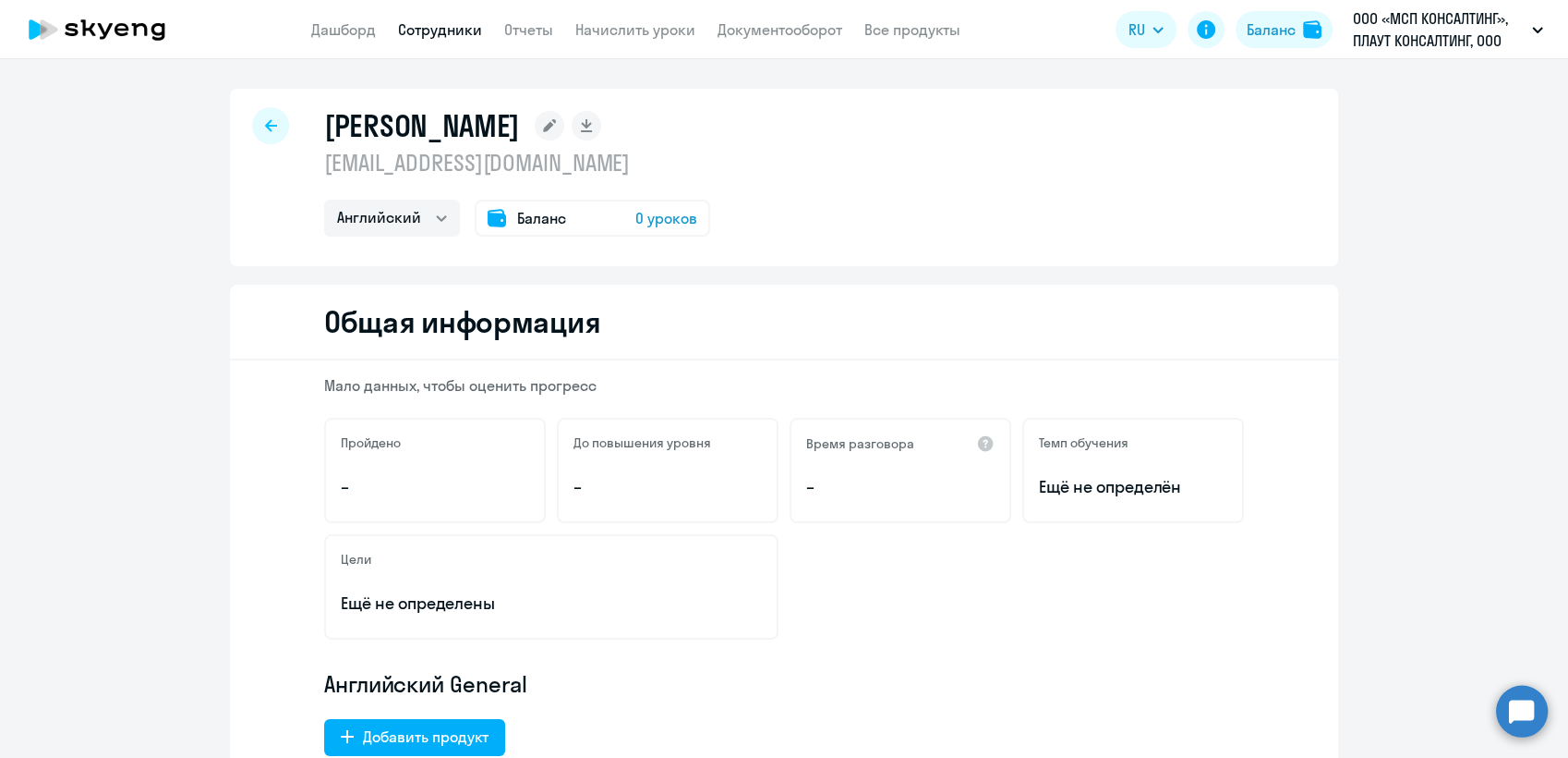
click at [265, 123] on icon at bounding box center [271, 125] width 12 height 13
select select "30"
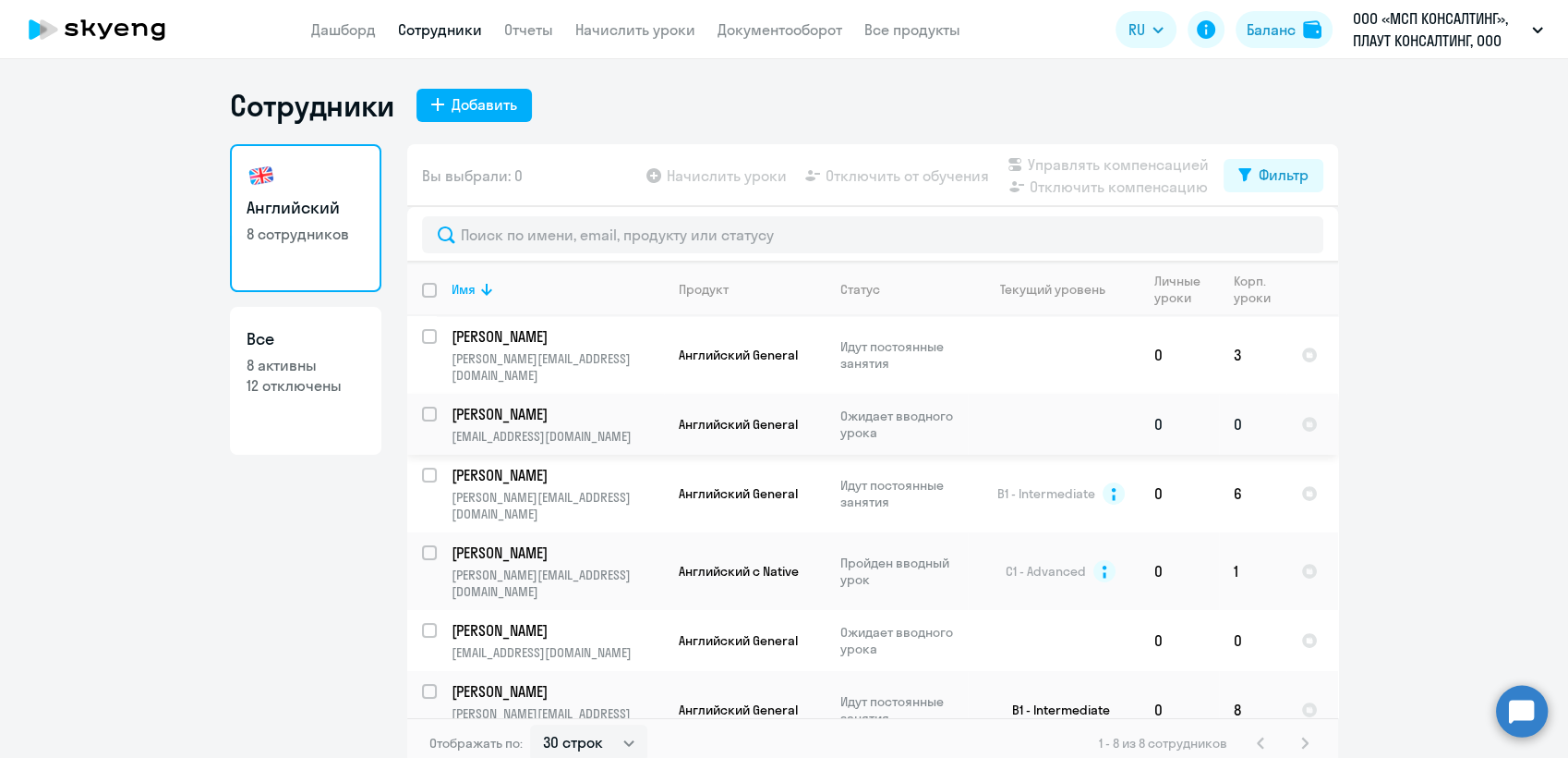
click at [423, 406] on input "select row 42741589" at bounding box center [441, 425] width 37 height 37
checkbox input "true"
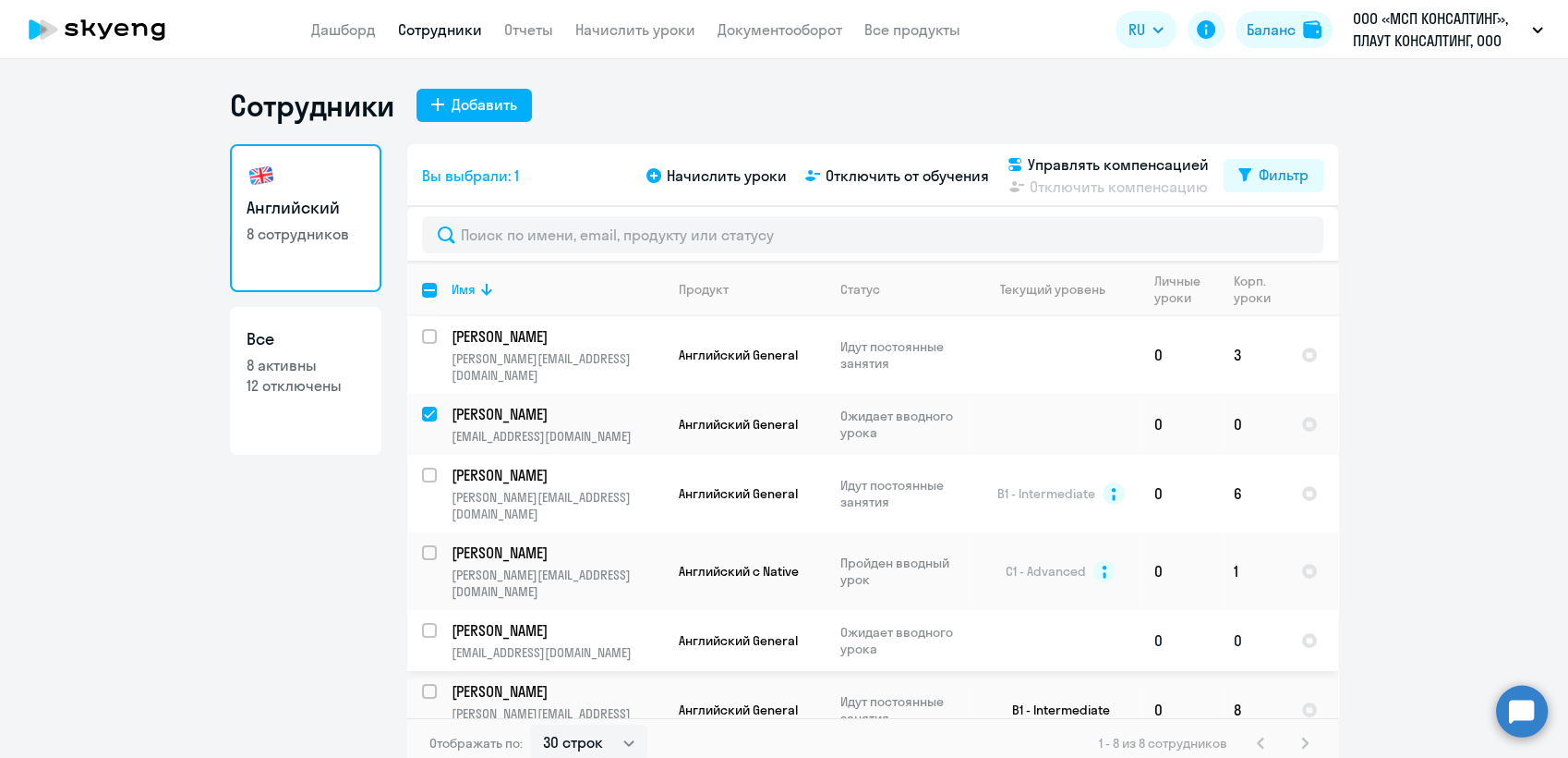
click at [422, 623] on input "select row 42741647" at bounding box center [441, 641] width 37 height 37
checkbox input "true"
click at [735, 168] on span "Начислить уроки" at bounding box center [726, 176] width 120 height 23
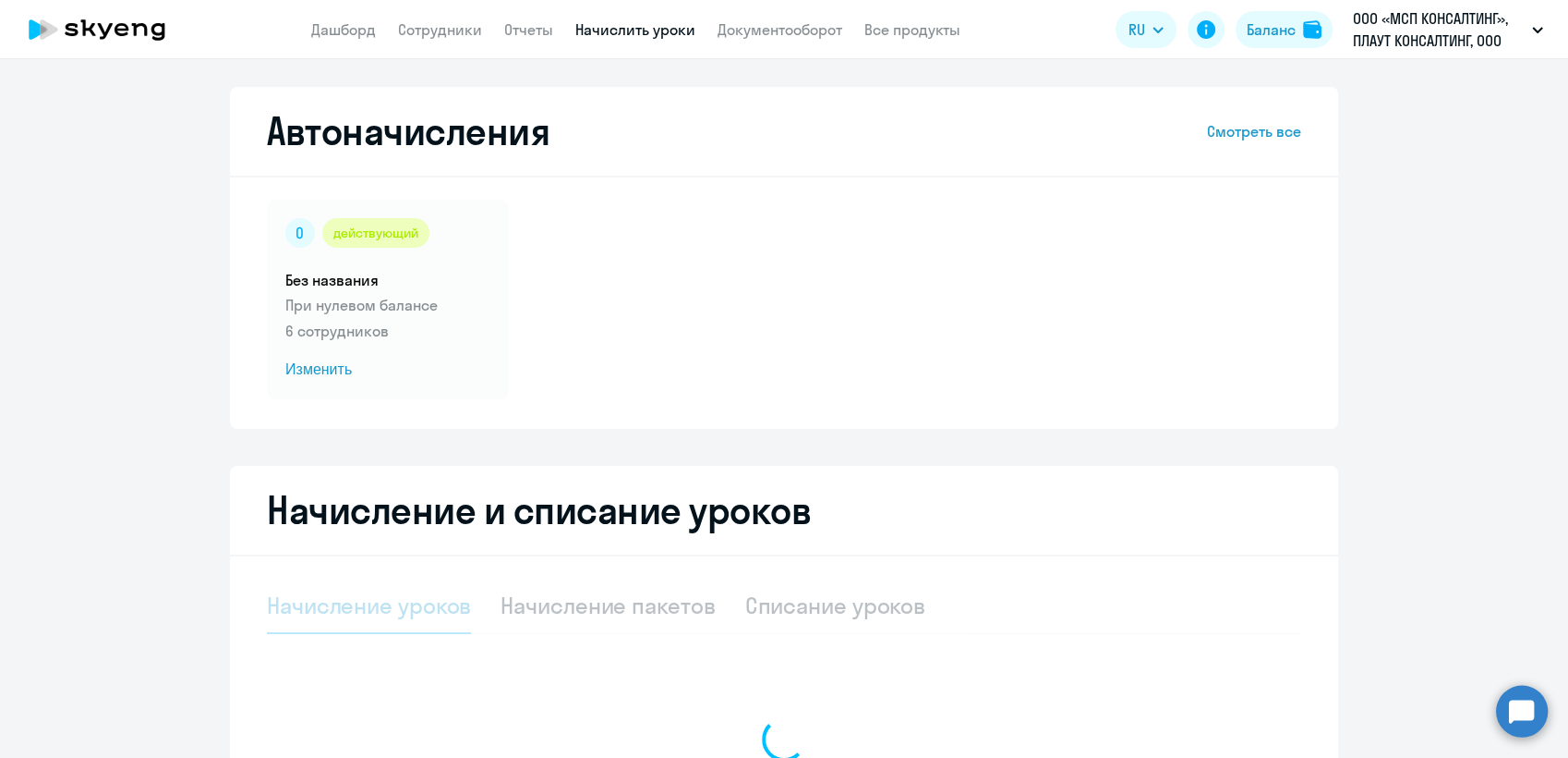
select select "10"
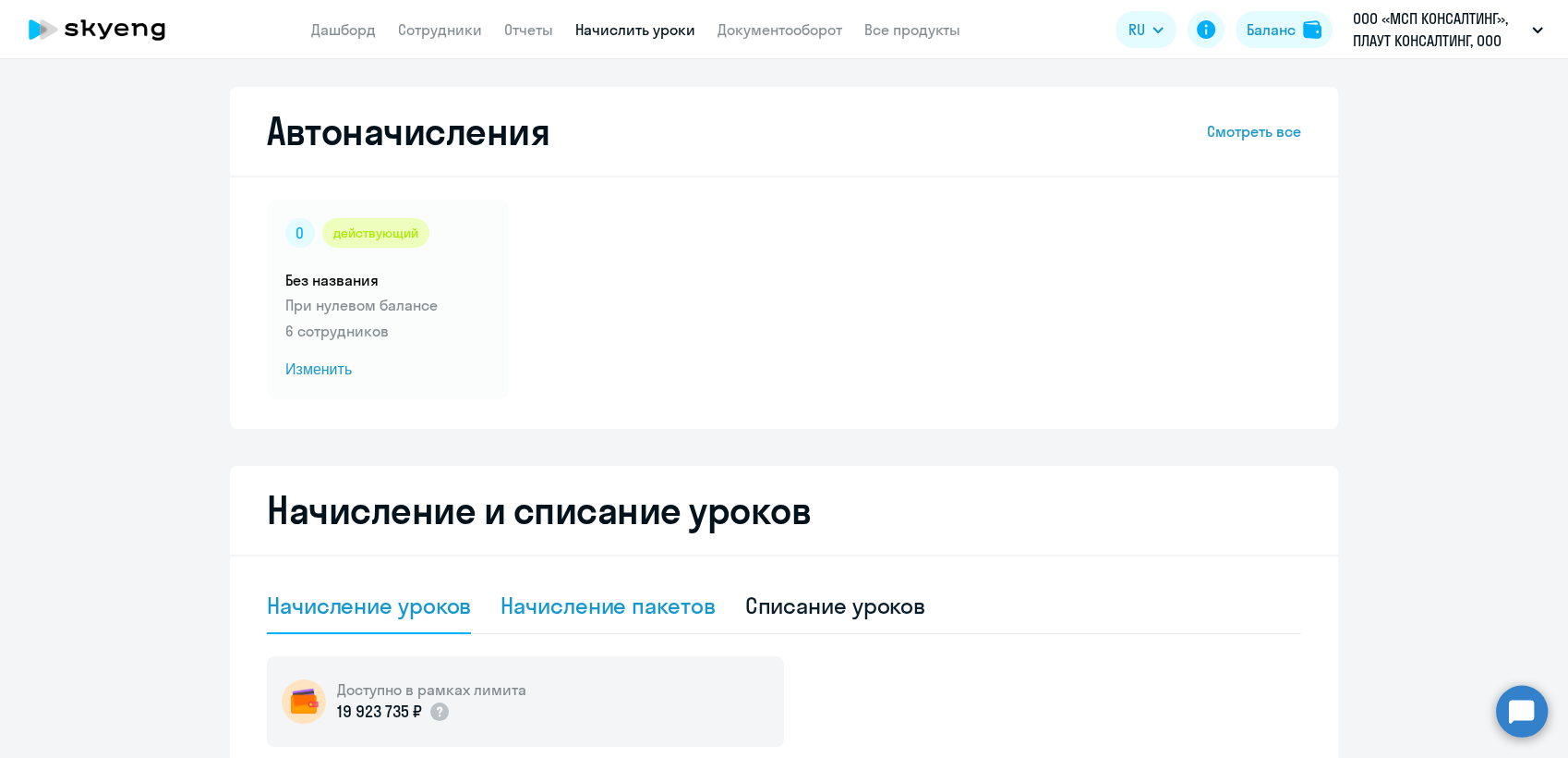
click at [621, 603] on div "Начисление пакетов" at bounding box center [607, 605] width 214 height 29
select select "10"
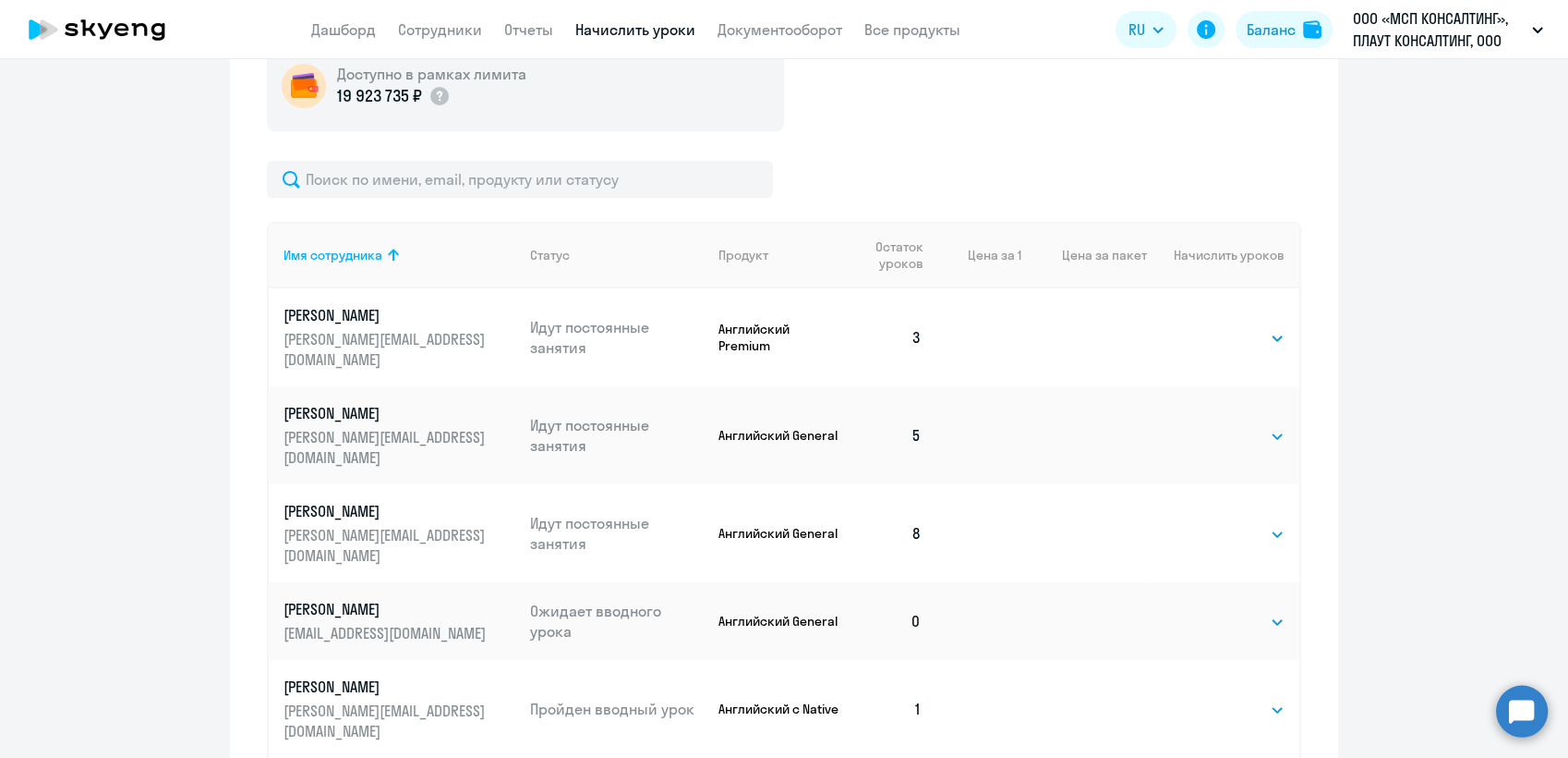
scroll to position [718, 0]
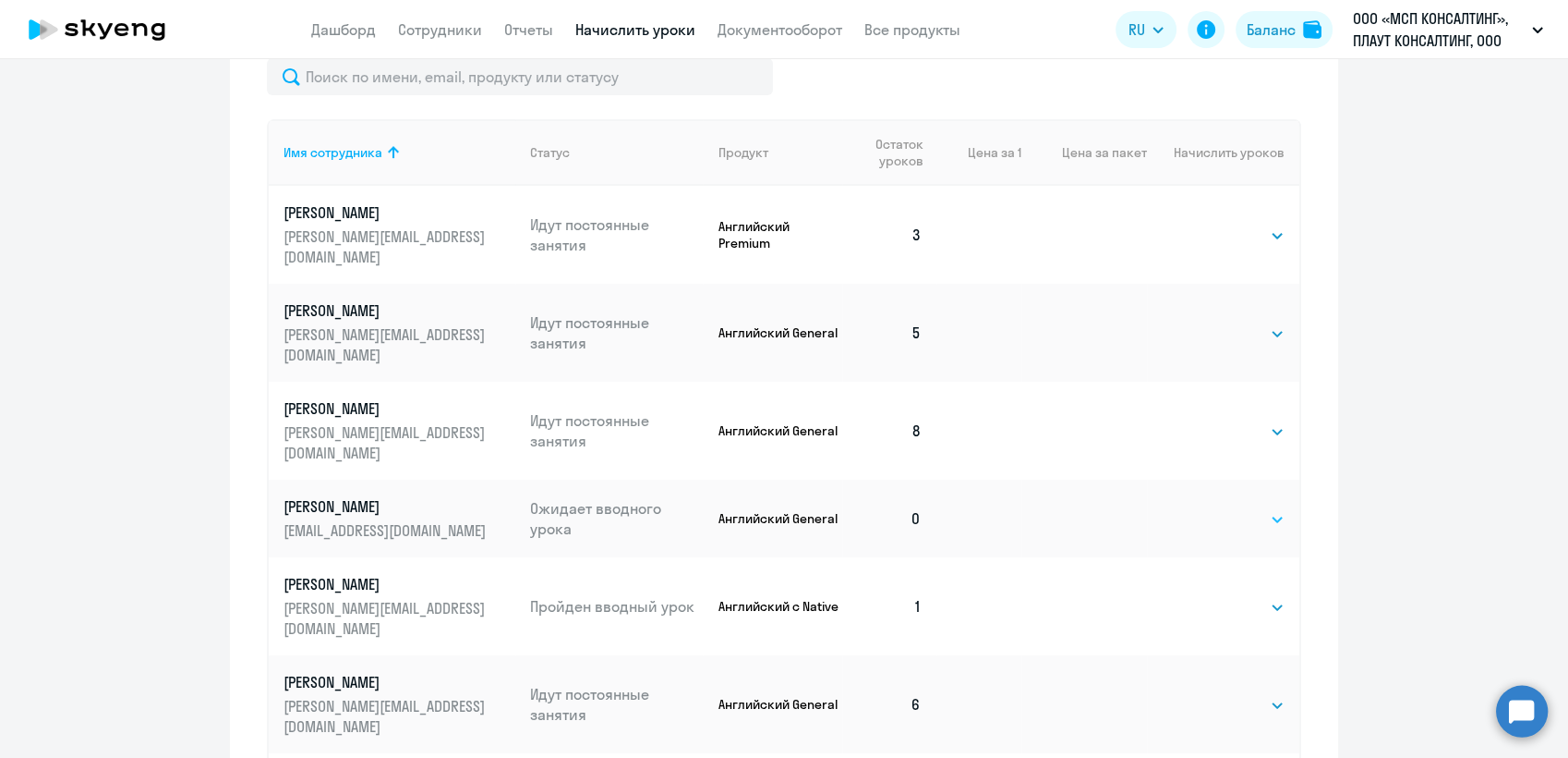
click at [1270, 509] on select "Выбрать 4 8 16 32 64 96 128" at bounding box center [1246, 519] width 76 height 23
select select "8"
click at [1209, 509] on select "Выбрать 4 8 16 32 64 96 128" at bounding box center [1246, 519] width 76 height 23
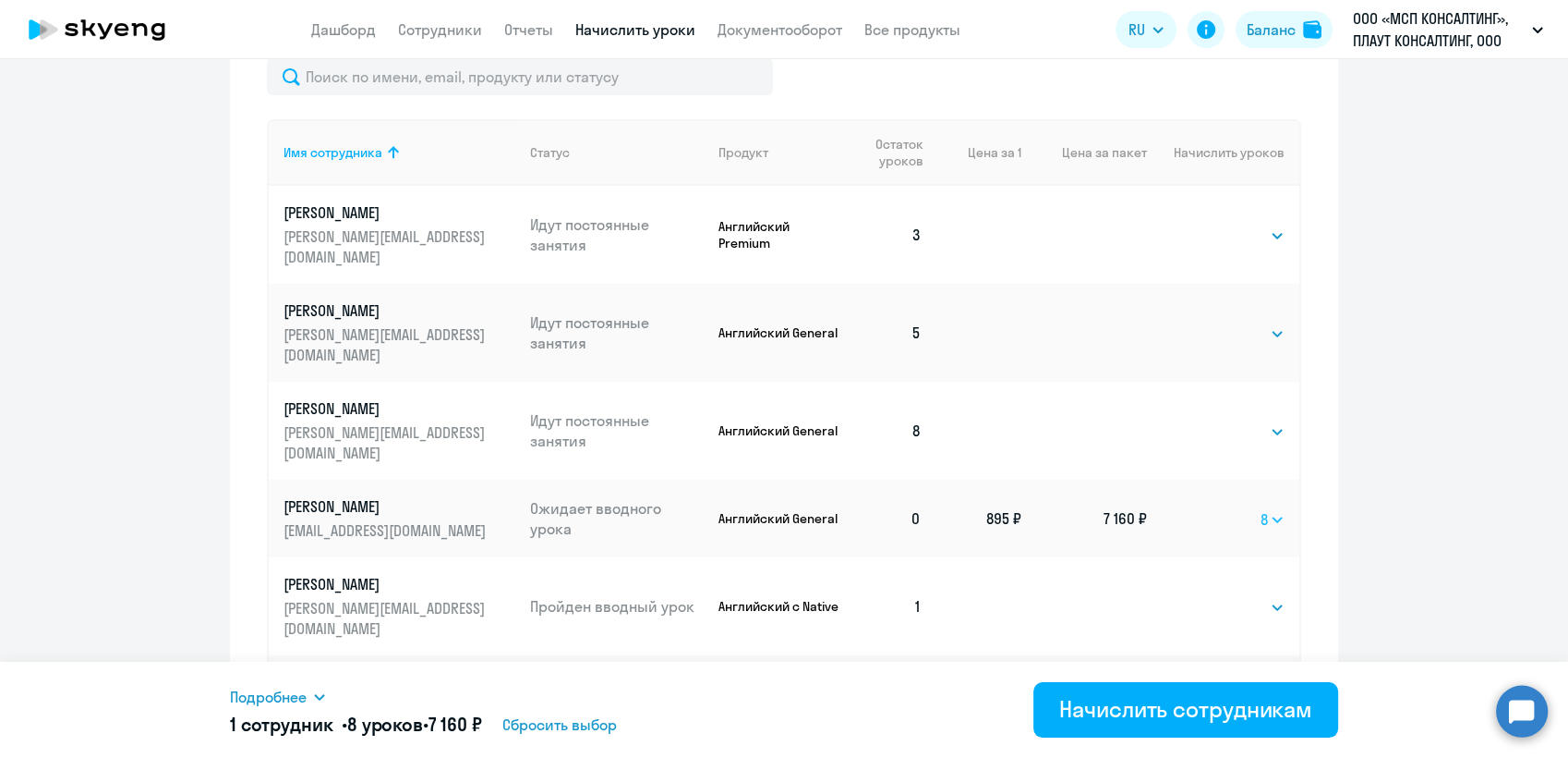
click at [1268, 509] on select "Выбрать 4 8 16 32 64 96 128" at bounding box center [1273, 519] width 24 height 23
select select
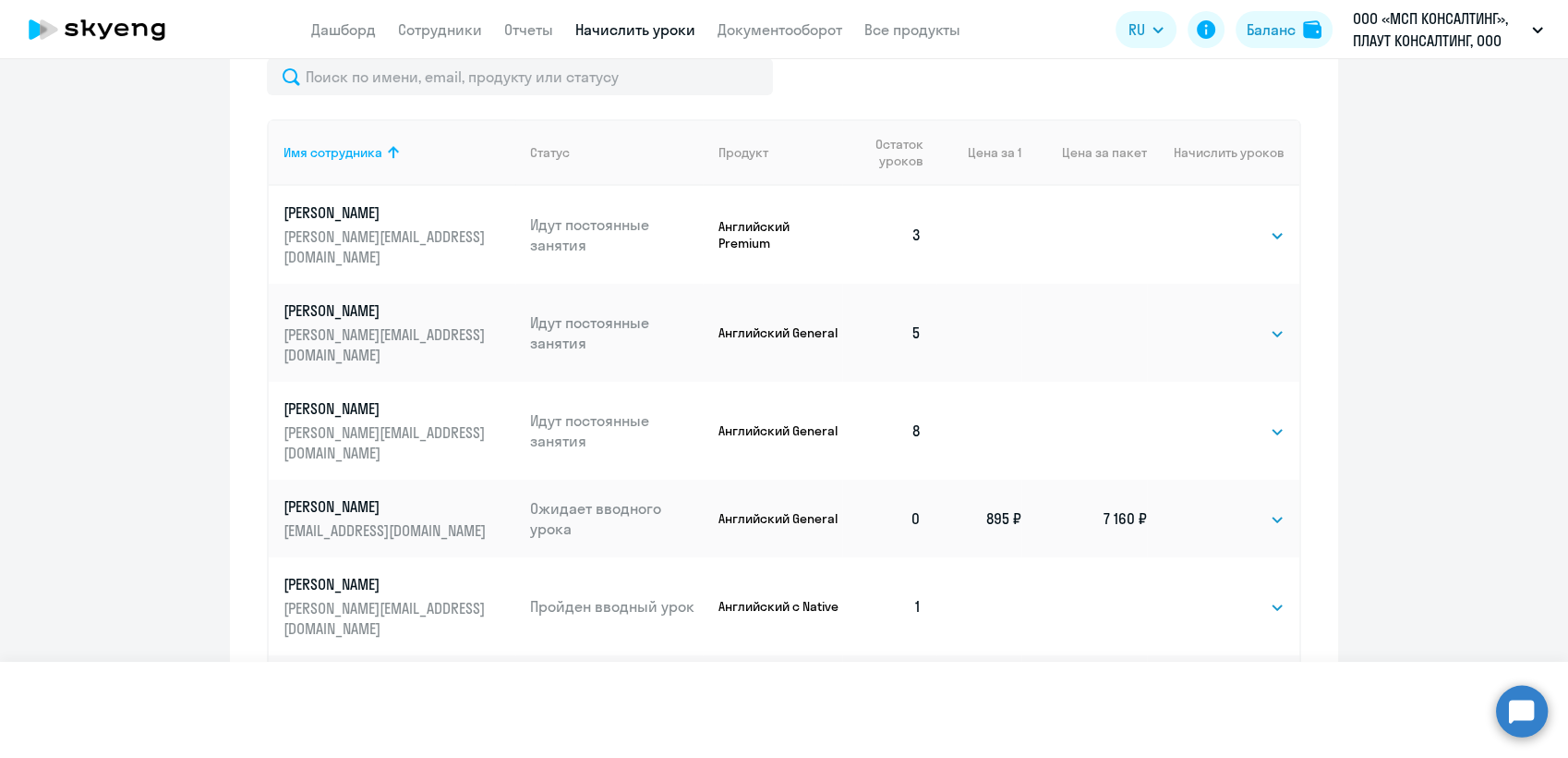
click at [1261, 509] on select "Выбрать 4 8 16 32 64 96 128" at bounding box center [1273, 519] width 24 height 23
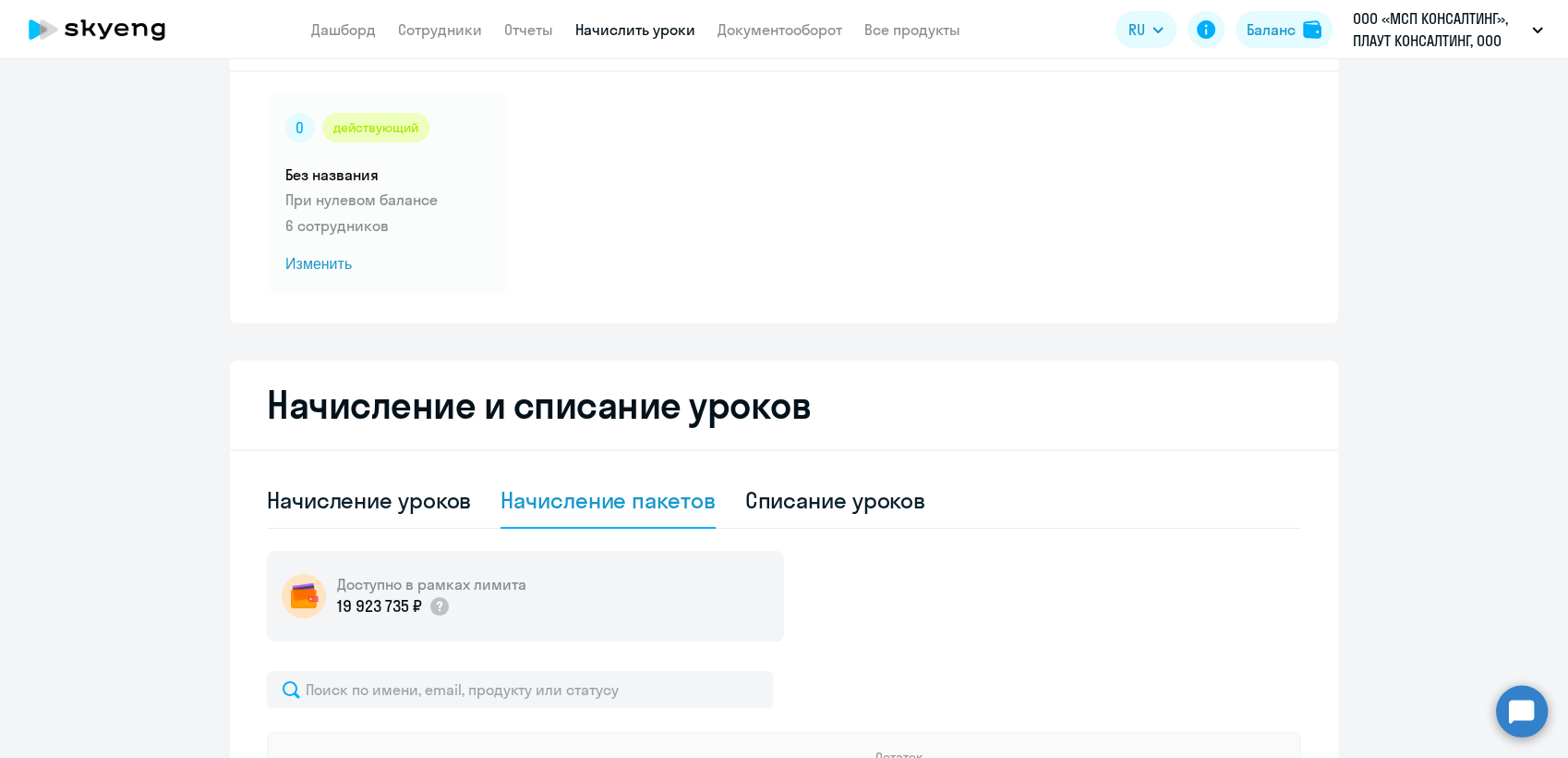
scroll to position [102, 0]
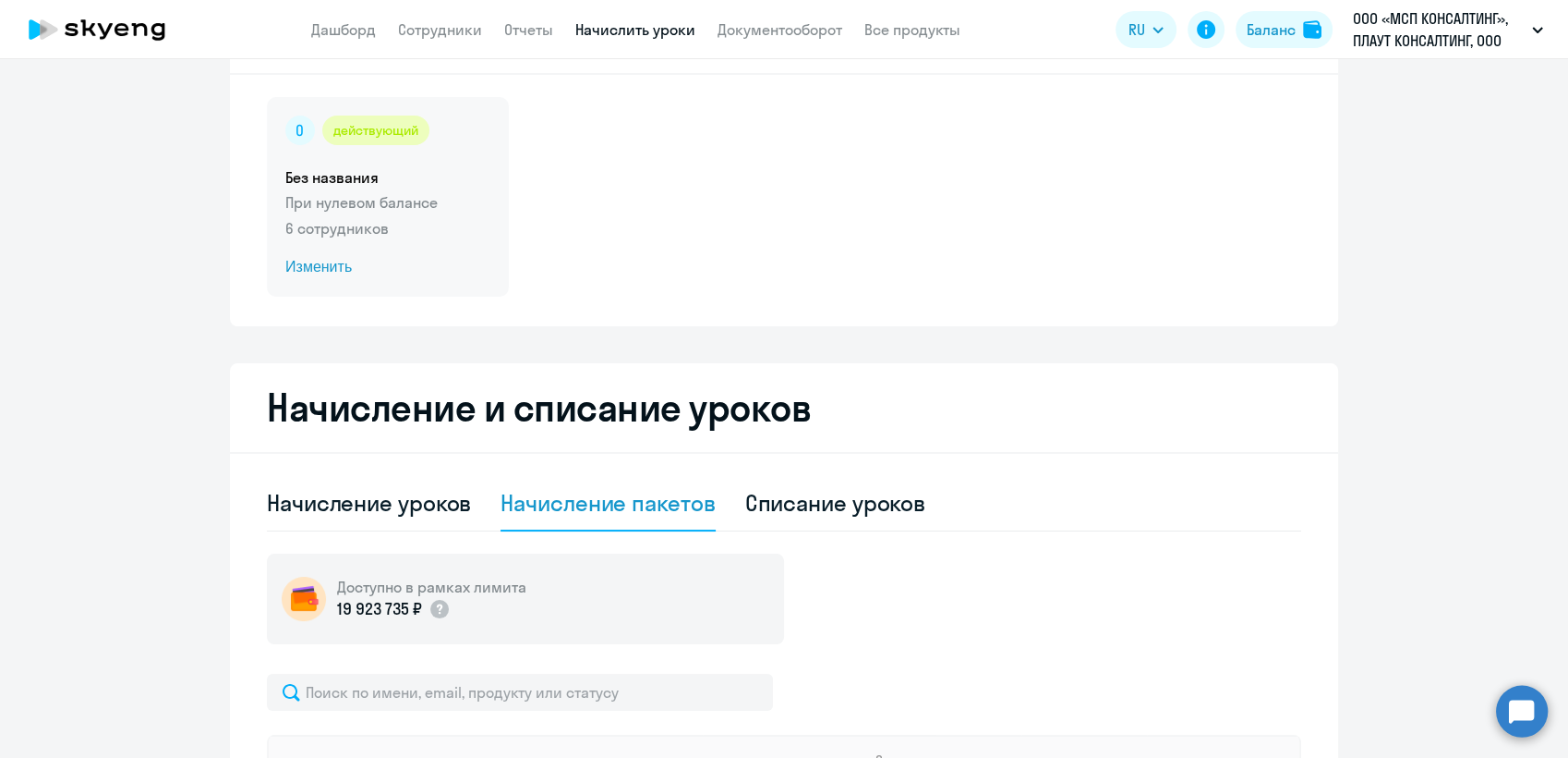
click at [312, 269] on span "Изменить" at bounding box center [388, 267] width 205 height 23
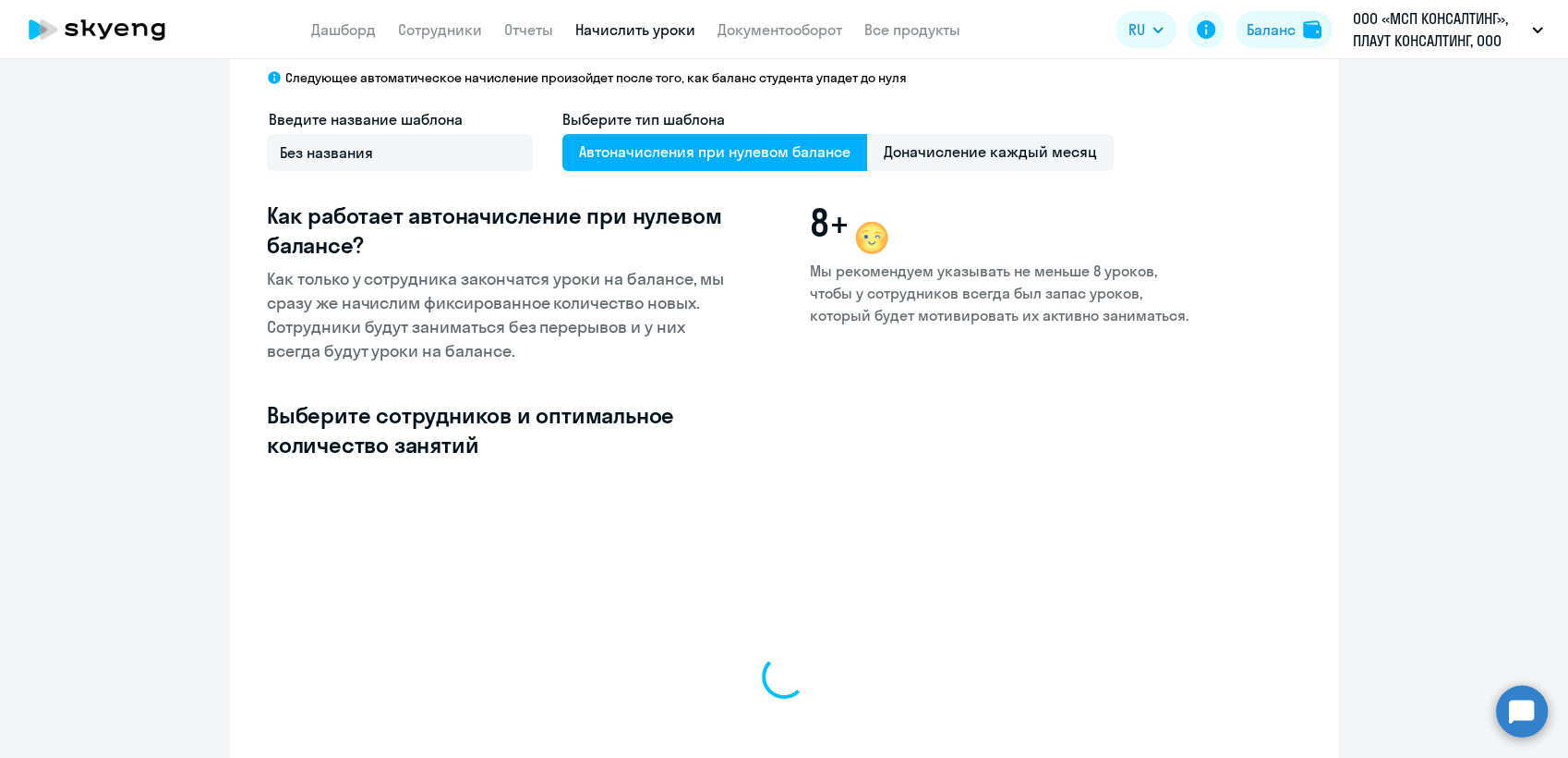
select select "10"
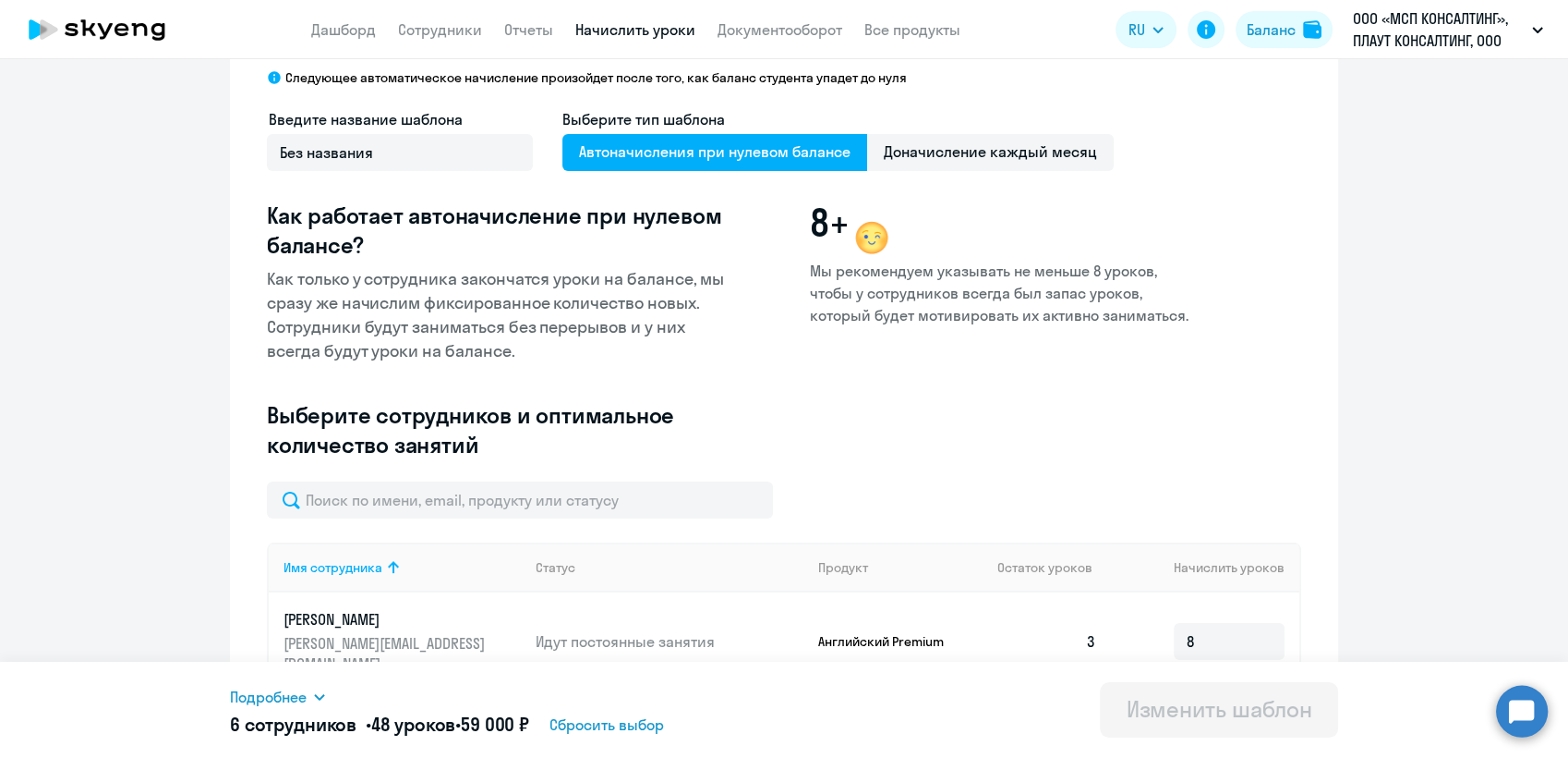
click at [704, 152] on span "Автоначисления при нулевом балансе" at bounding box center [714, 152] width 305 height 37
click at [0, 0] on input "Автоначисления при нулевом балансе" at bounding box center [0, 0] width 0 height 0
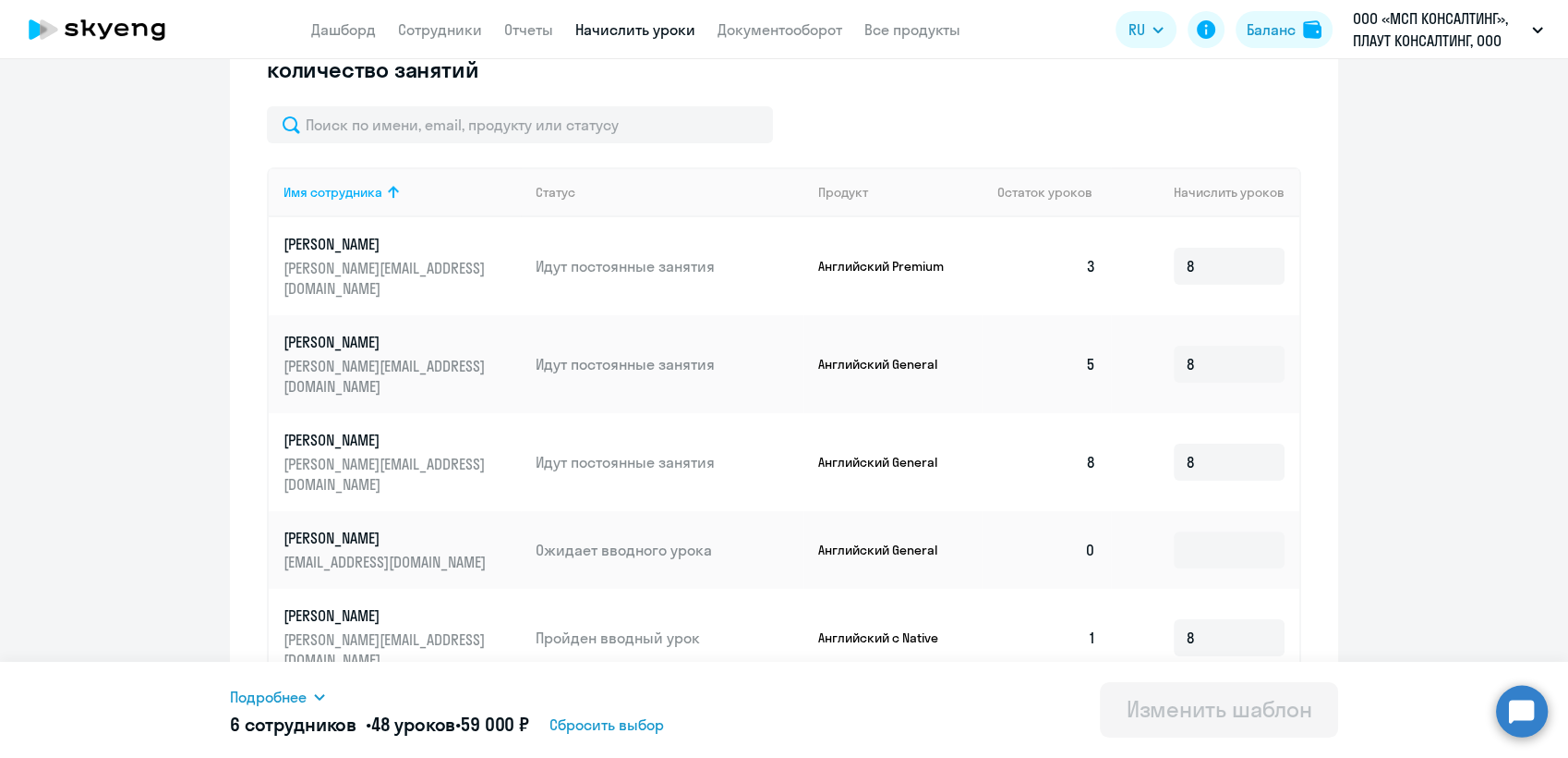
scroll to position [513, 0]
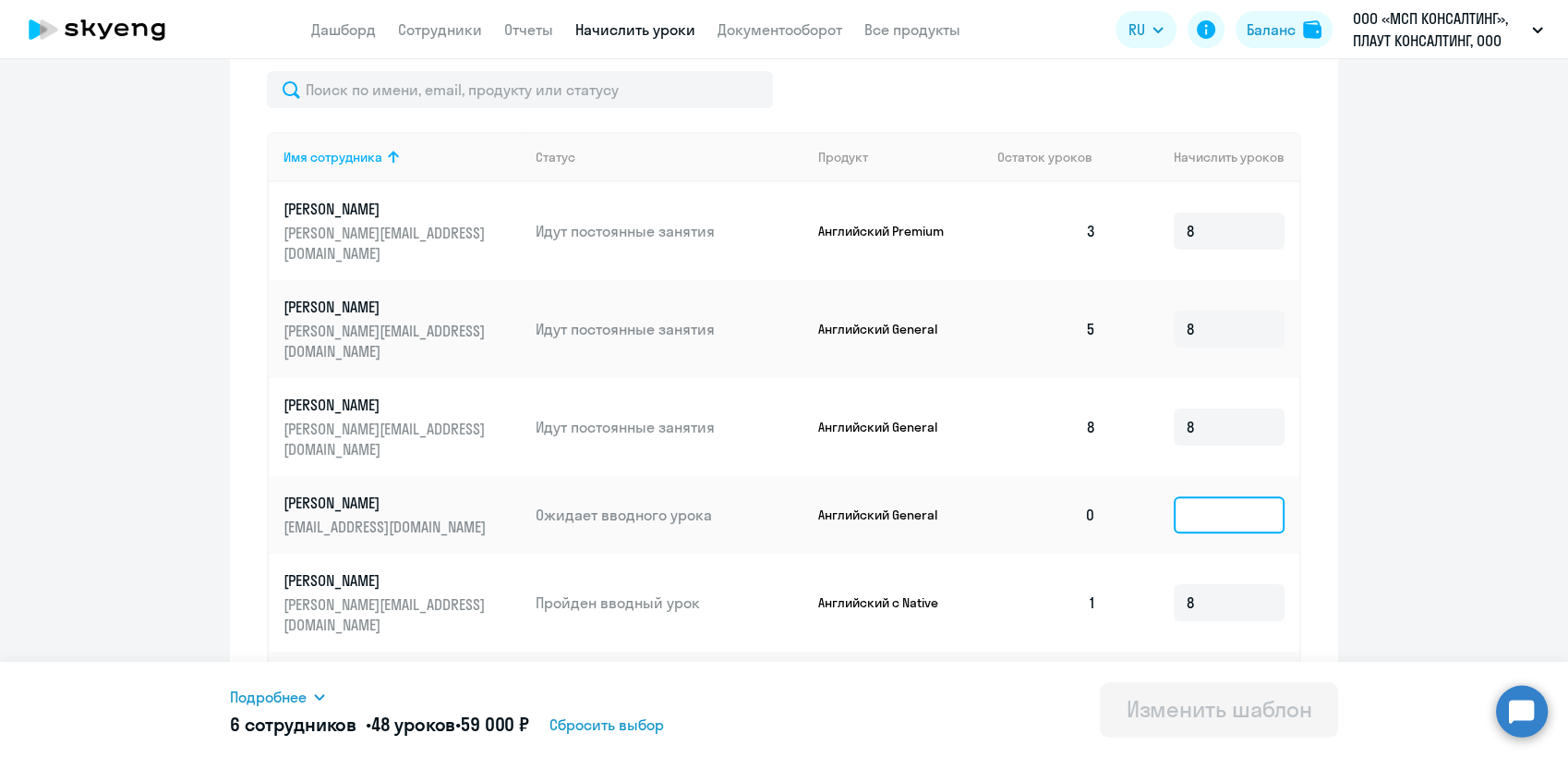
click at [1193, 496] on input at bounding box center [1228, 514] width 111 height 37
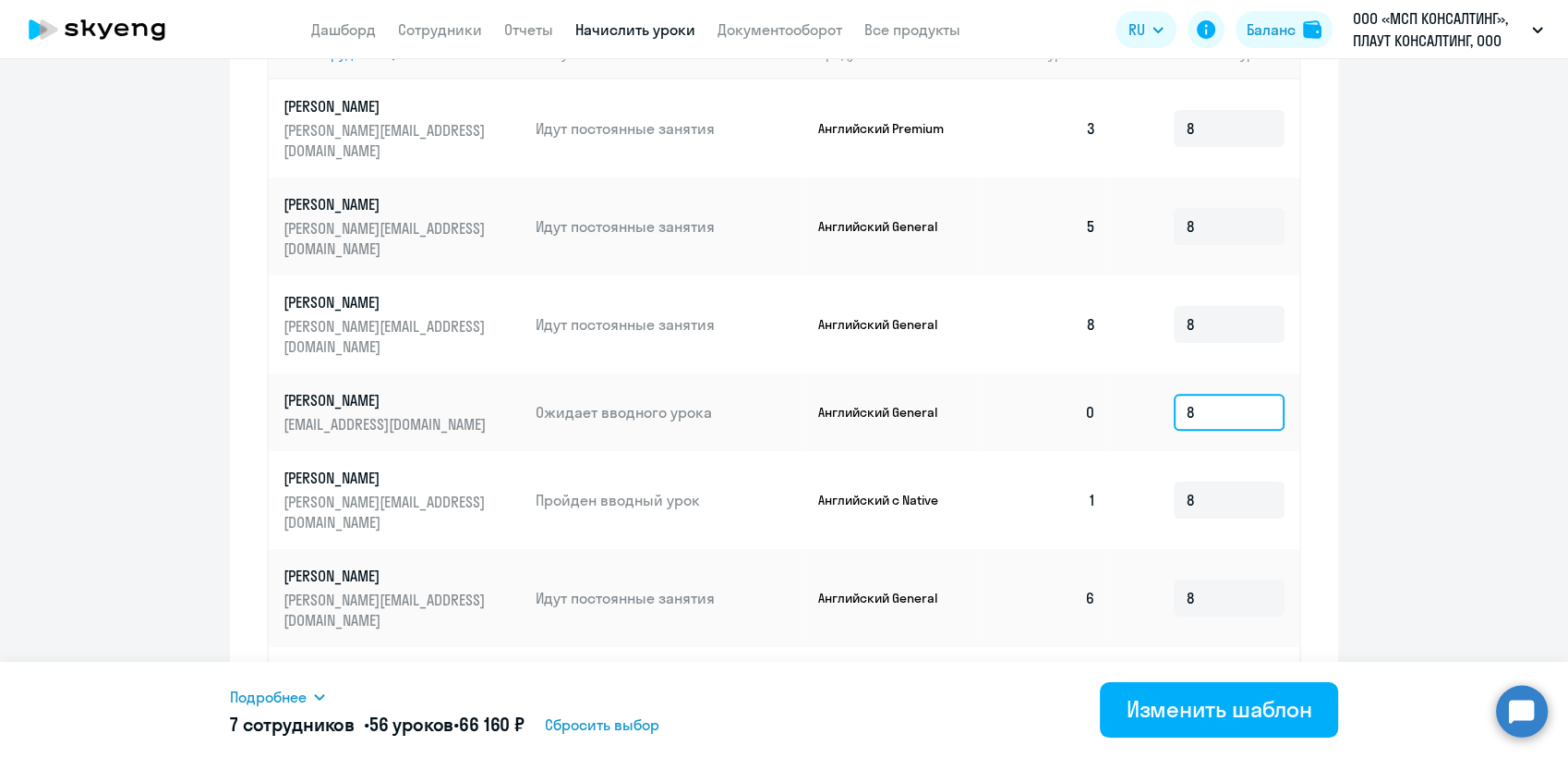
scroll to position [713, 0]
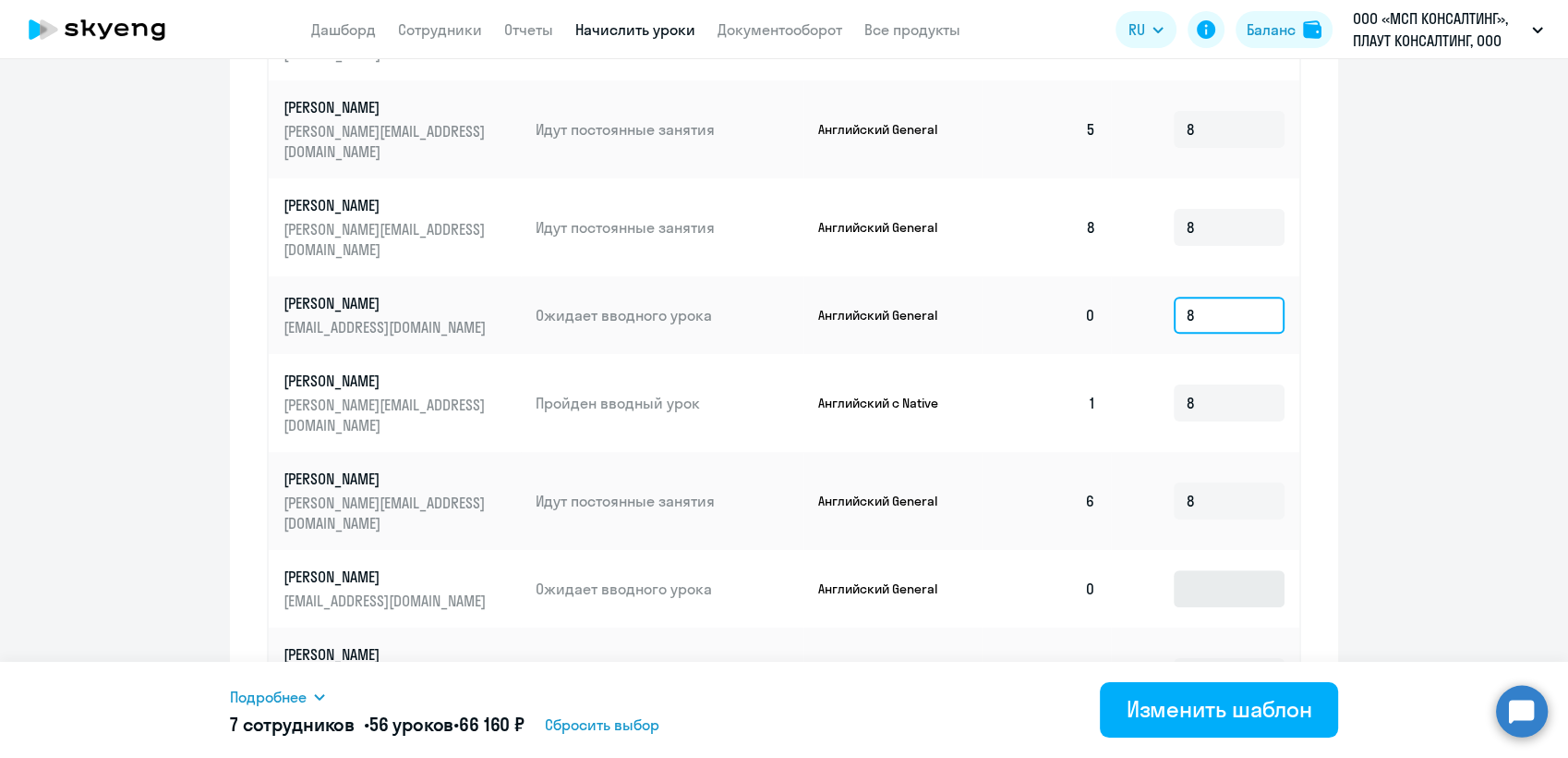
type input "8"
click at [1199, 570] on input at bounding box center [1228, 589] width 111 height 37
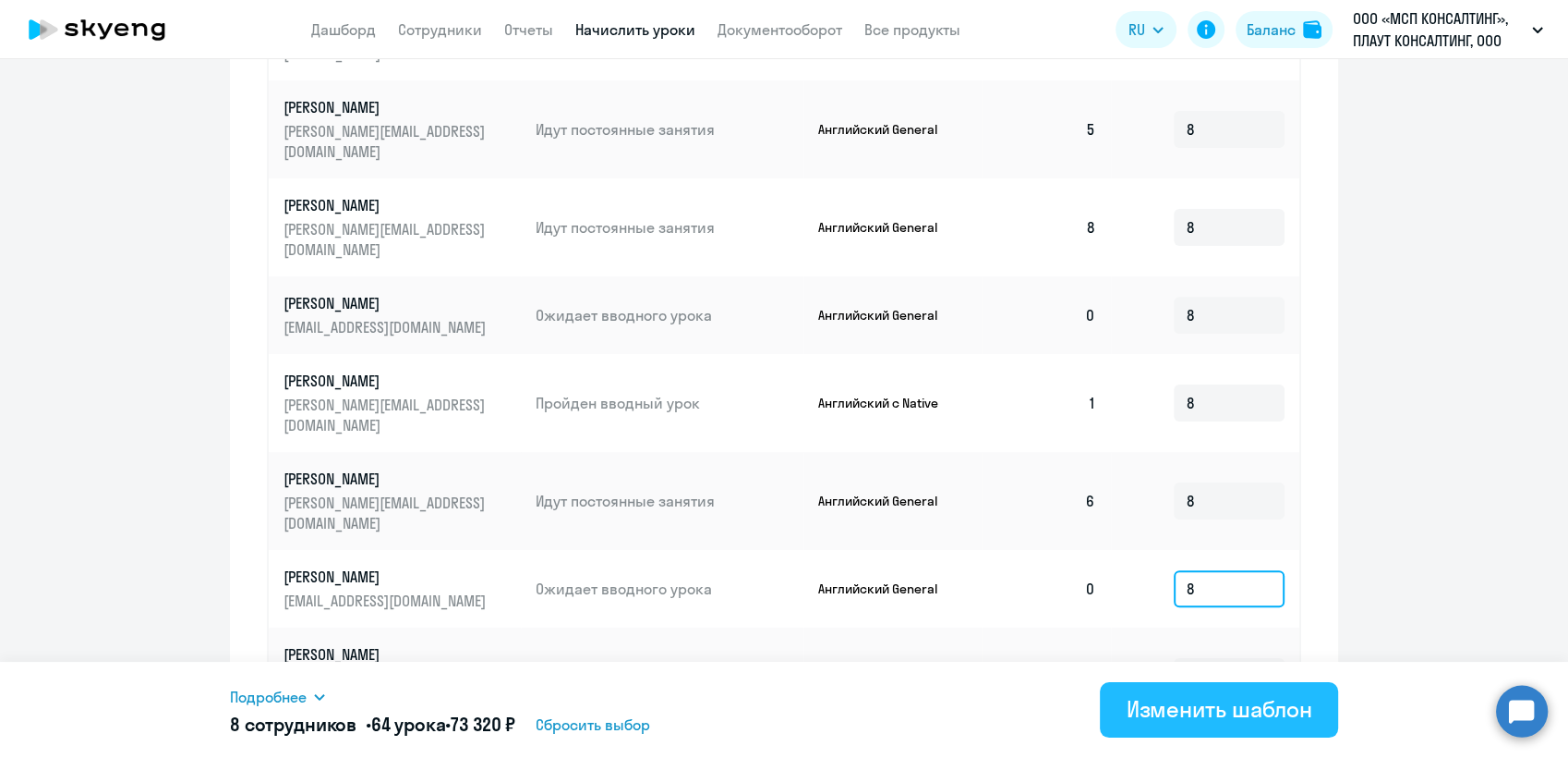
type input "8"
click at [1206, 701] on div "Изменить шаблон" at bounding box center [1219, 709] width 186 height 29
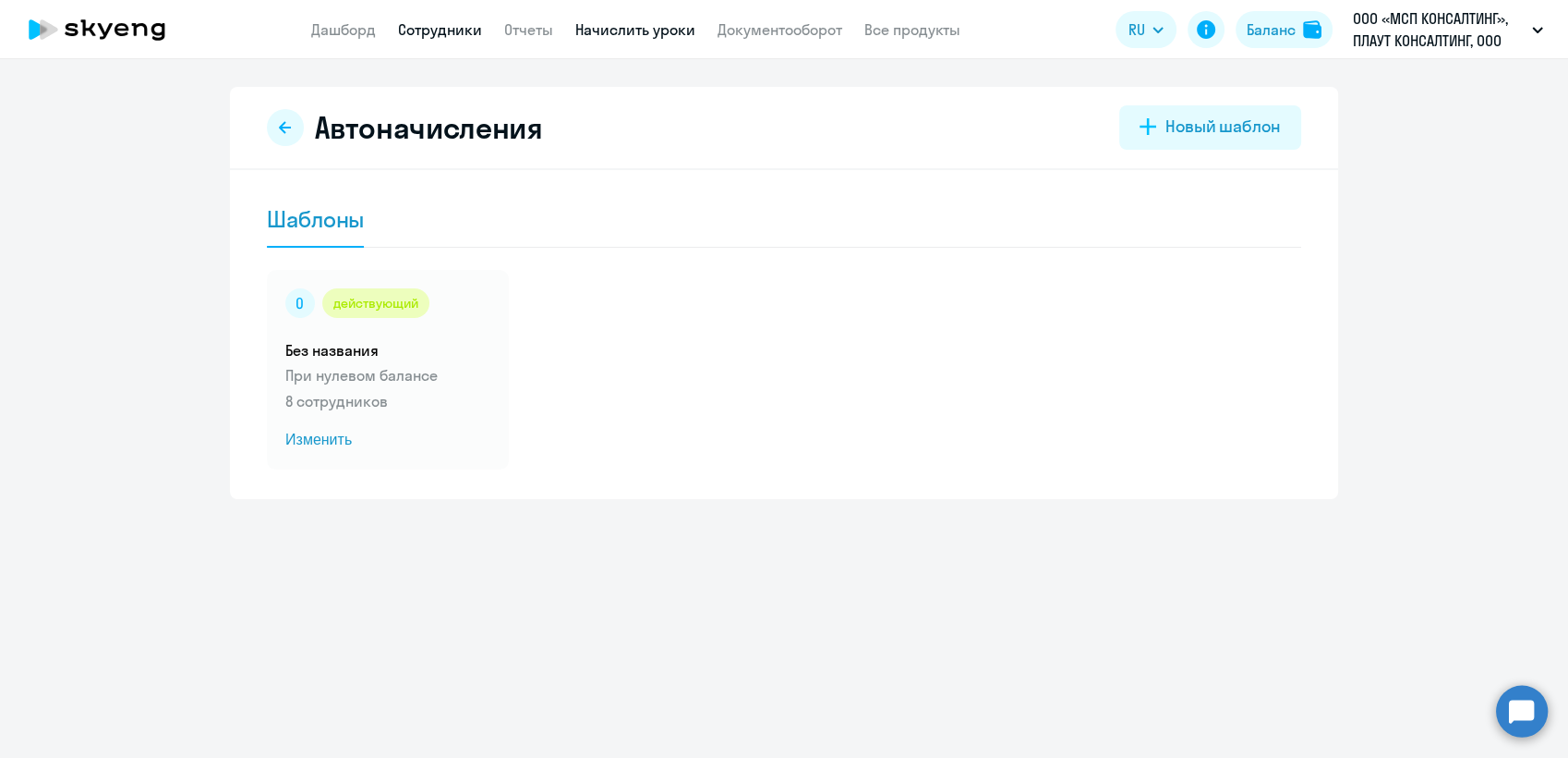
click at [438, 29] on link "Сотрудники" at bounding box center [441, 29] width 84 height 19
select select "30"
